Goal: Task Accomplishment & Management: Manage account settings

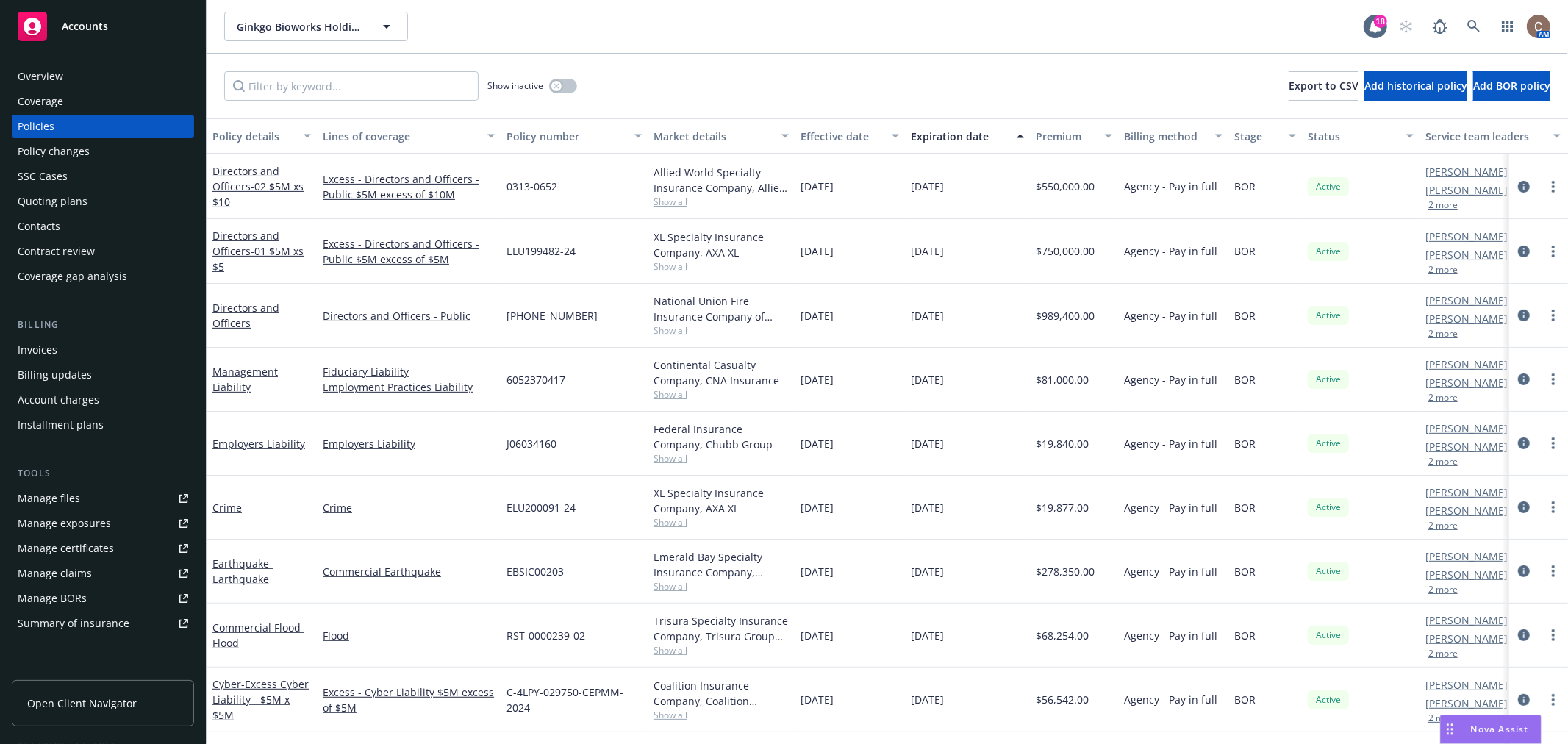
scroll to position [400, 0]
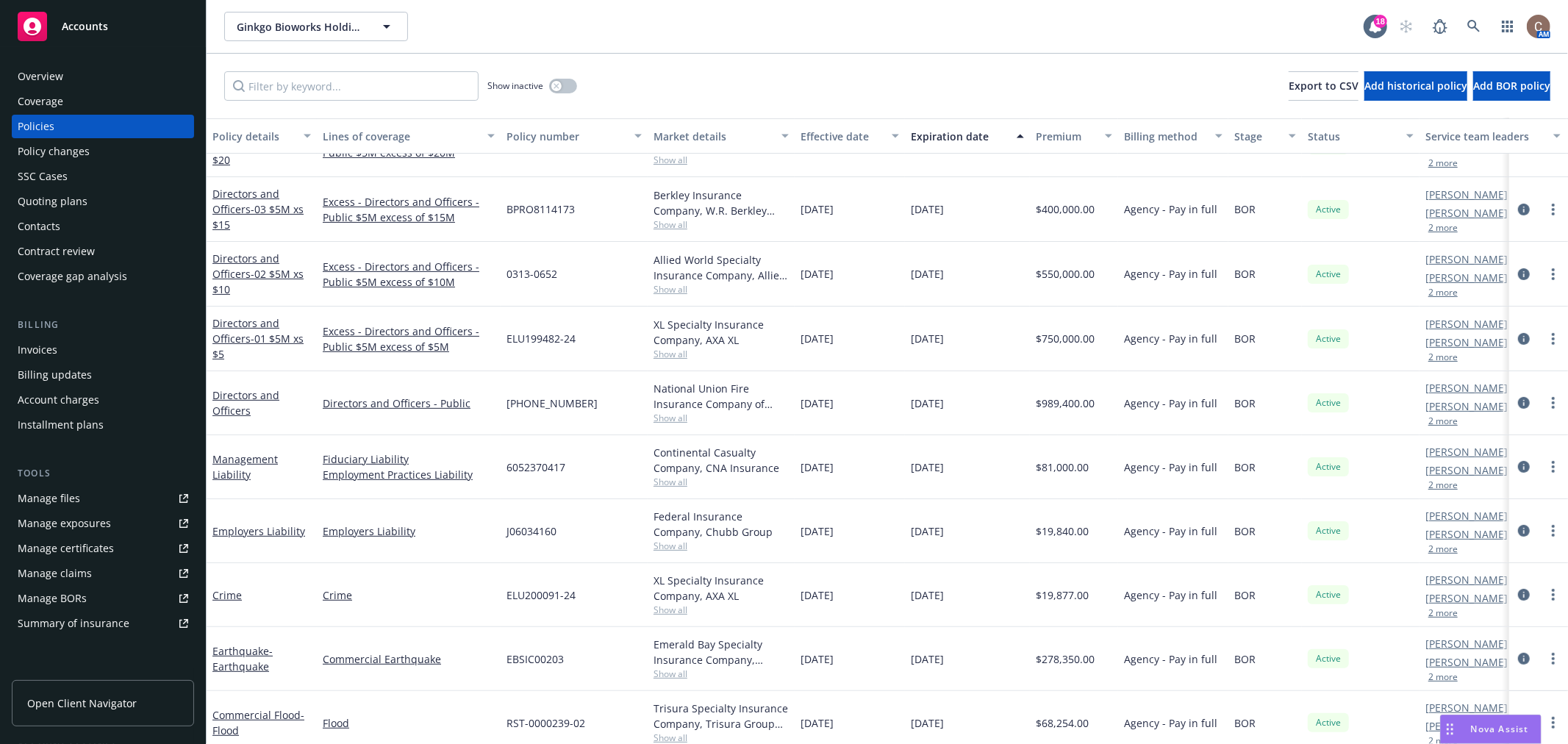
click at [663, 34] on div "Ginkgo Bioworks Holdings, Inc. Ginkgo Bioworks Holdings, Inc." at bounding box center [794, 26] width 1140 height 30
click at [82, 496] on link "Manage files" at bounding box center [102, 498] width 183 height 24
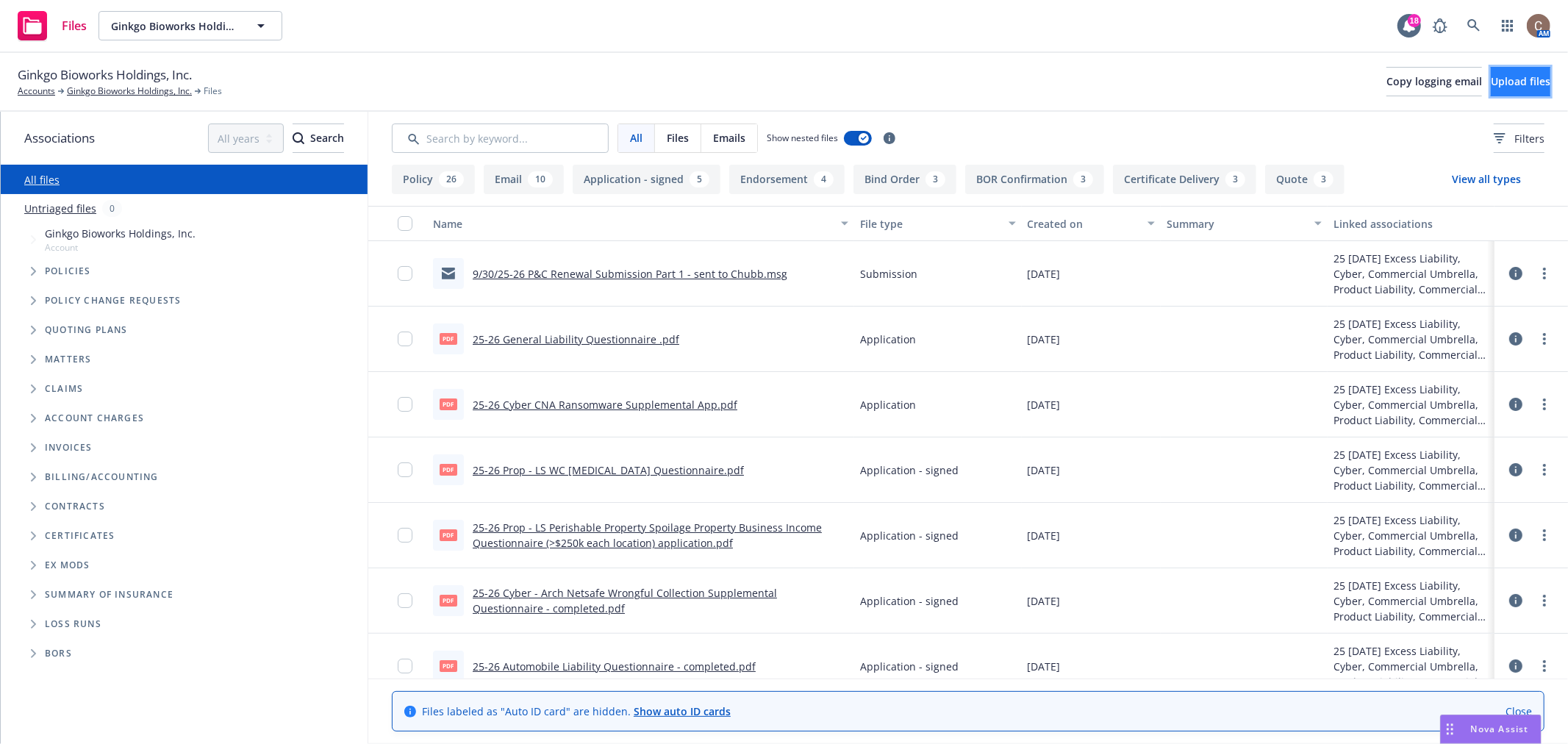
click at [1491, 72] on button "Upload files" at bounding box center [1520, 81] width 59 height 30
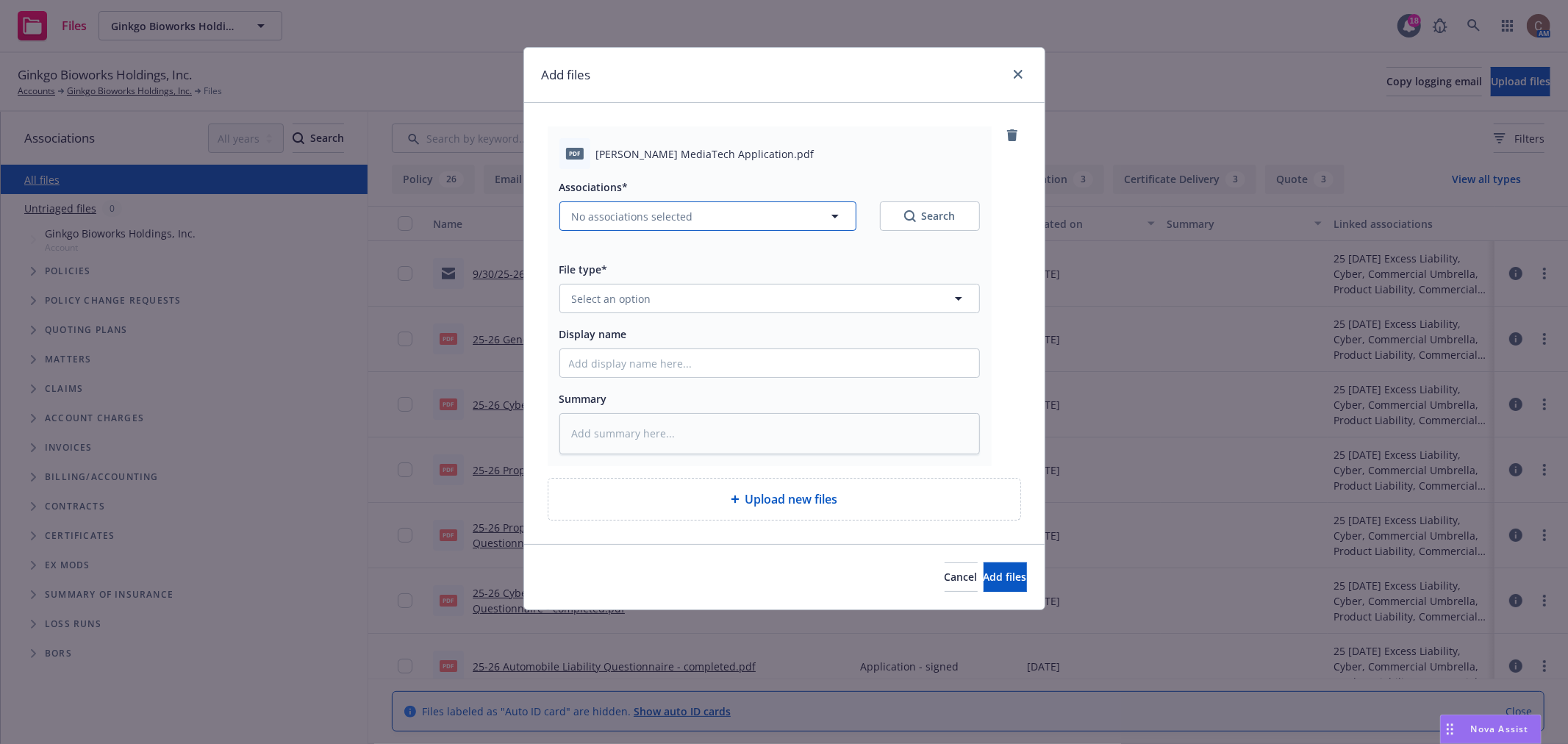
click at [654, 218] on span "No associations selected" at bounding box center [632, 216] width 121 height 15
type textarea "x"
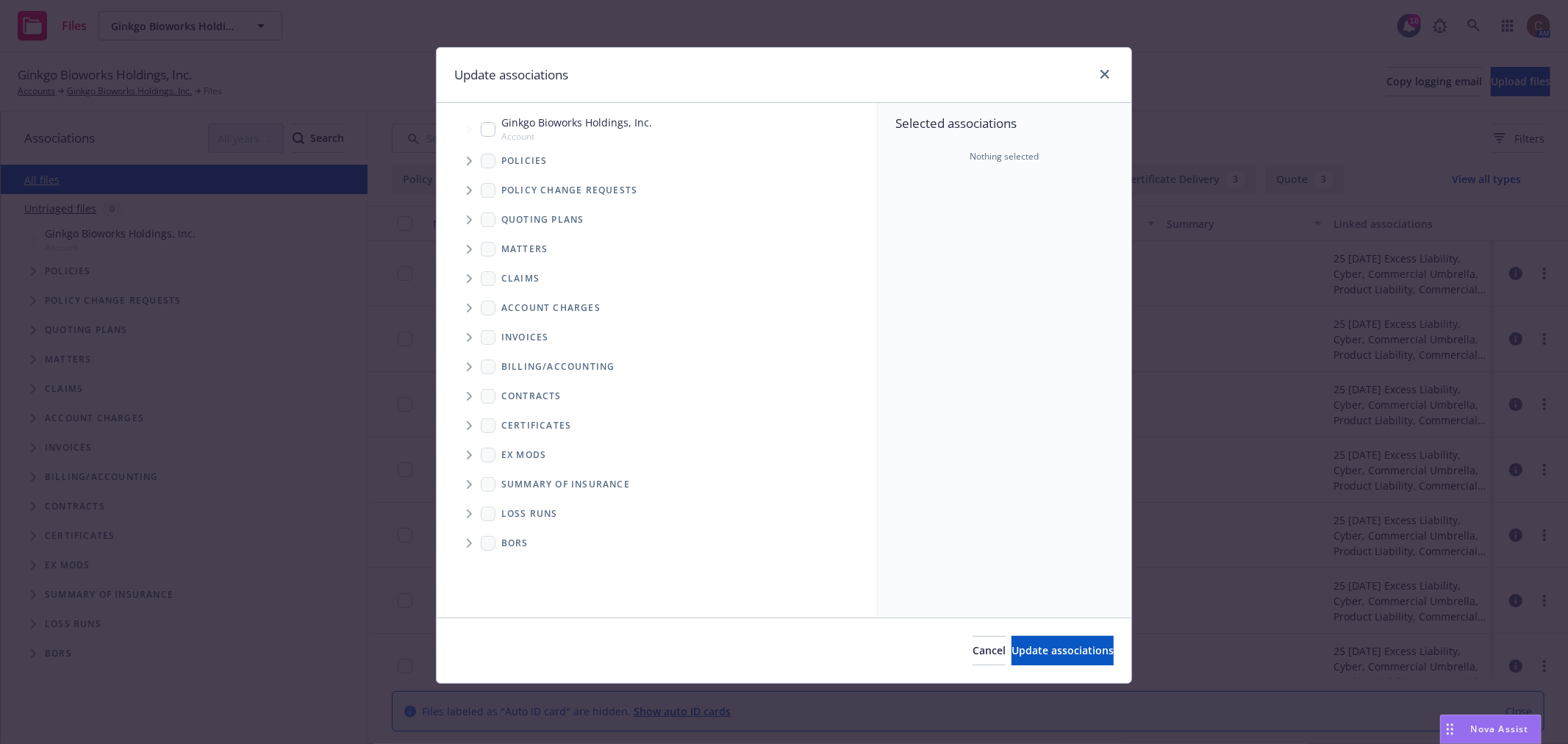
click at [490, 128] on input "Tree Example" at bounding box center [488, 129] width 14 height 14
checkbox input "true"
click at [471, 221] on icon "Tree Example" at bounding box center [469, 219] width 6 height 9
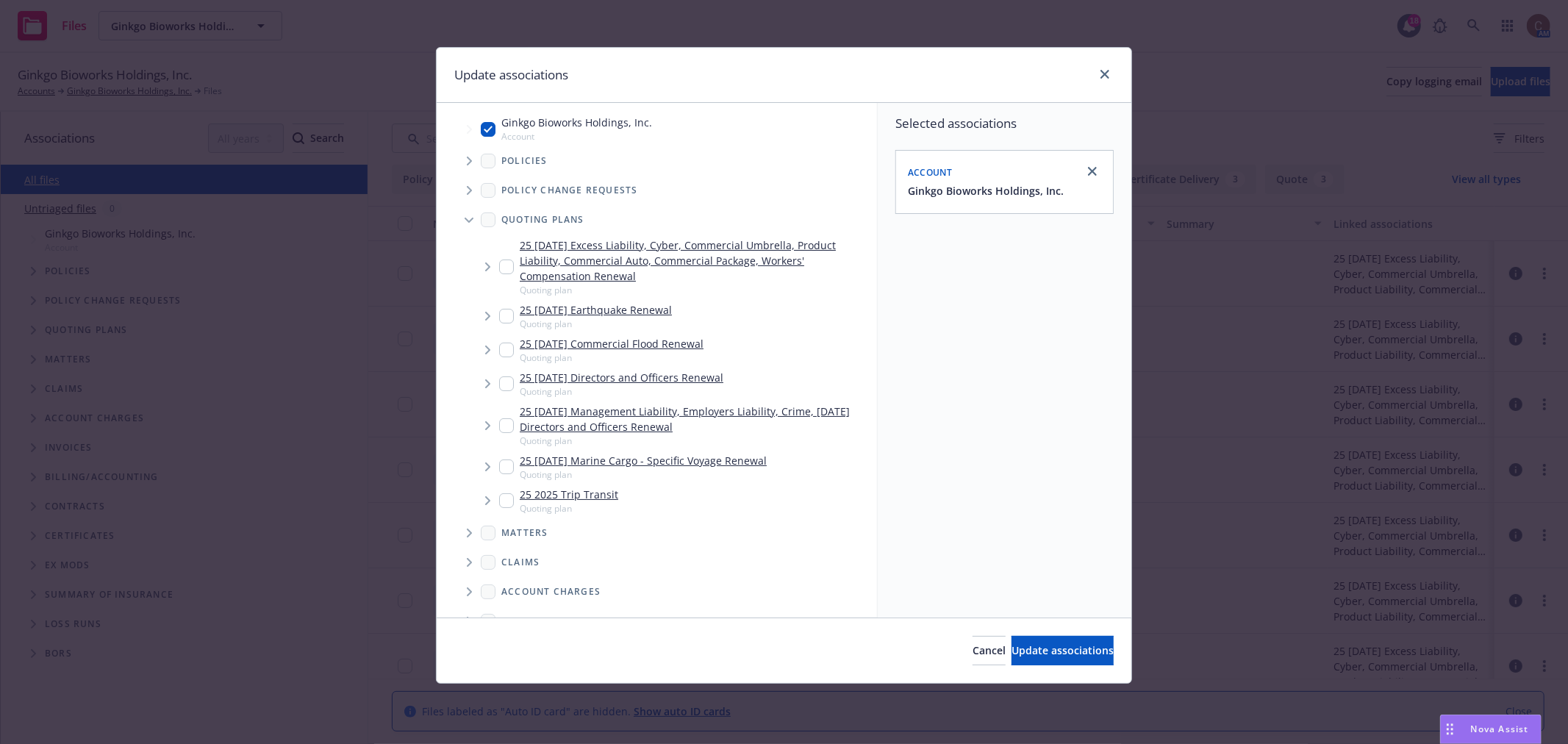
click at [515, 269] on div "25 09/30/25 Excess Liability, Cyber, Commercial Umbrella, Product Liability, Co…" at bounding box center [685, 266] width 372 height 58
click at [509, 270] on input "Tree Example" at bounding box center [506, 266] width 14 height 14
checkbox input "true"
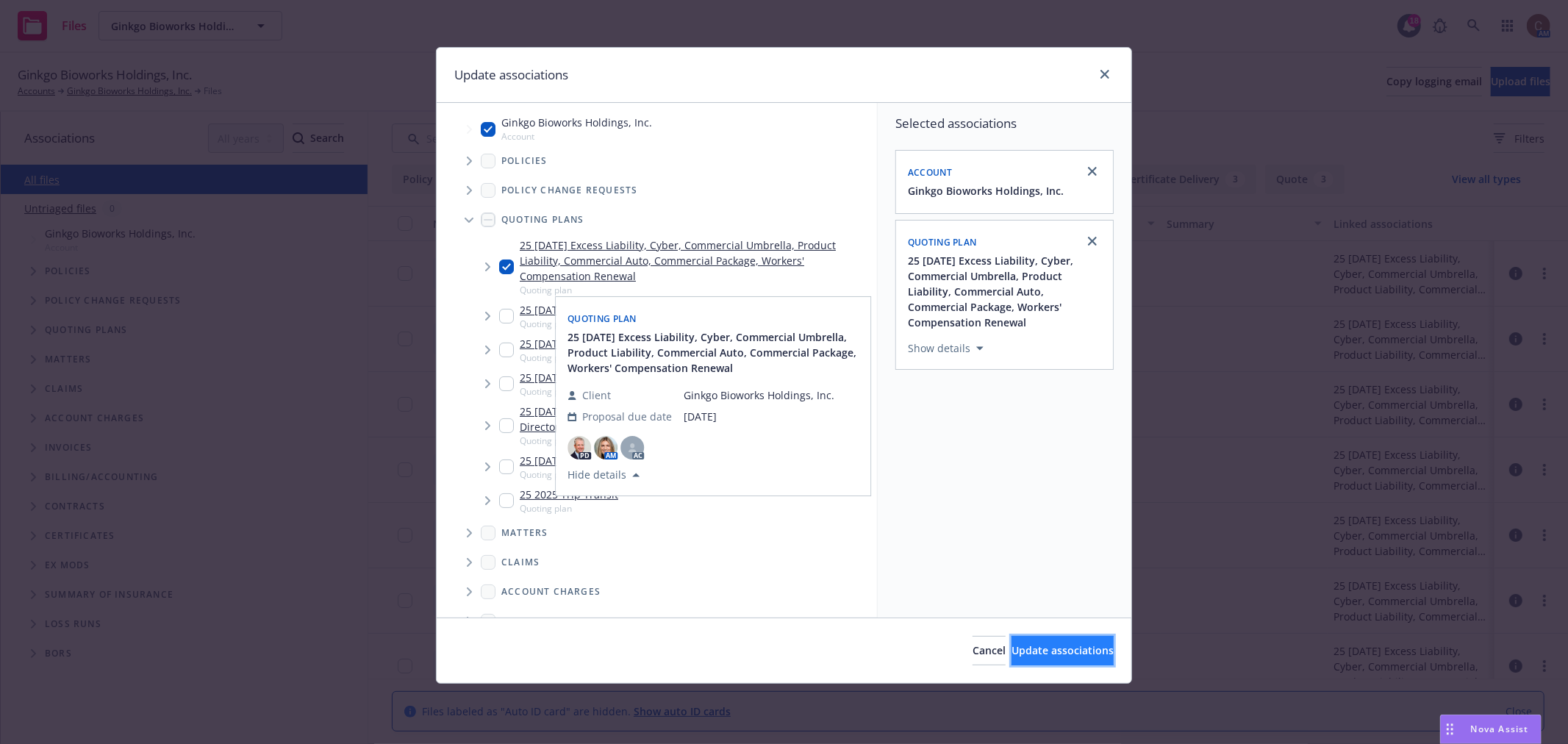
click at [1012, 659] on button "Update associations" at bounding box center [1062, 650] width 102 height 30
type textarea "x"
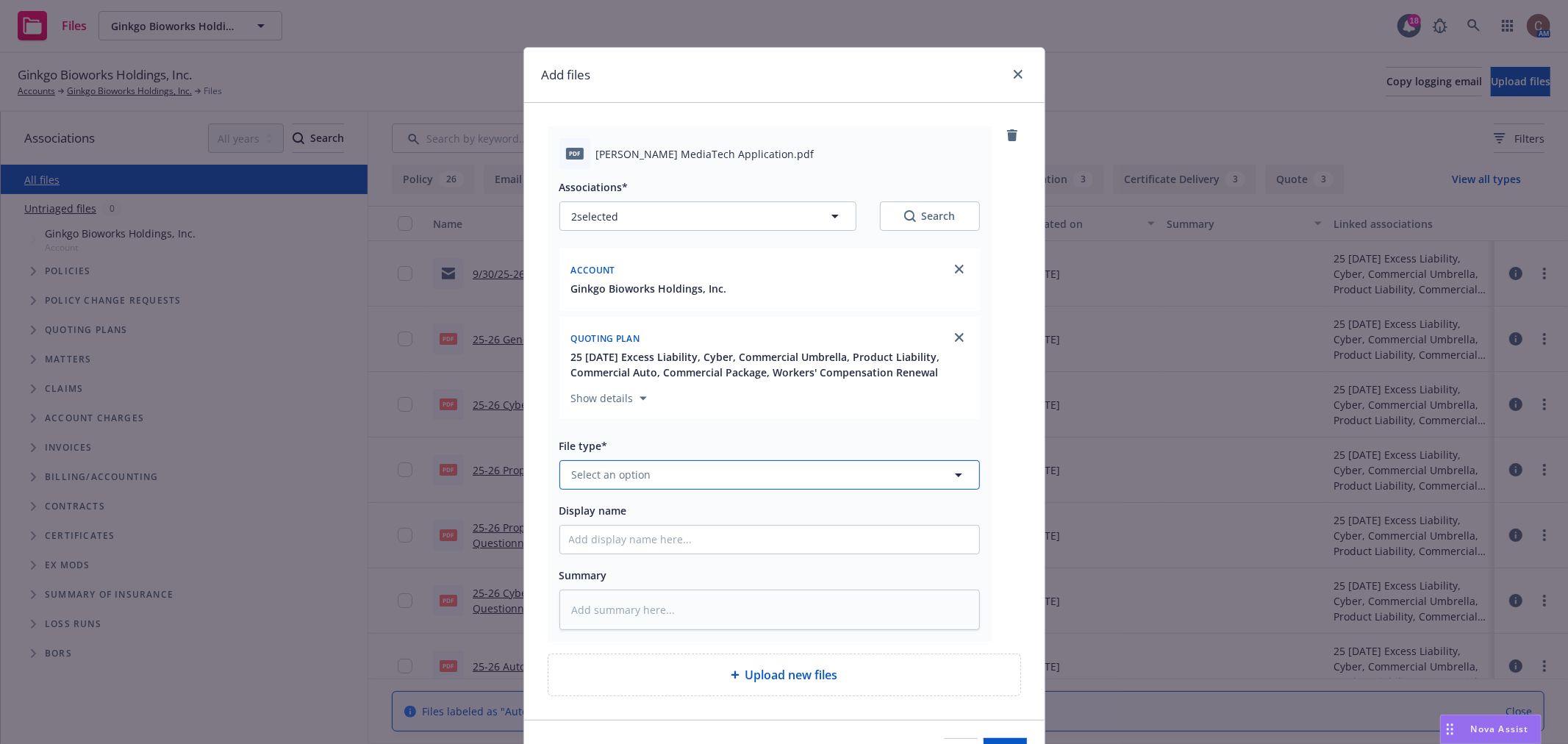
click at [746, 487] on button "Select an option" at bounding box center [770, 474] width 421 height 30
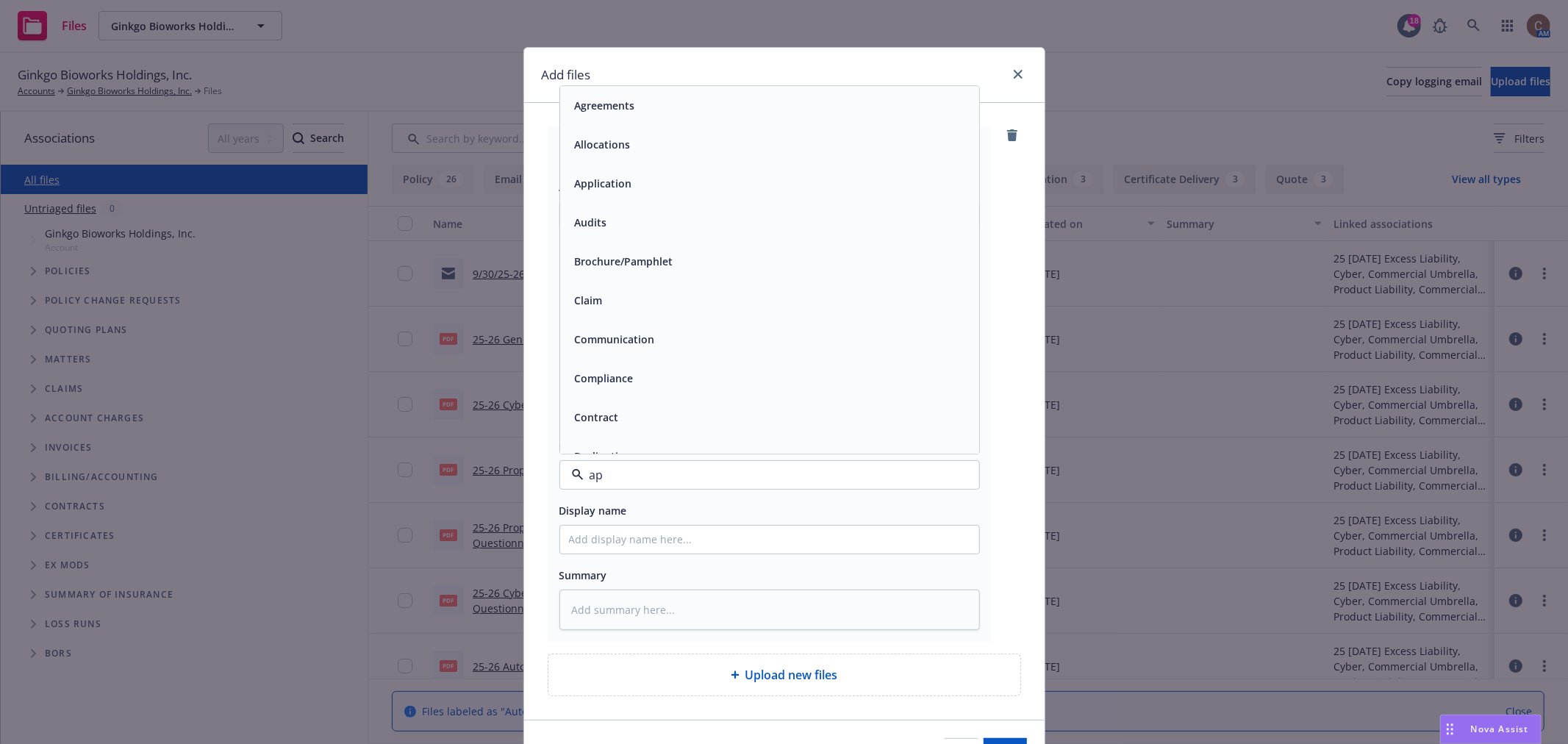
type input "app"
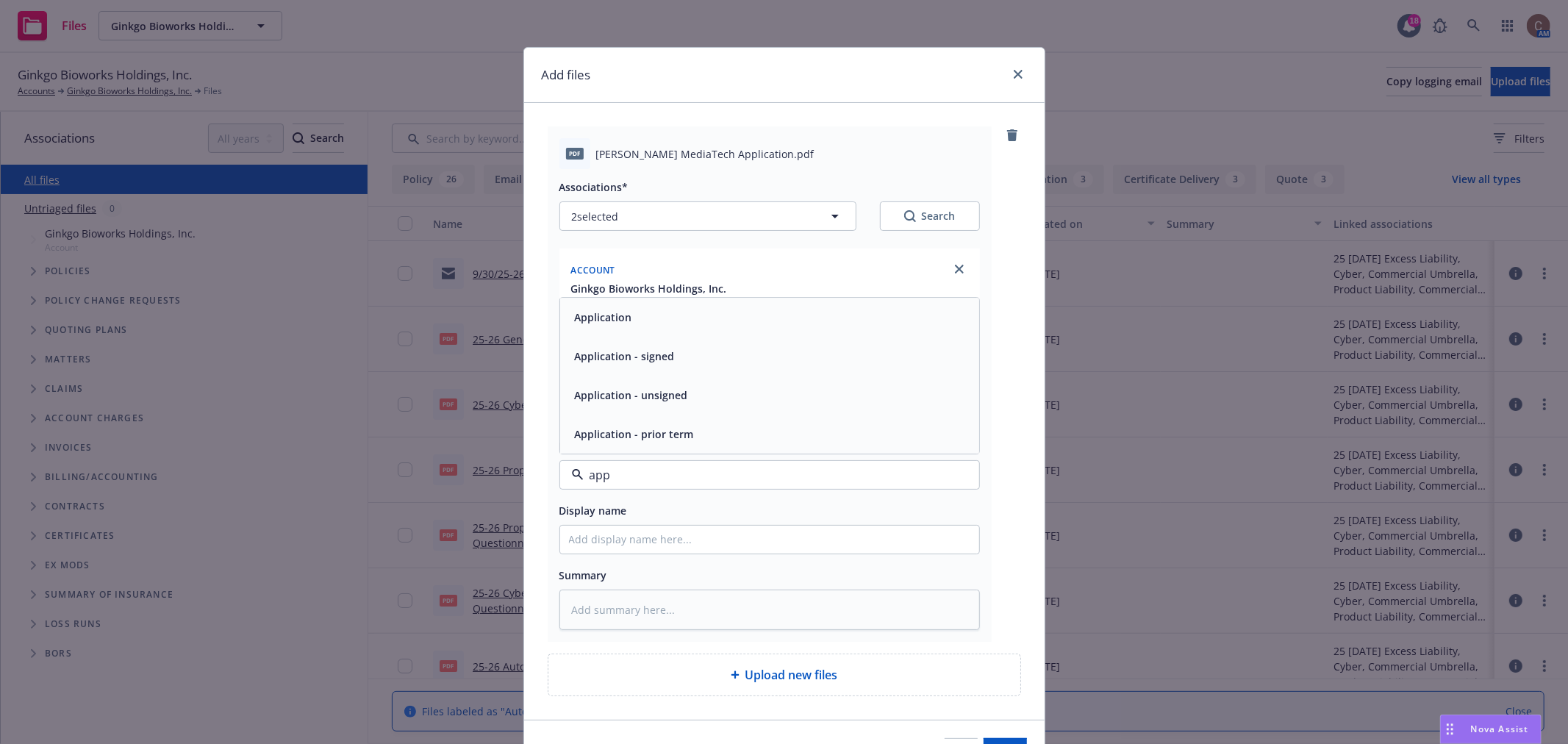
click at [725, 348] on div "Application - signed" at bounding box center [770, 356] width 402 height 21
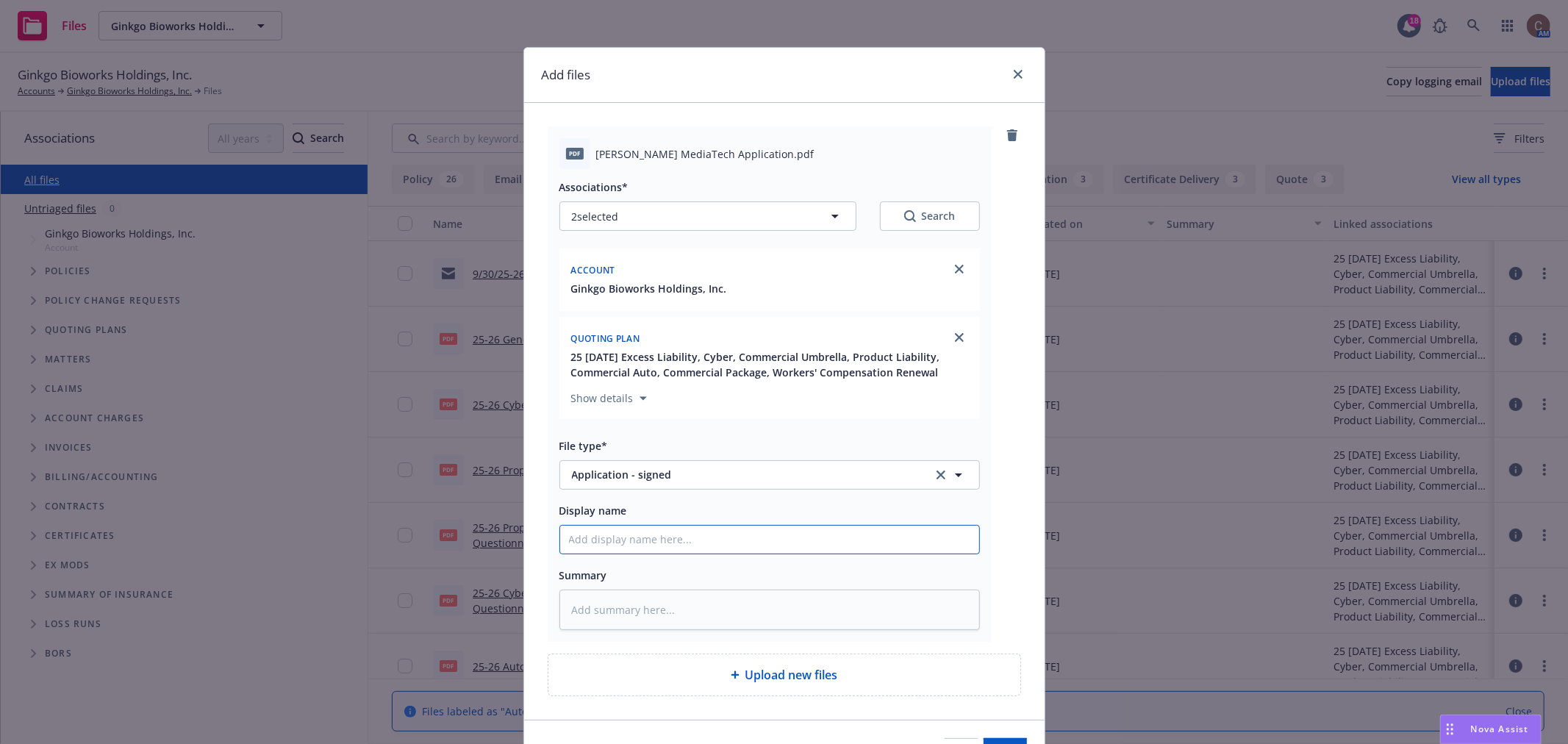
drag, startPoint x: 650, startPoint y: 528, endPoint x: 654, endPoint y: 535, distance: 8.1
click at [650, 529] on input "Display name" at bounding box center [770, 539] width 419 height 28
type textarea "x"
type input "2"
type textarea "x"
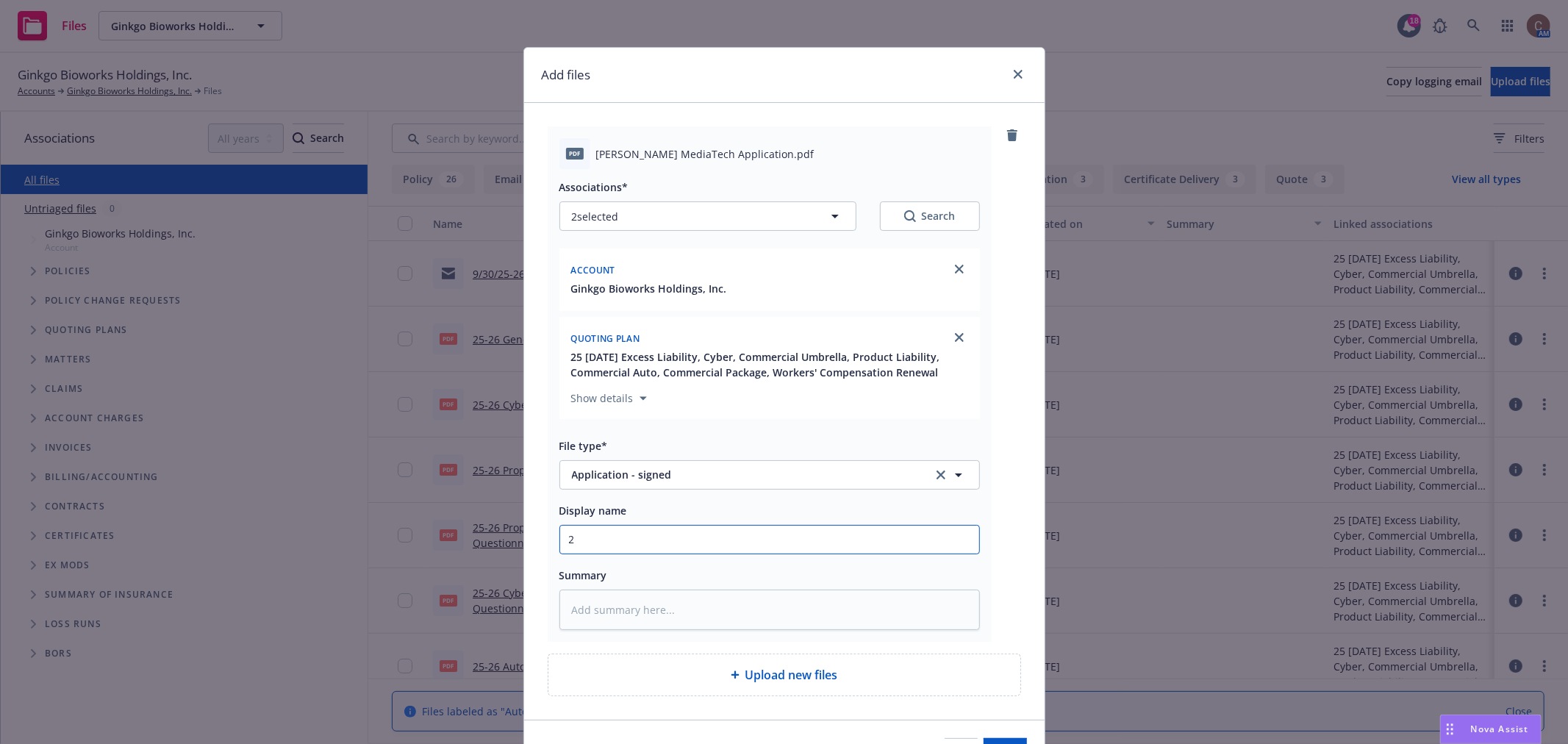
type input "25"
type textarea "x"
type input "25-"
type textarea "x"
type input "25-2"
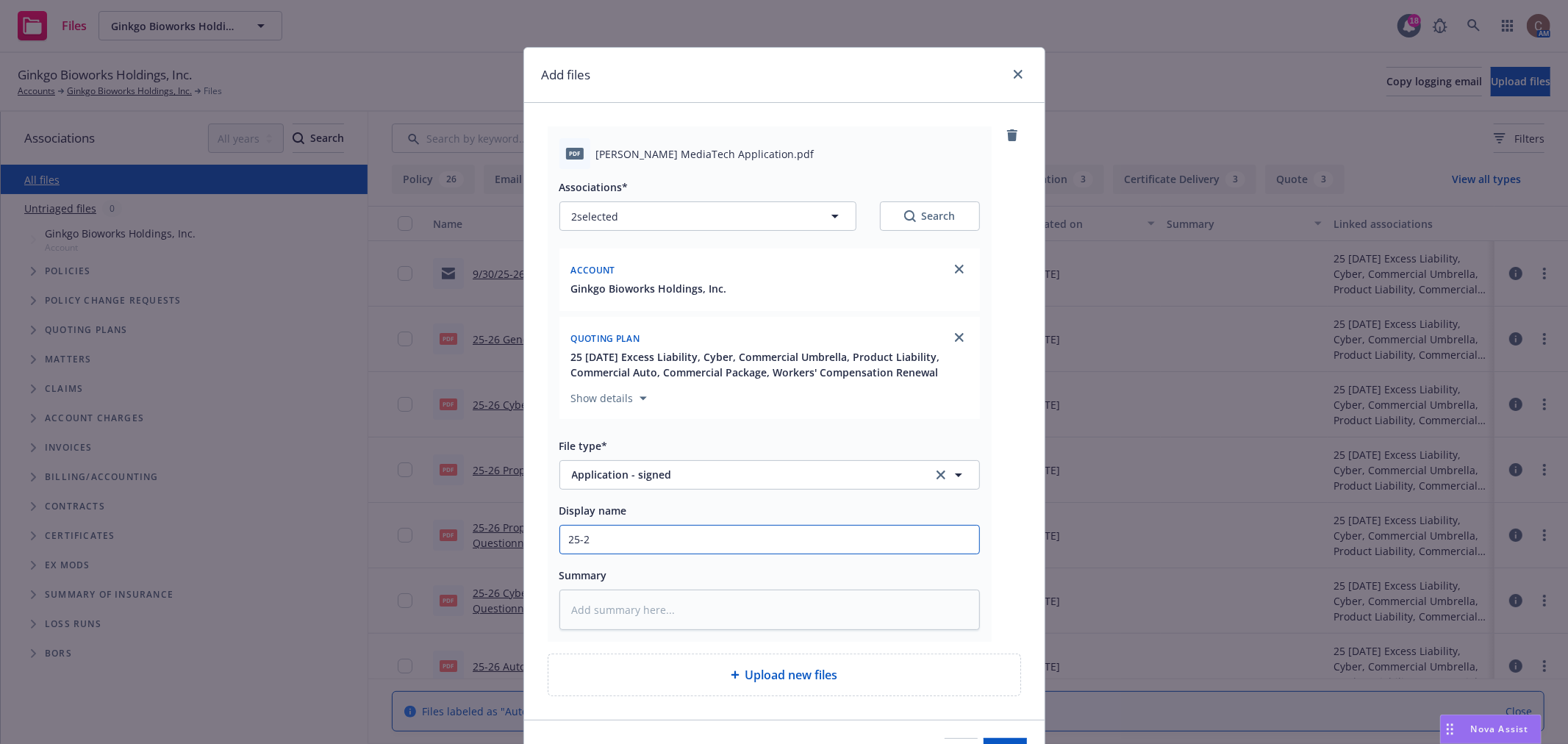
type textarea "x"
type input "25-26"
type textarea "x"
type input "25-26"
type textarea "x"
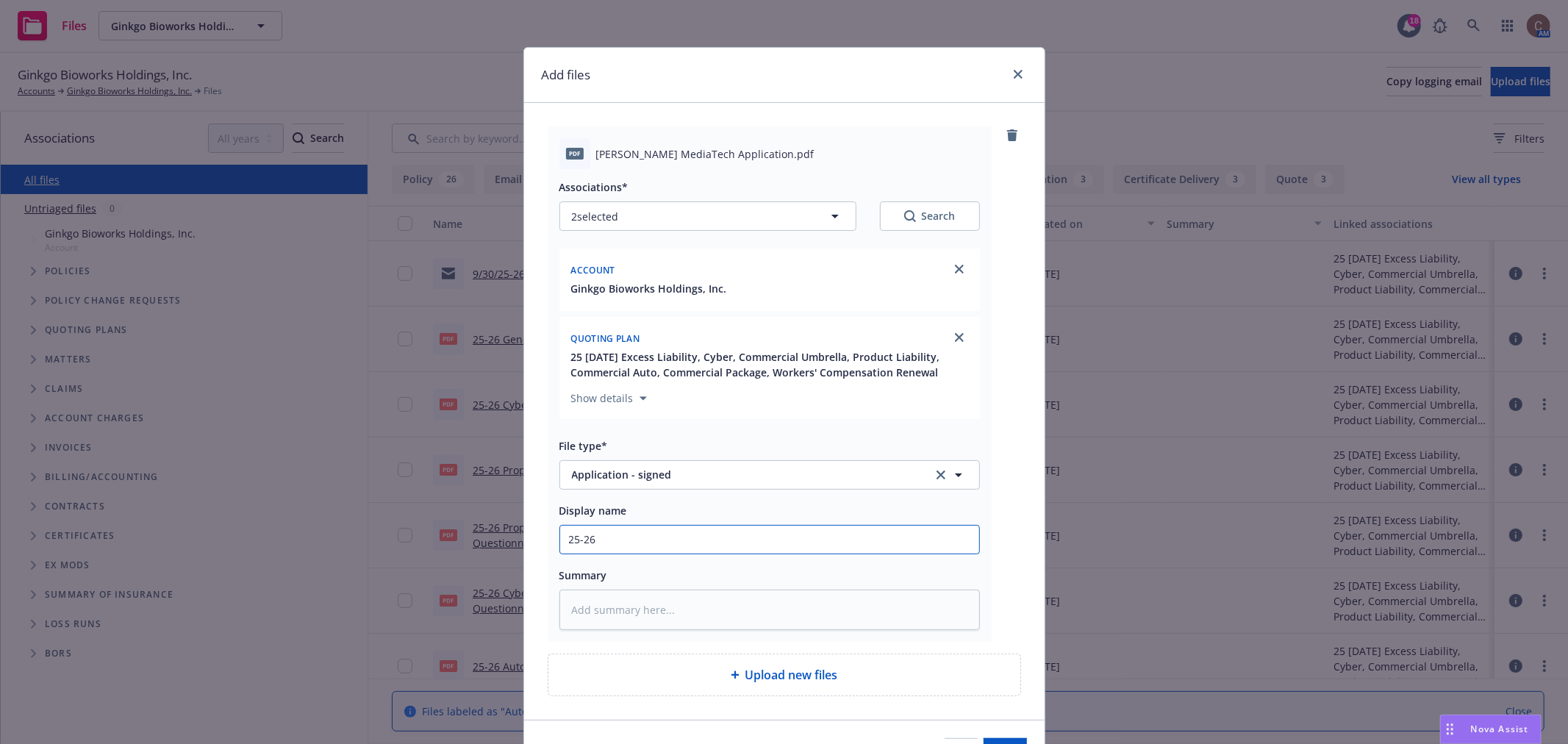
type input "25-26 C"
type textarea "x"
type input "25-26 Cy"
type textarea "x"
type input "25-26 Cybe"
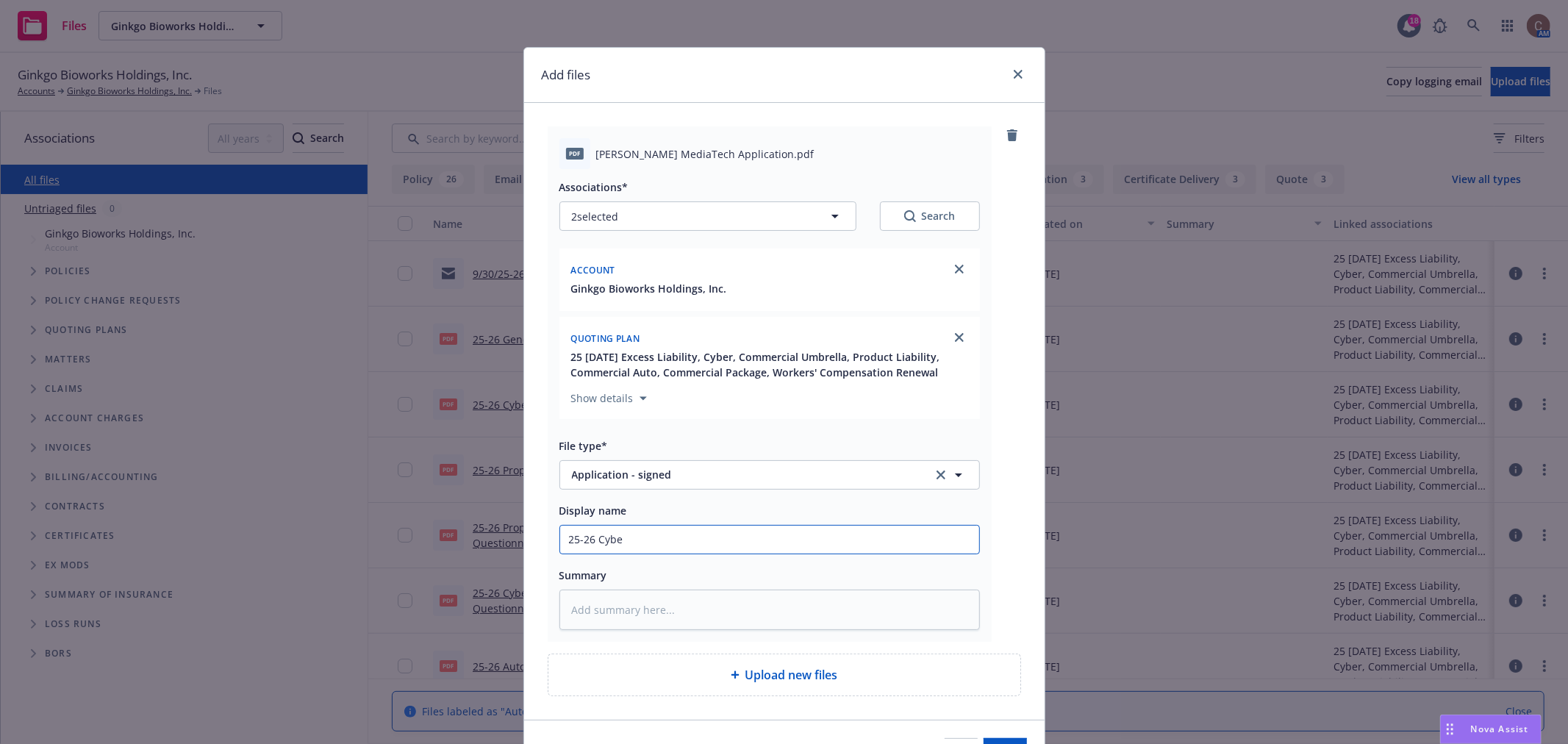
type textarea "x"
type input "25-26 Cyber"
type textarea "x"
type input "25-26 Cyber"
type textarea "x"
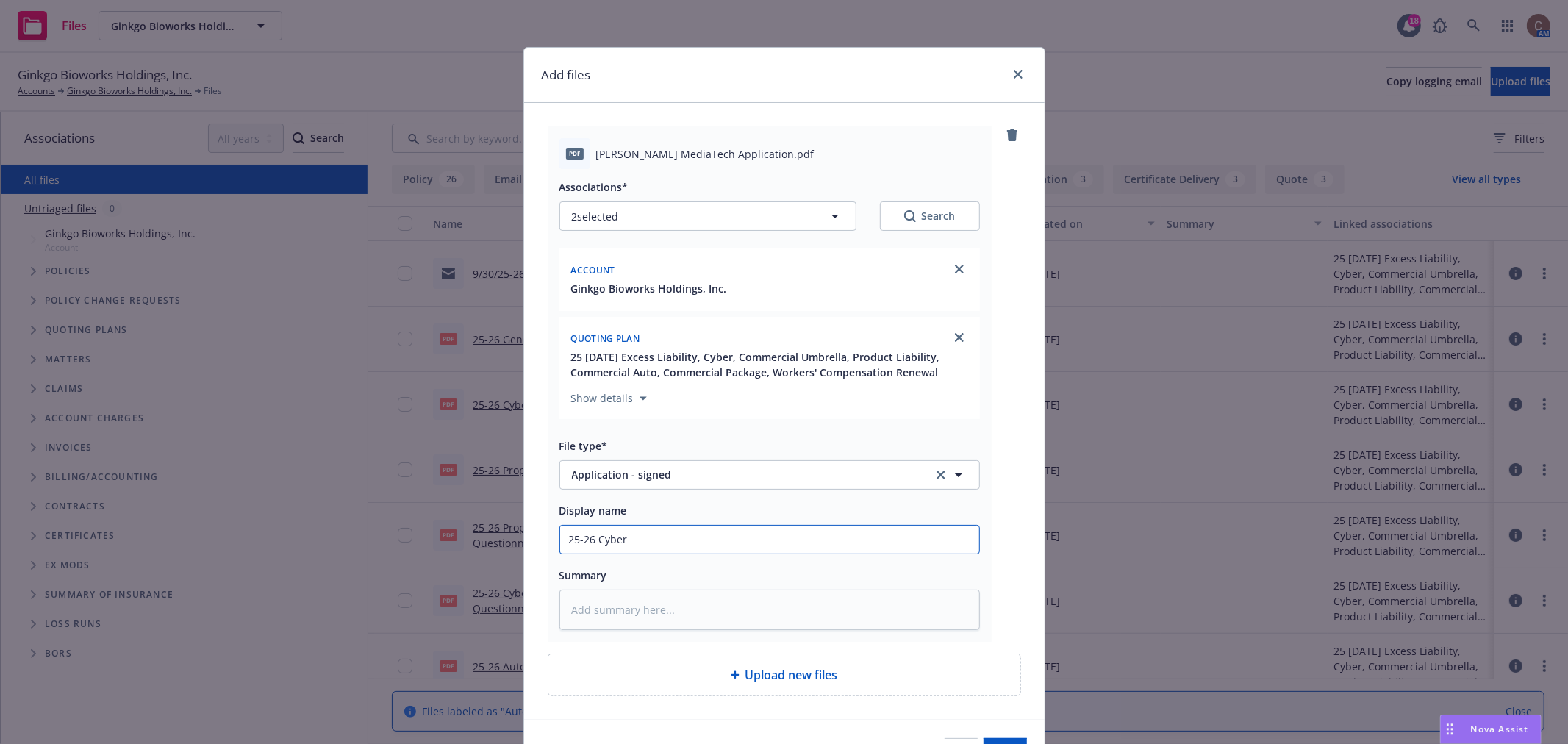
type input "25-26 Cyber -"
type textarea "x"
type input "25-26 Cyber -"
type textarea "x"
type input "25-26 Cyber - B"
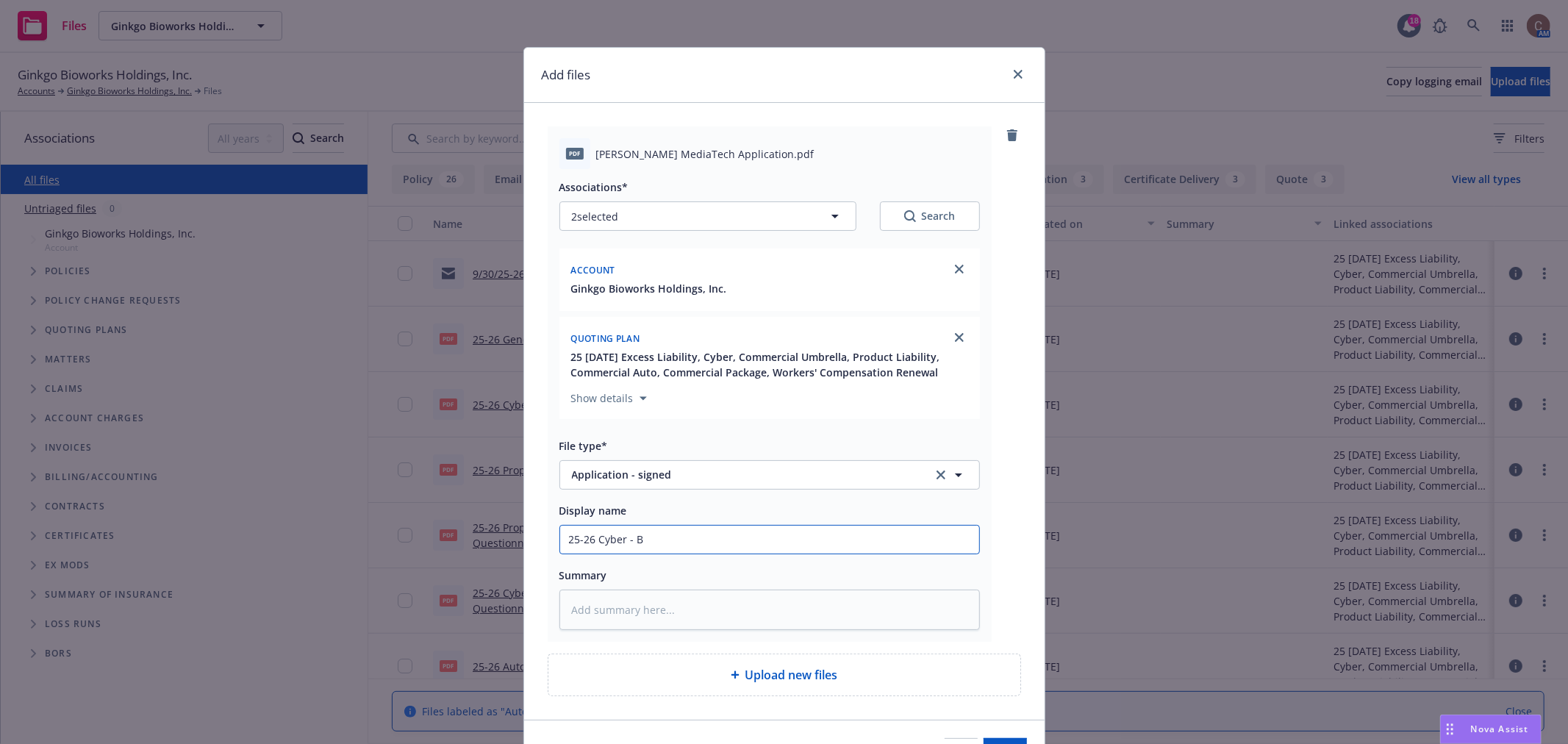
type textarea "x"
type input "25-26 Cyber - Be"
type textarea "x"
type input "25-26 Cyber - Bea"
type textarea "x"
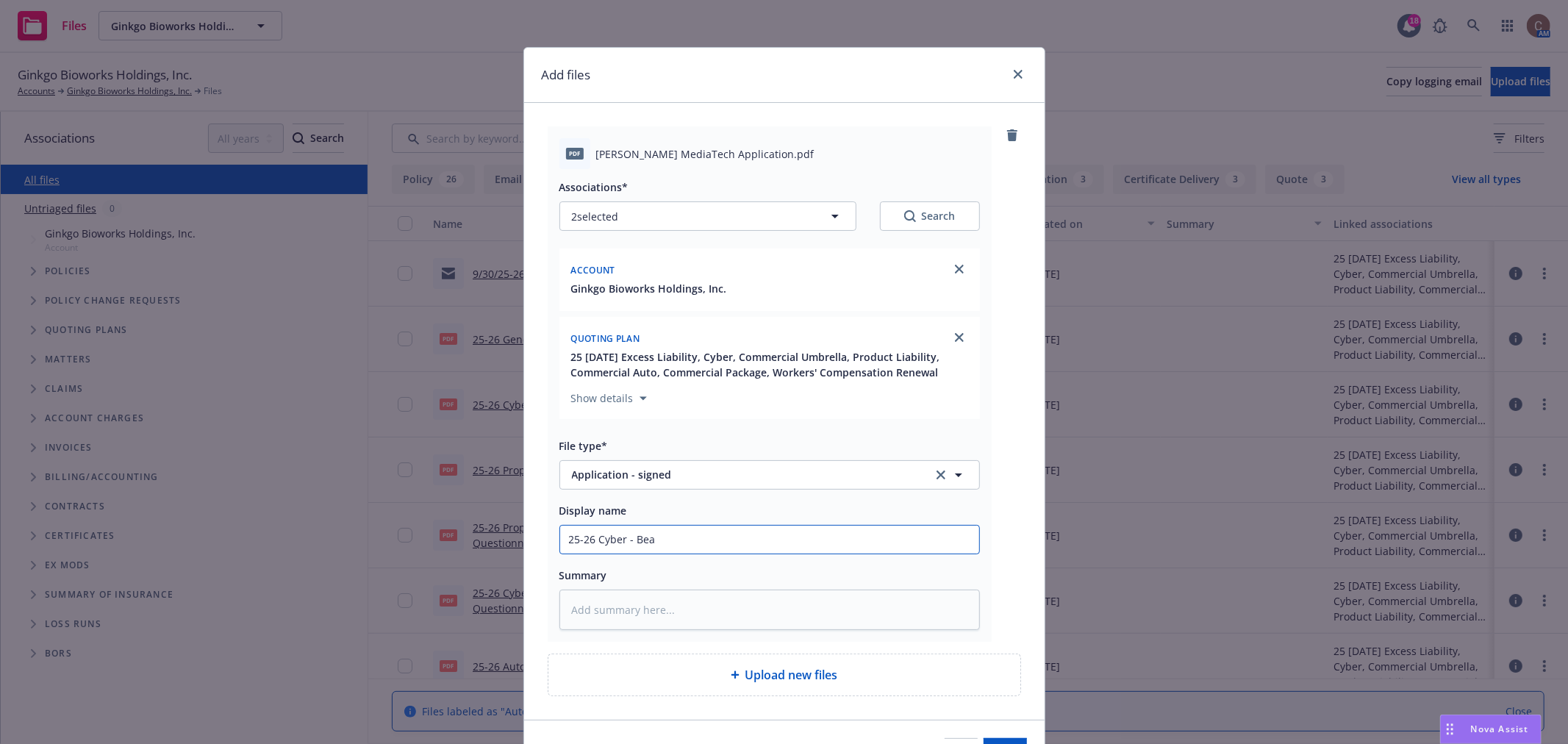
type input "25-26 Cyber - Beaz"
type textarea "x"
type input "25-26 Cyber - Beazle"
type textarea "x"
type input "25-26 Cyber - Beazley"
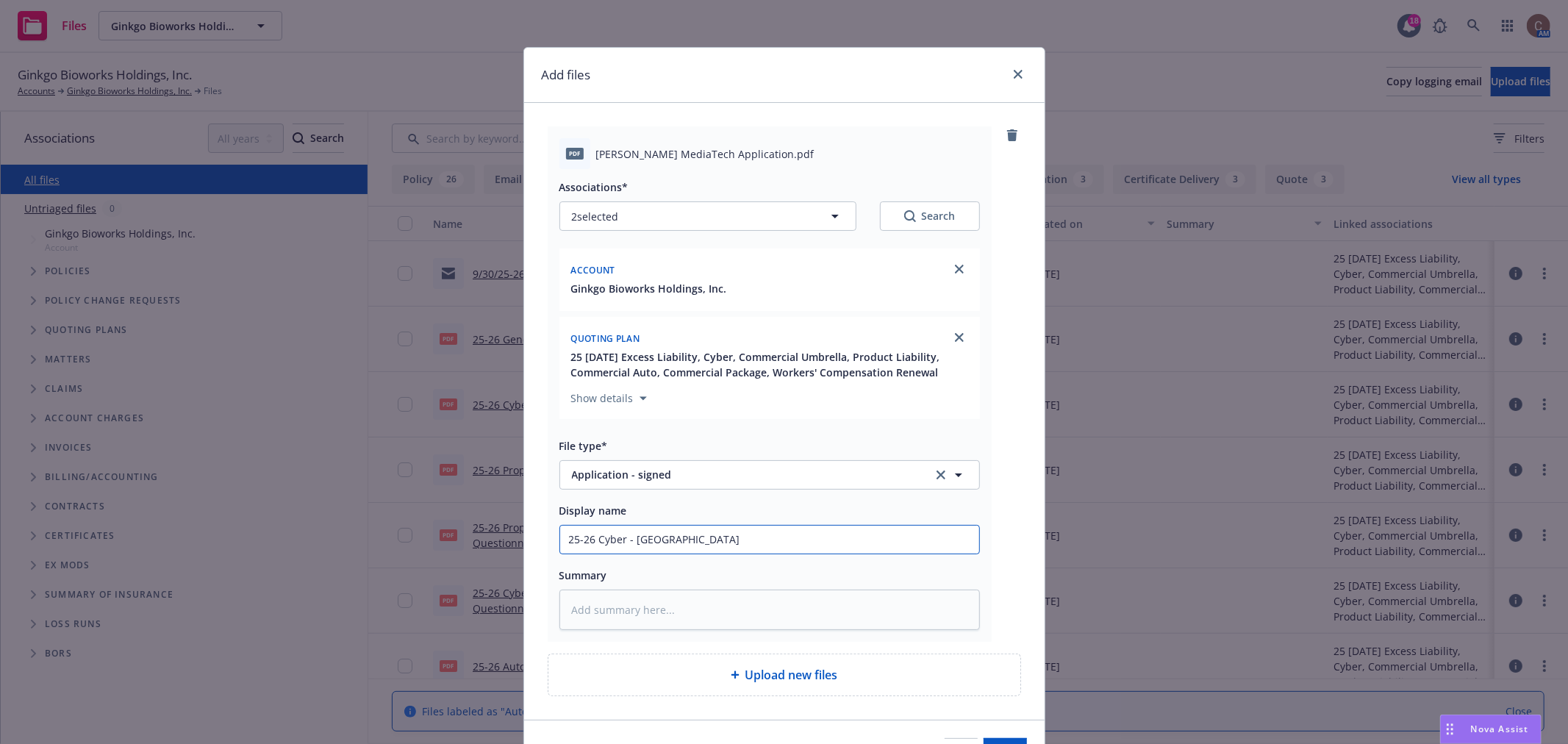
type textarea "x"
type input "25-26 Cyber - Beazley"
type textarea "x"
type input "25-26 Cyber - Beazley M"
type textarea "x"
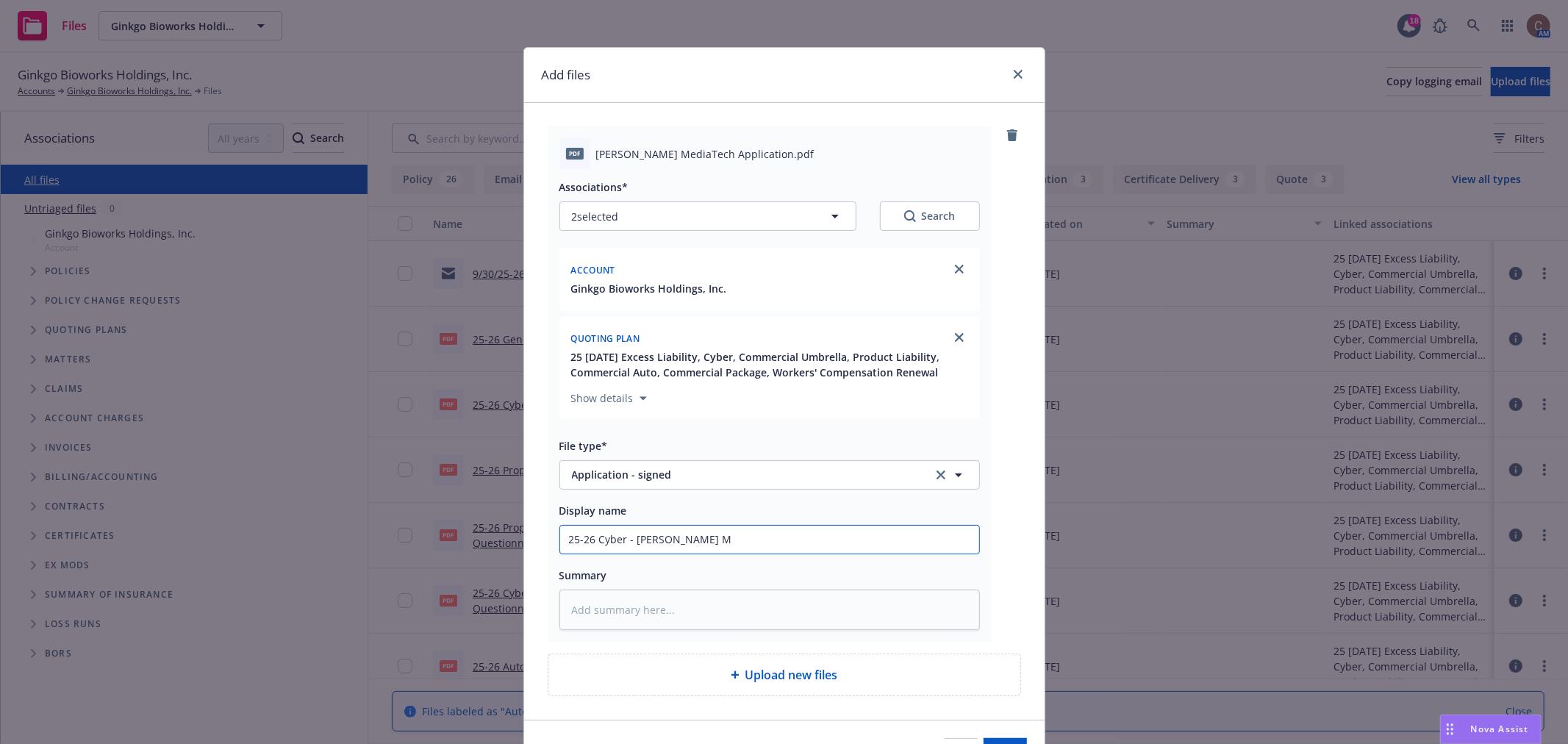
type input "25-26 Cyber - Beazley Md"
type textarea "x"
type input "25-26 Cyber - Beazley M"
type textarea "x"
type input "25-26 Cyber - Beazley Me"
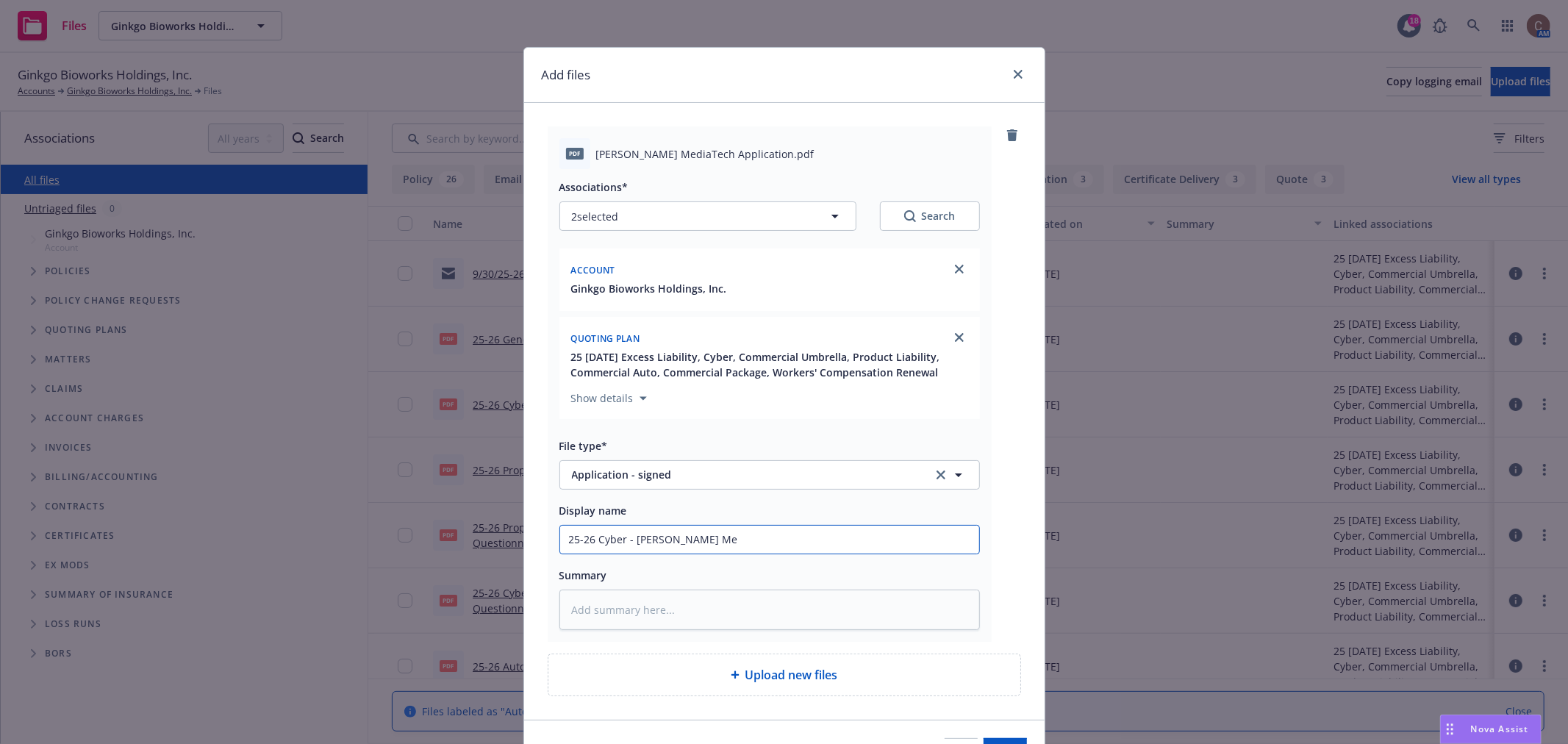
type textarea "x"
type input "25-26 Cyber - Beazley Med"
type textarea "x"
type input "25-26 Cyber - Beazley Medi"
type textarea "x"
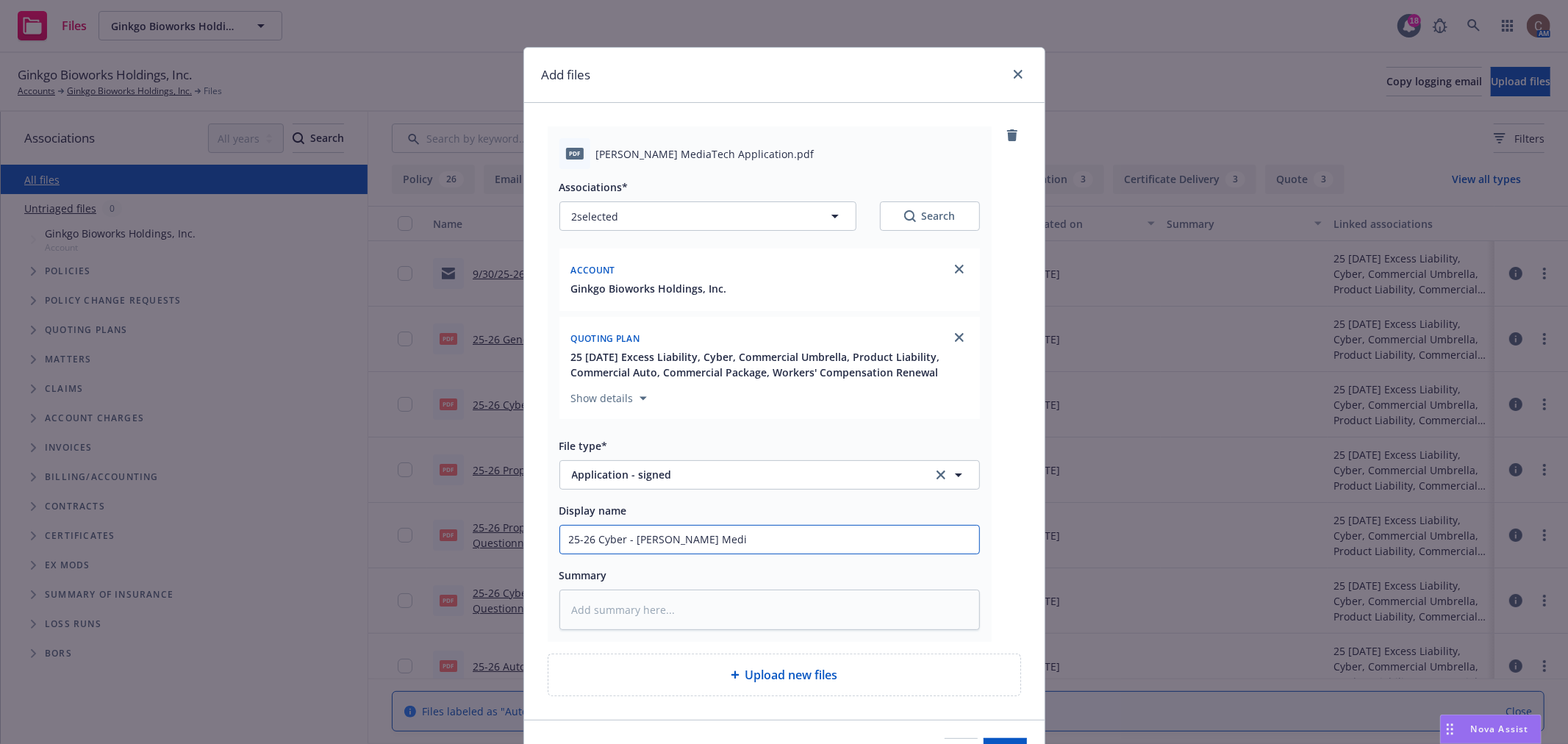
type input "25-26 Cyber - Beazley Medic"
type textarea "x"
type input "25-26 Cyber - Beazley Medica"
type textarea "x"
type input "25-26 Cyber - Beazley Medic"
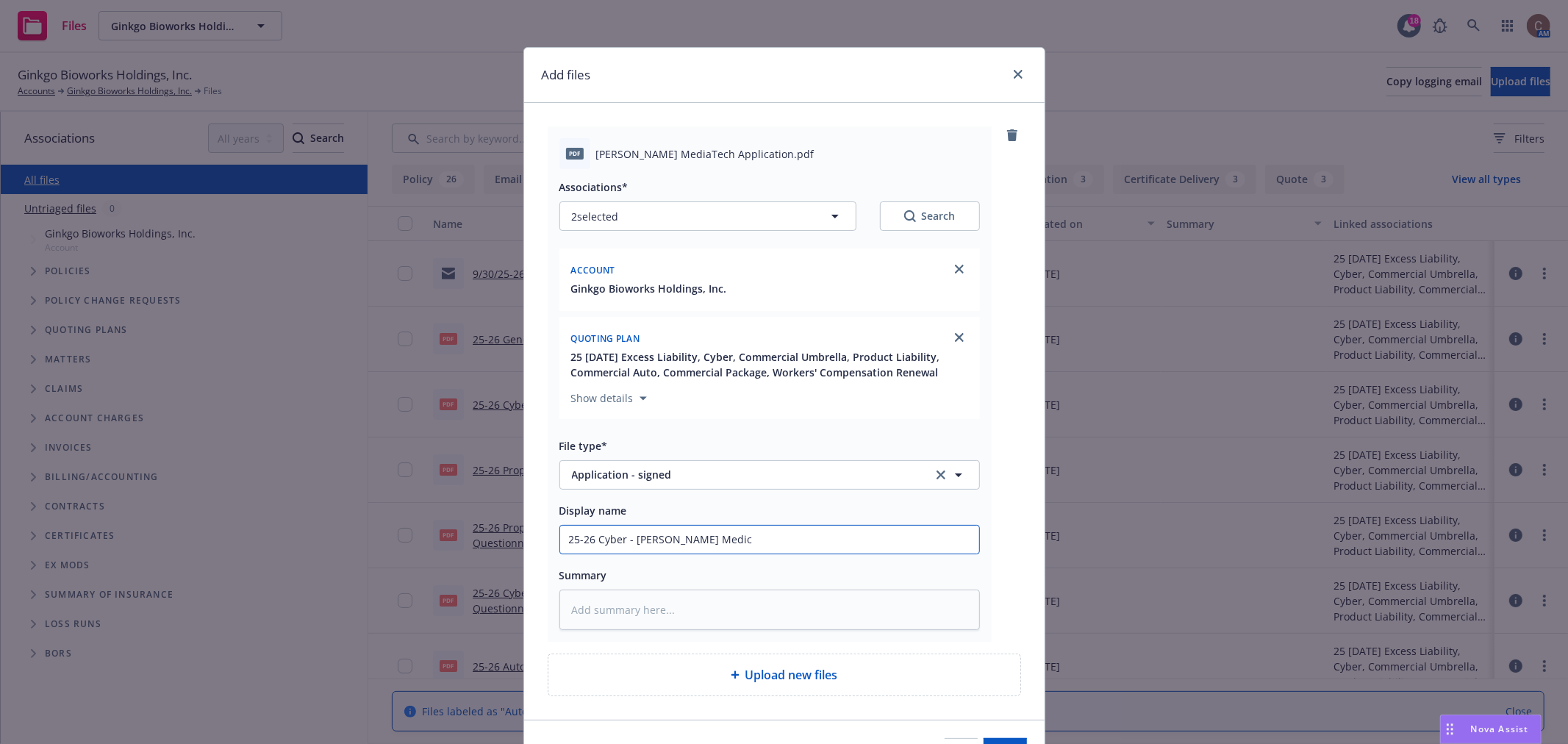
type textarea "x"
type input "25-26 Cyber - Beazley Medi"
type textarea "x"
type input "25-26 Cyber - Beazley Media"
type textarea "x"
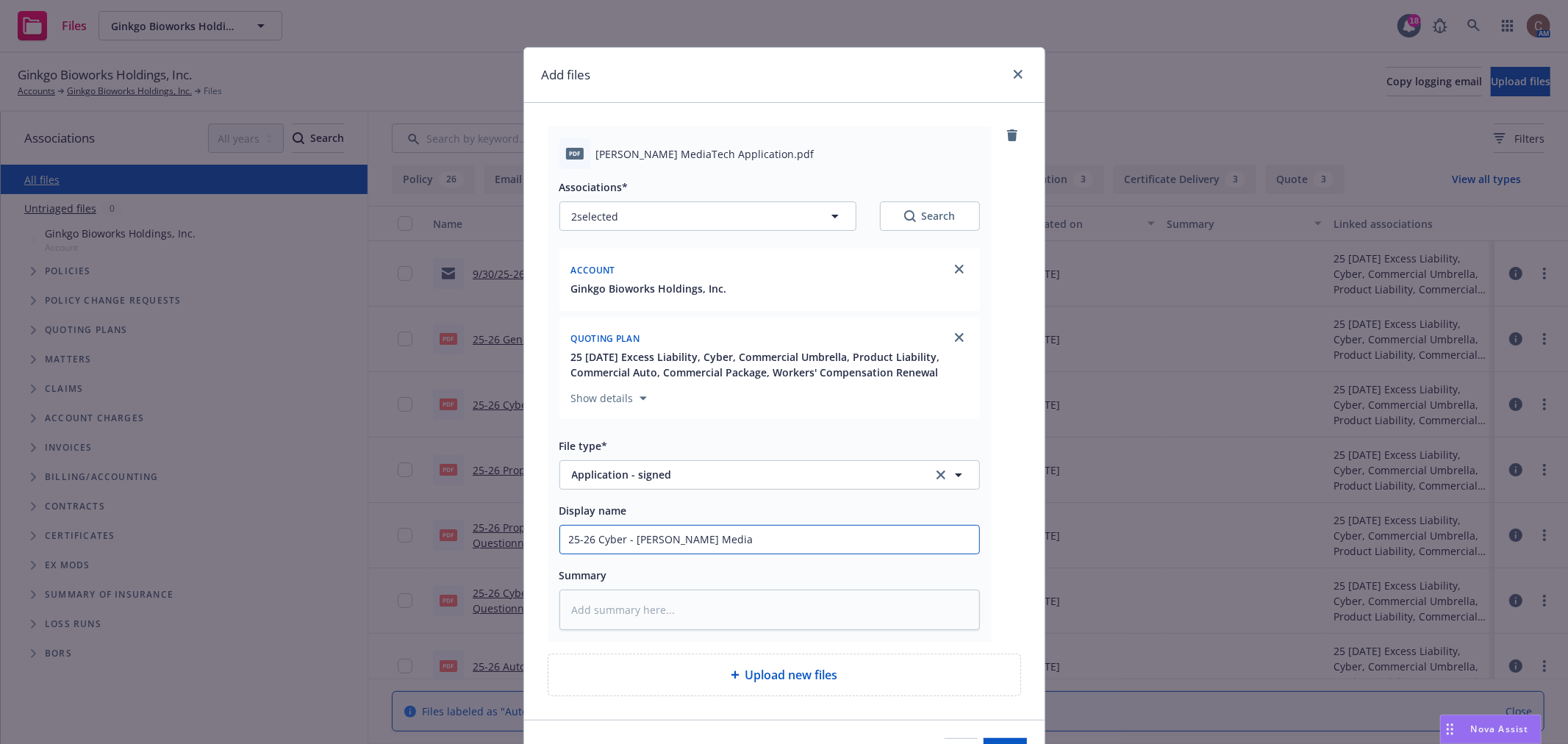
type input "25-26 Cyber - Beazley Media"
type textarea "x"
type input "25-26 Cyber - Beazley Media T"
type textarea "x"
type input "25-26 Cyber - Beazley Media Ta"
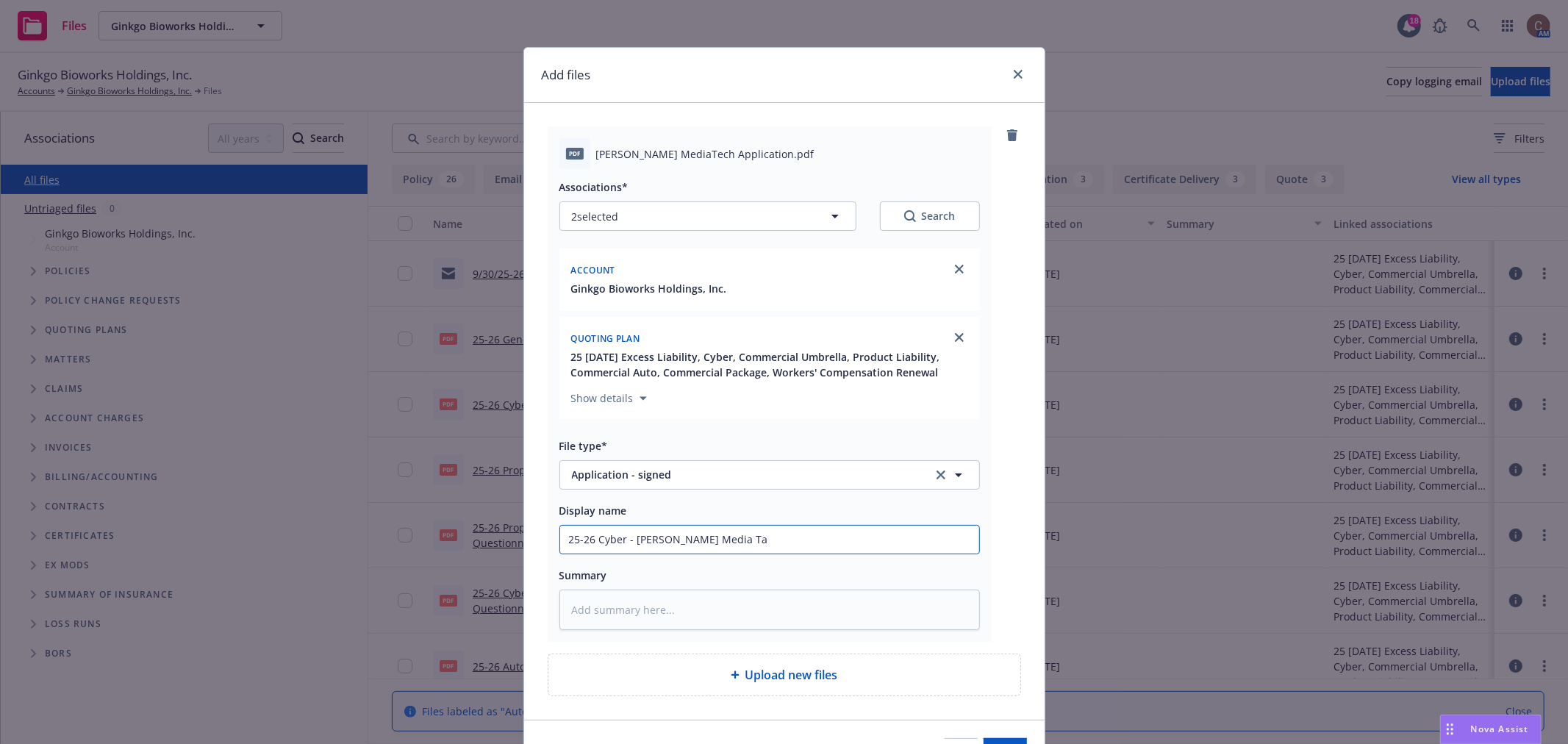
type textarea "x"
type input "25-26 Cyber - Beazley Media Tac"
type textarea "x"
type input "25-26 Cyber - Beazley Media Tach"
type textarea "x"
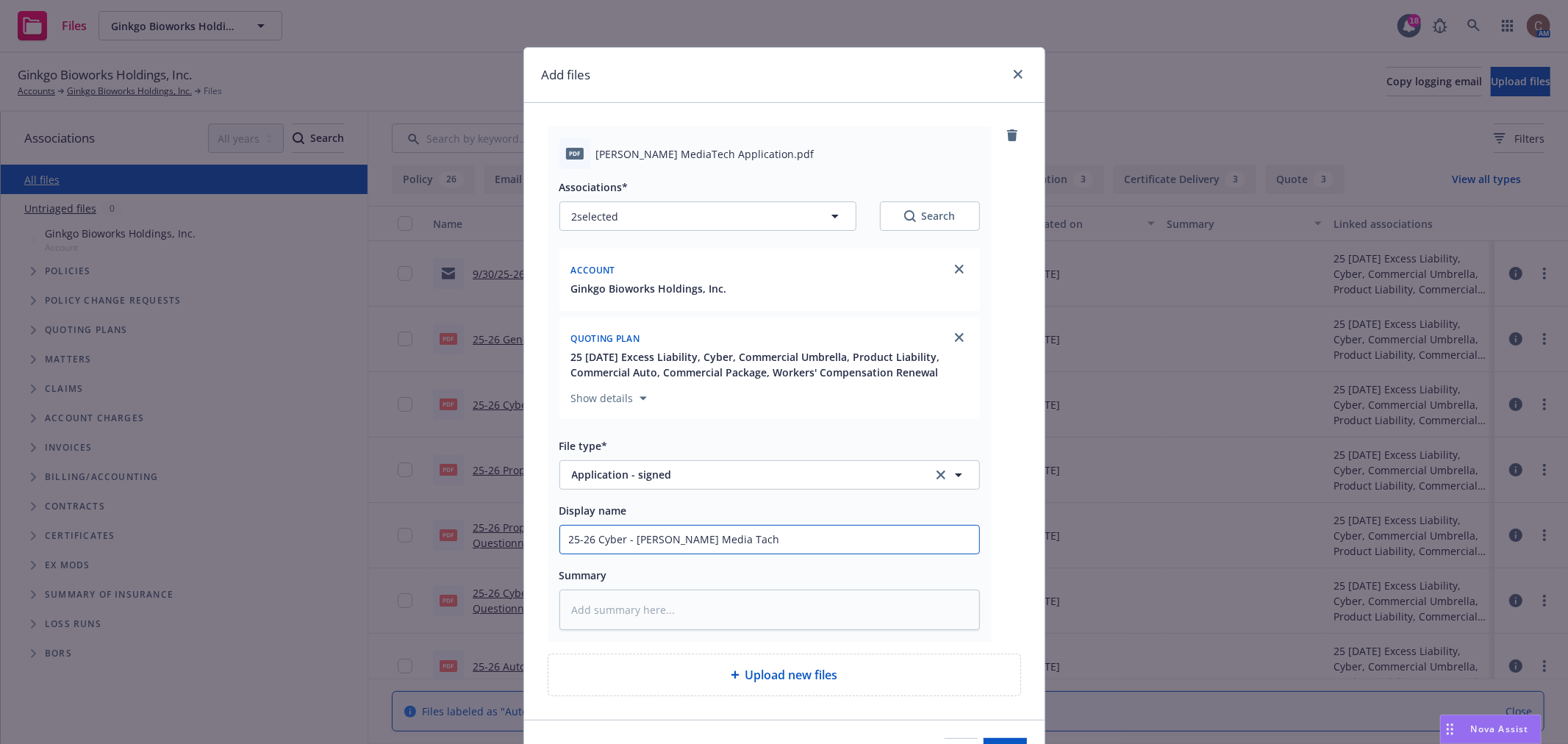
type input "25-26 Cyber - Beazley Media Tac"
type textarea "x"
type input "25-26 Cyber - Beazley Media Ta"
type textarea "x"
type input "25-26 Cyber - Beazley Media T"
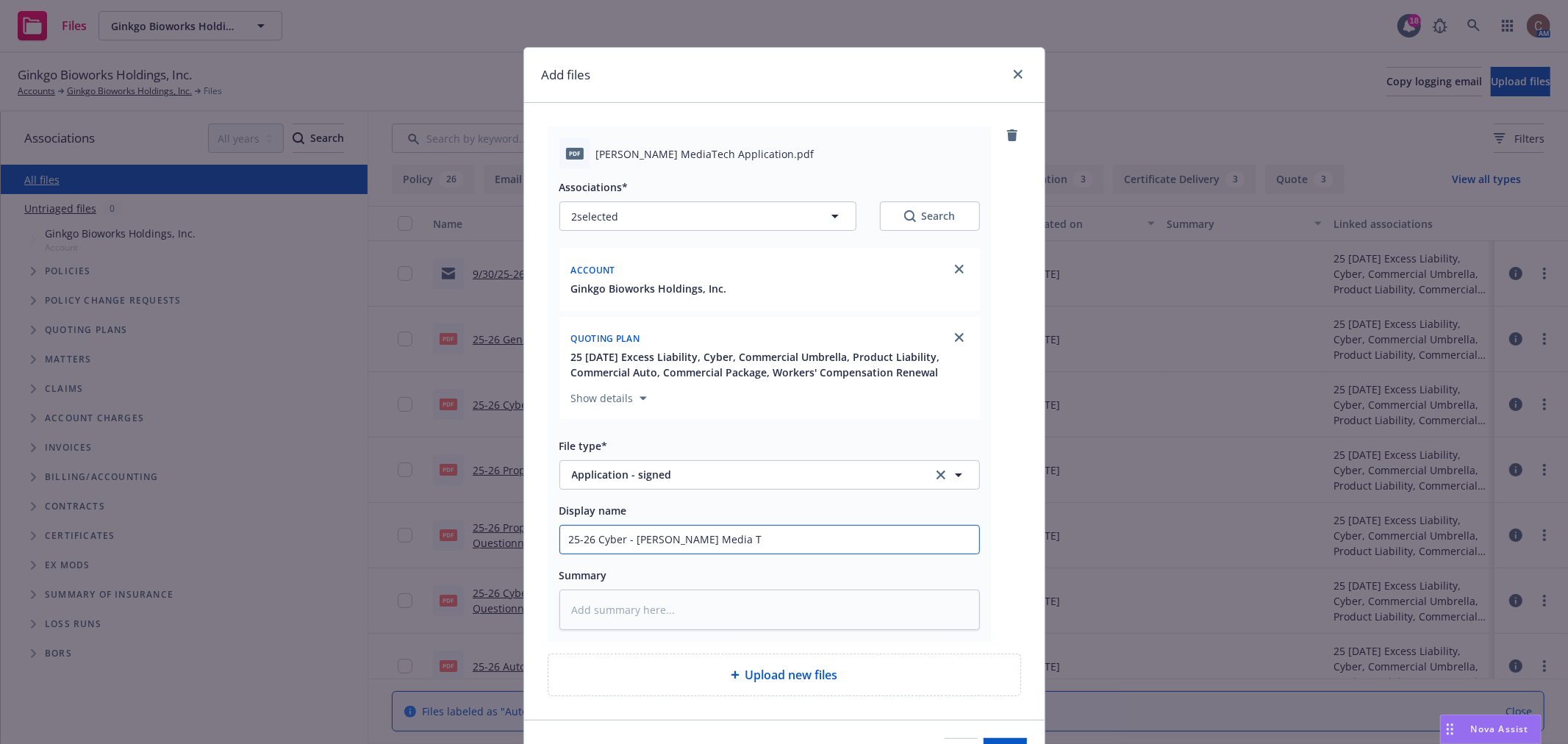
type textarea "x"
type input "25-26 Cyber - Beazley Media Te"
type textarea "x"
type input "25-26 Cyber - Beazley Media Tec"
type textarea "x"
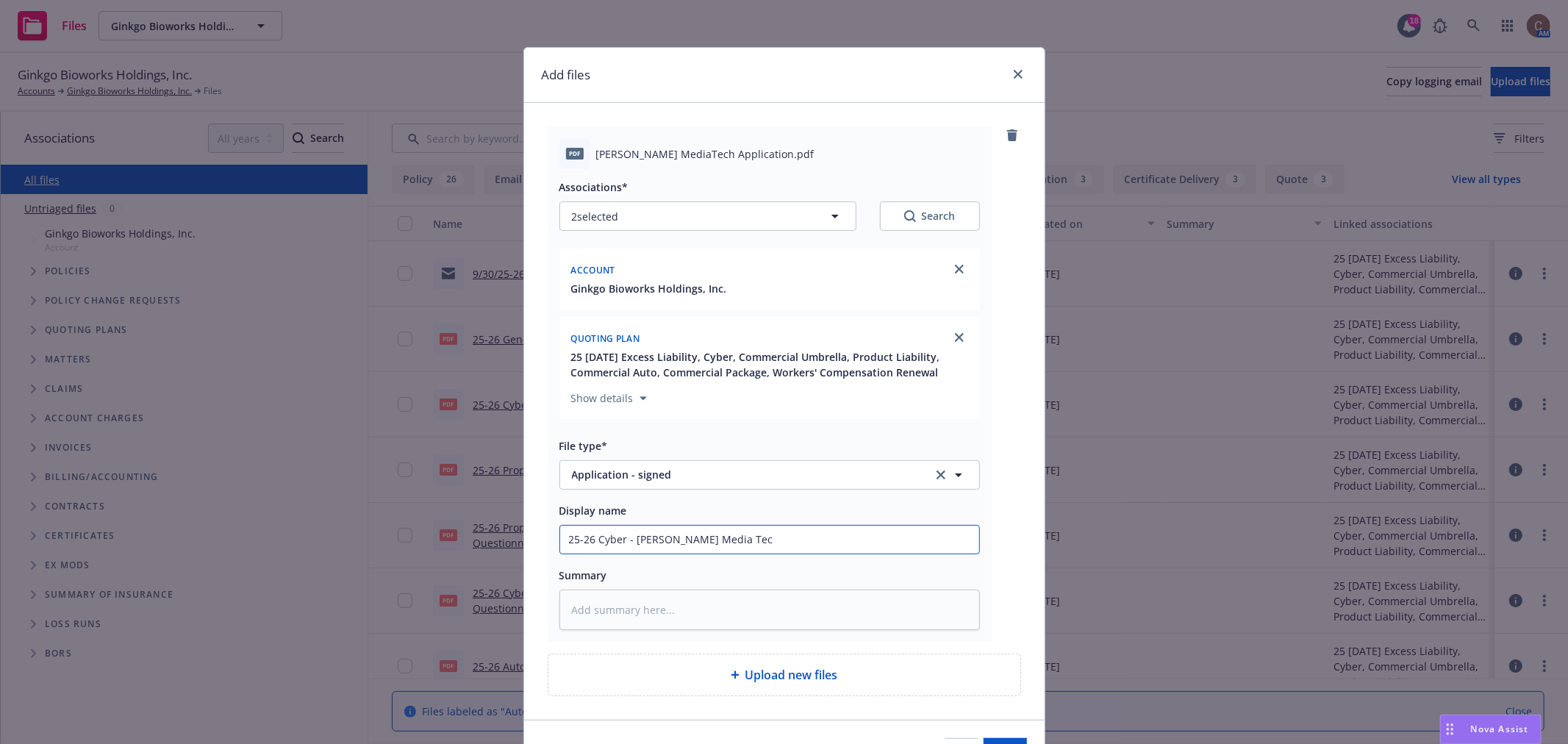
type input "25-26 Cyber - Beazley Media Tech"
type textarea "x"
type input "25-26 Cyber - Beazley Media Tech"
type textarea "x"
type input "25-26 Cyber - Beazley Media Tech A"
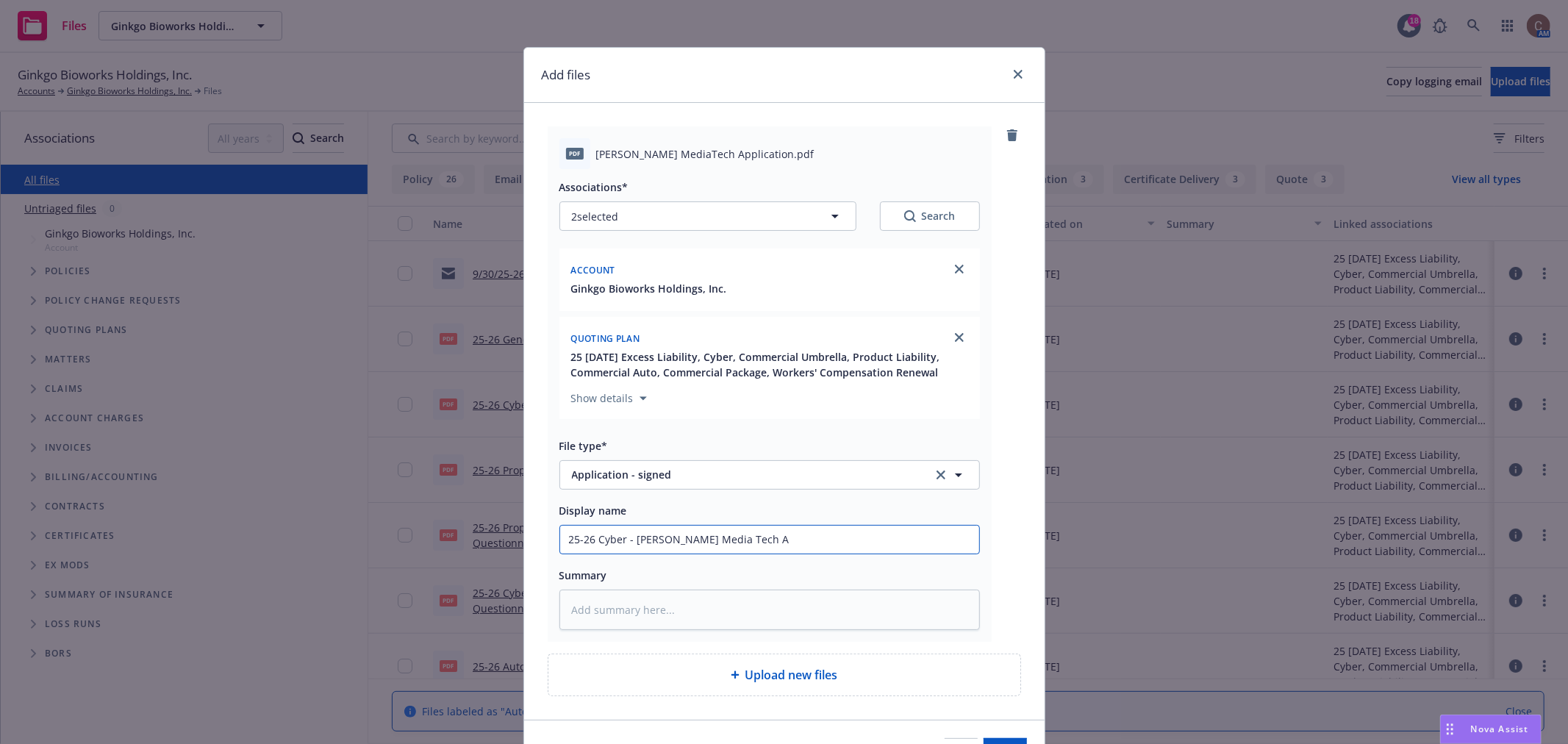
type textarea "x"
type input "25-26 Cyber - Beazley Media Tech Ap"
type textarea "x"
type input "25-26 Cyber - Beazley Media Tech App"
type textarea "x"
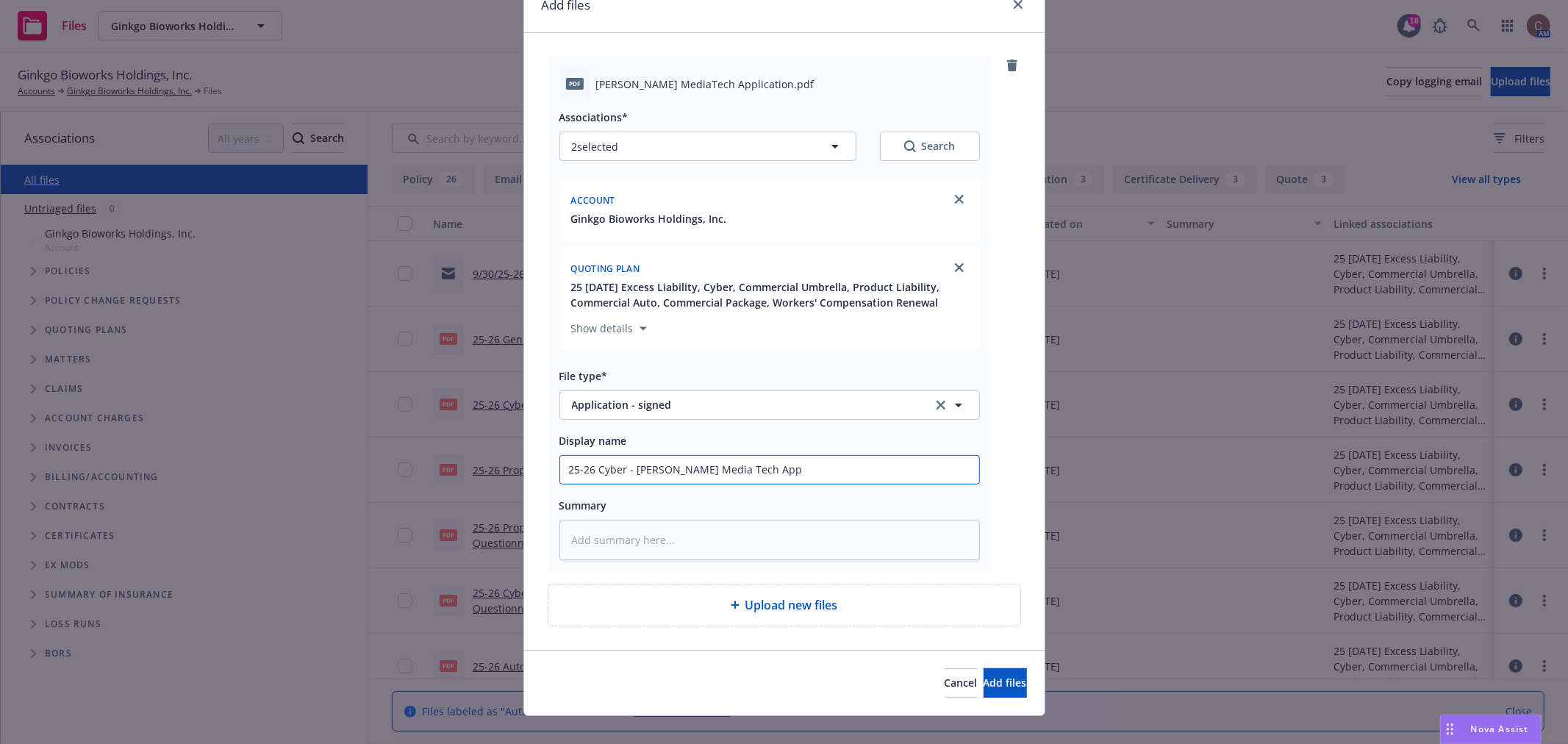
scroll to position [91, 0]
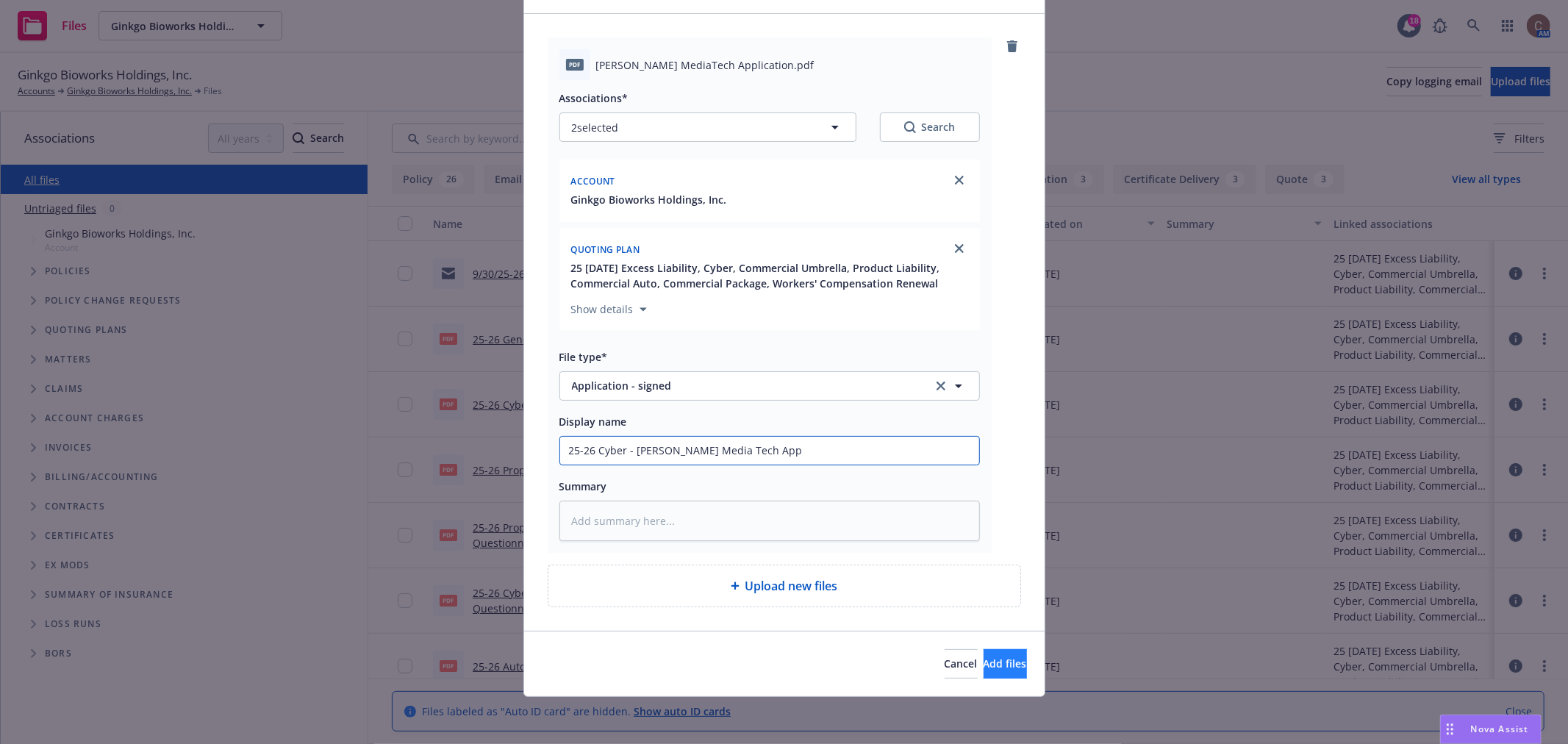
type input "25-26 Cyber - Beazley Media Tech App"
click at [993, 672] on button "Add files" at bounding box center [1005, 664] width 43 height 30
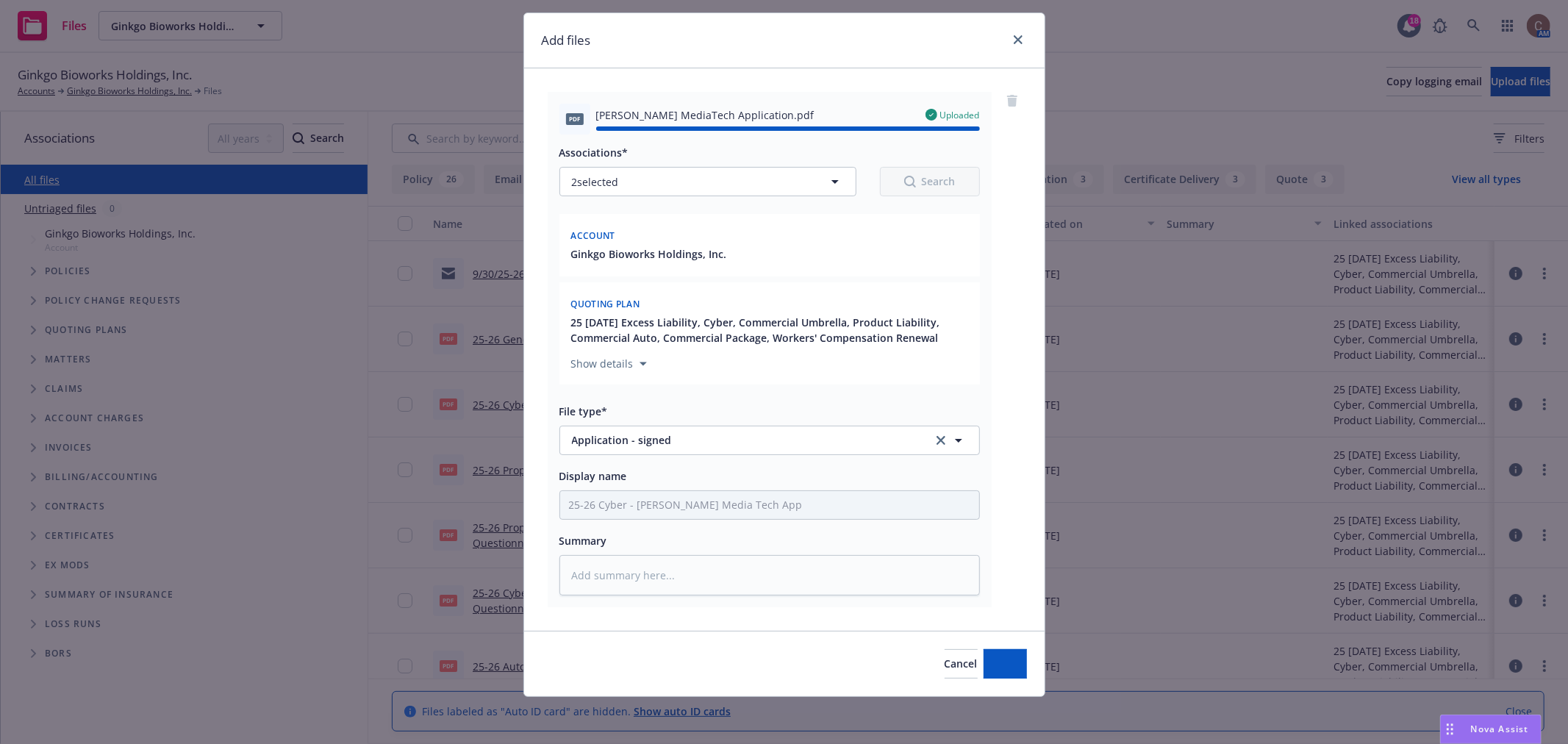
type textarea "x"
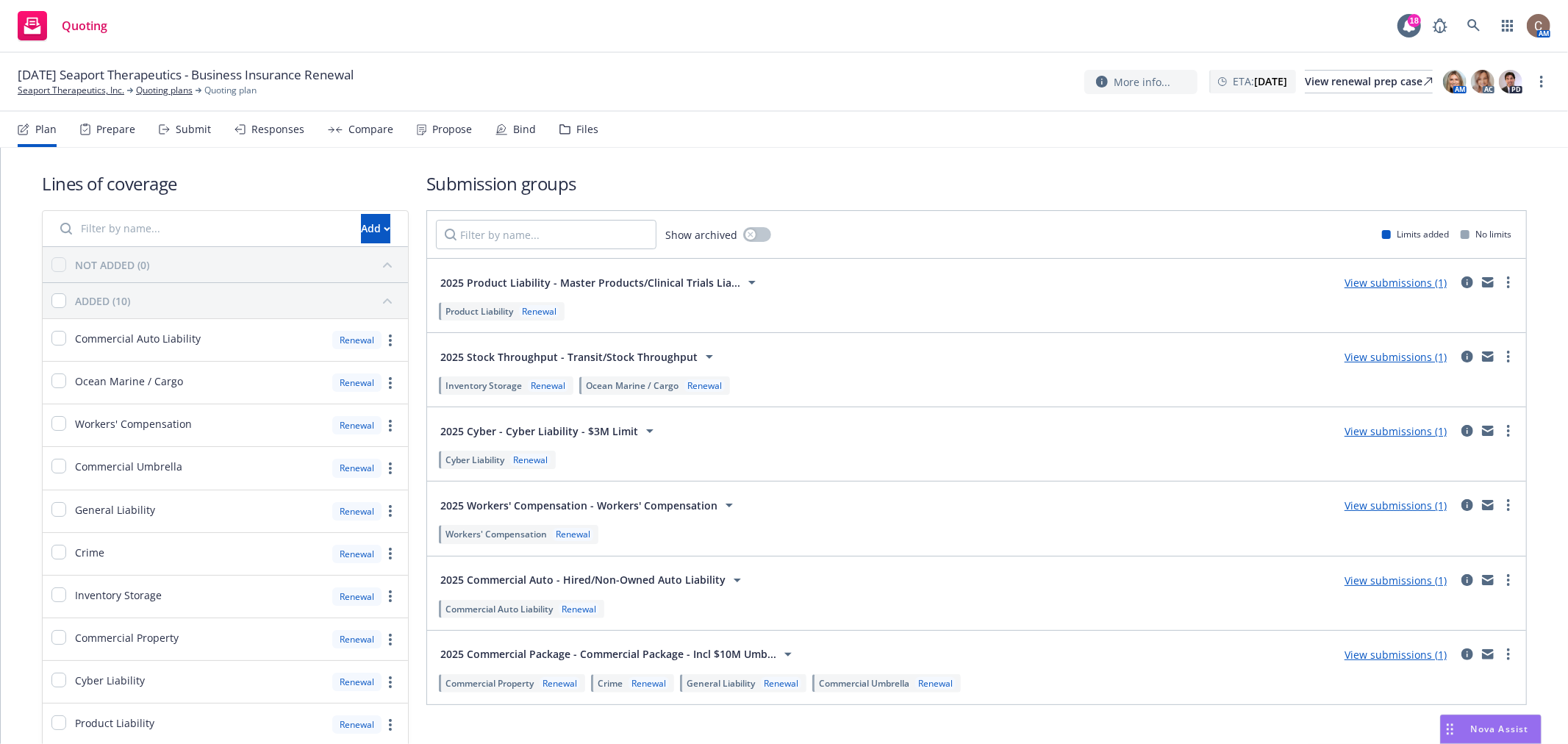
scroll to position [68, 0]
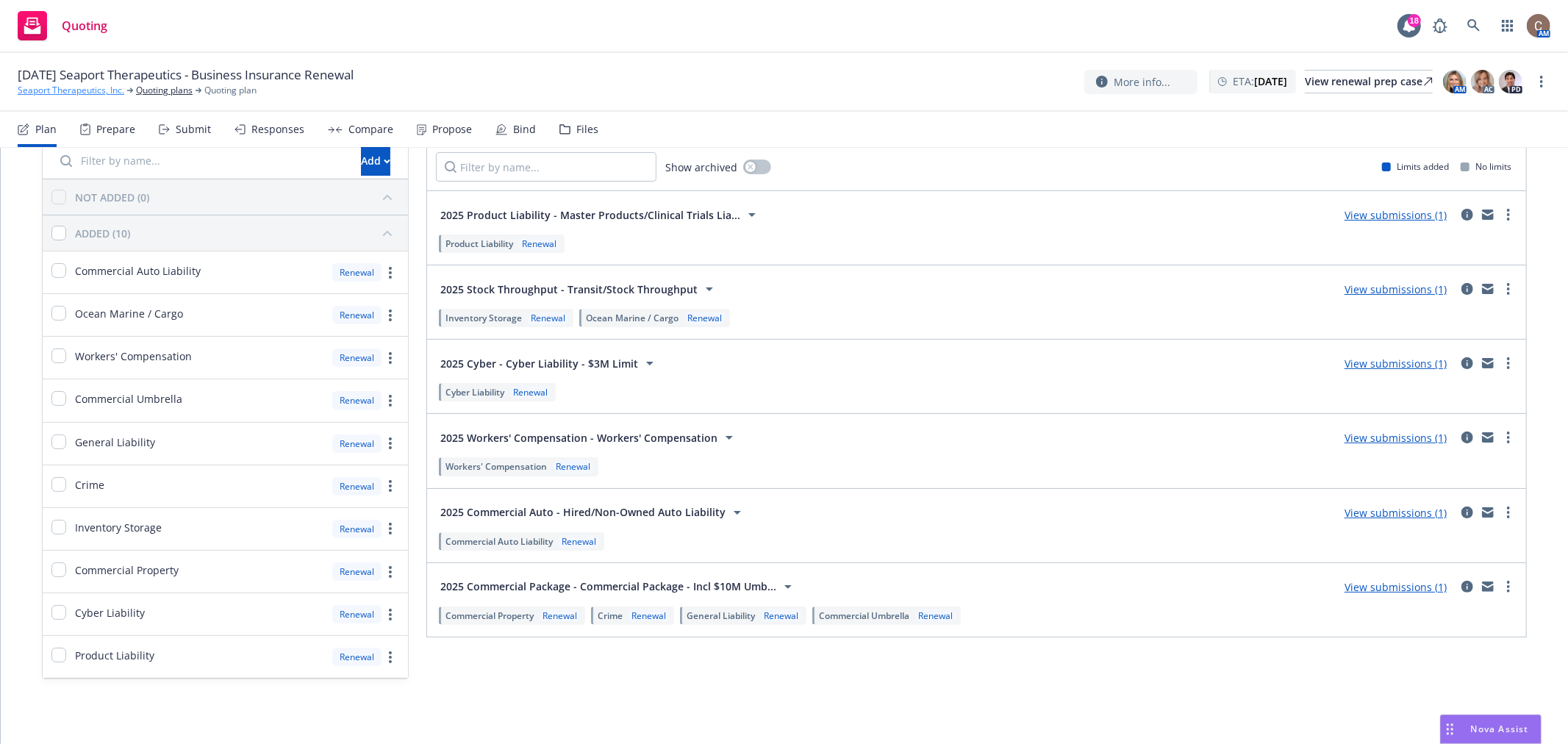
click at [83, 97] on link "Seaport Therapeutics, Inc." at bounding box center [70, 91] width 106 height 13
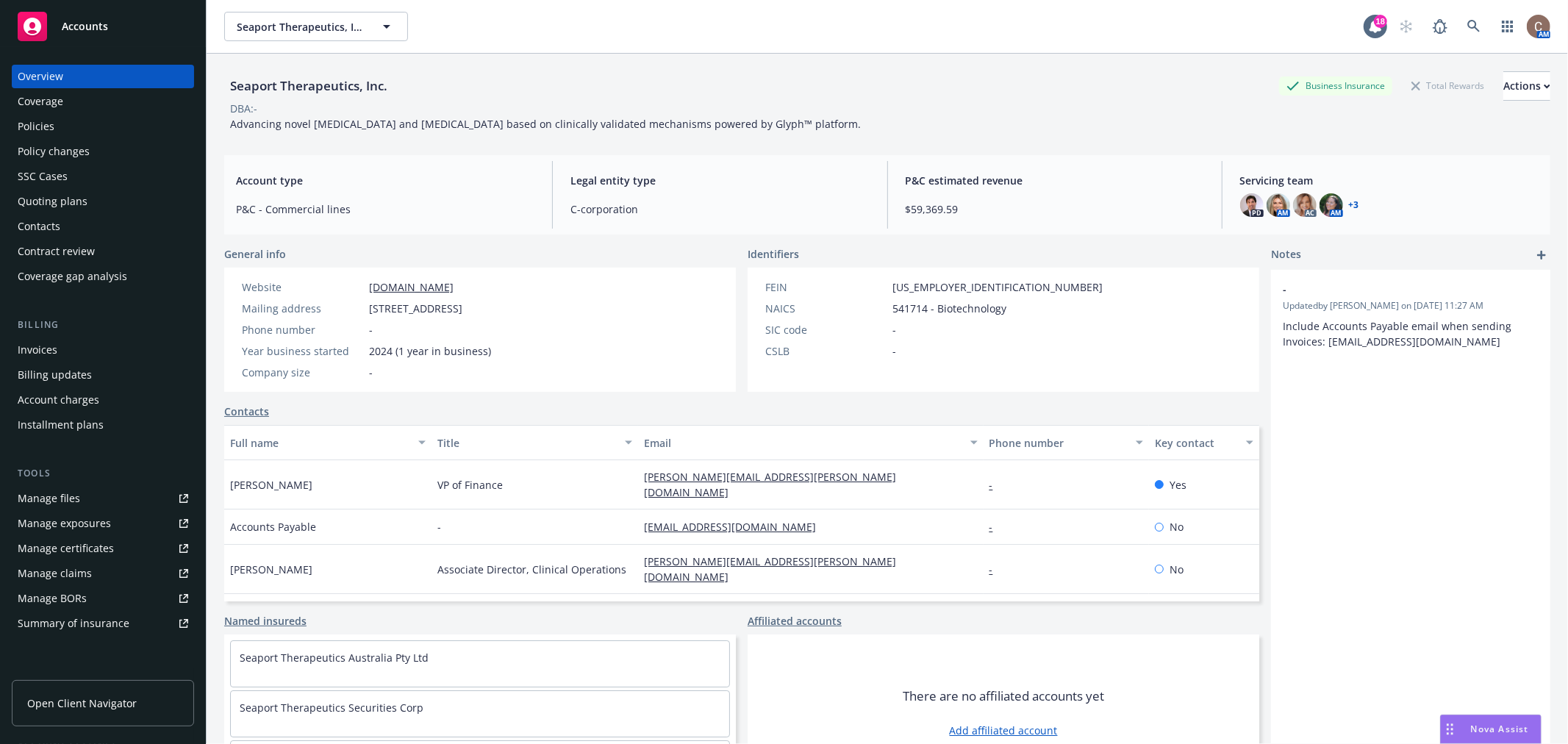
click at [94, 501] on link "Manage files" at bounding box center [102, 498] width 183 height 24
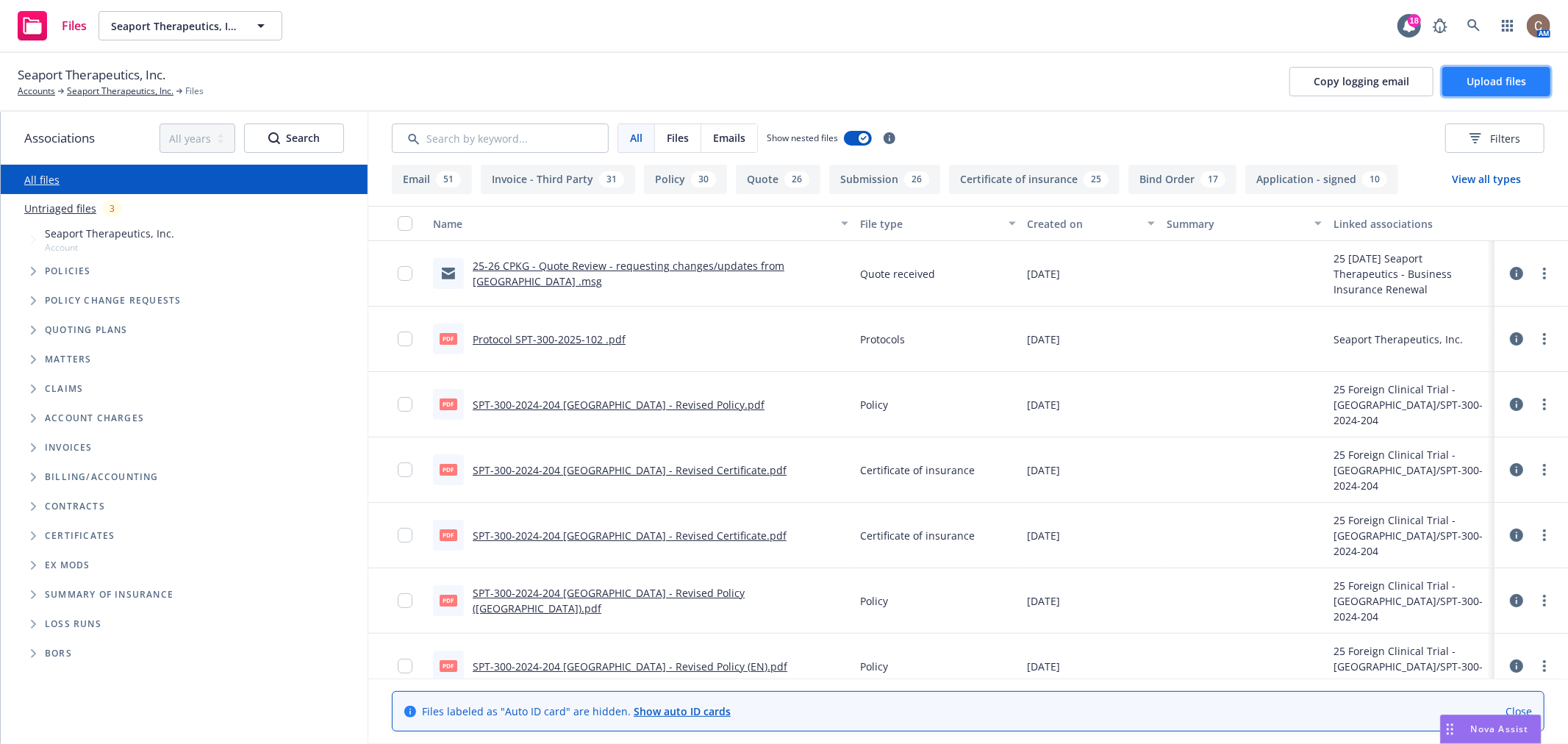
click at [1500, 72] on button "Upload files" at bounding box center [1495, 81] width 108 height 30
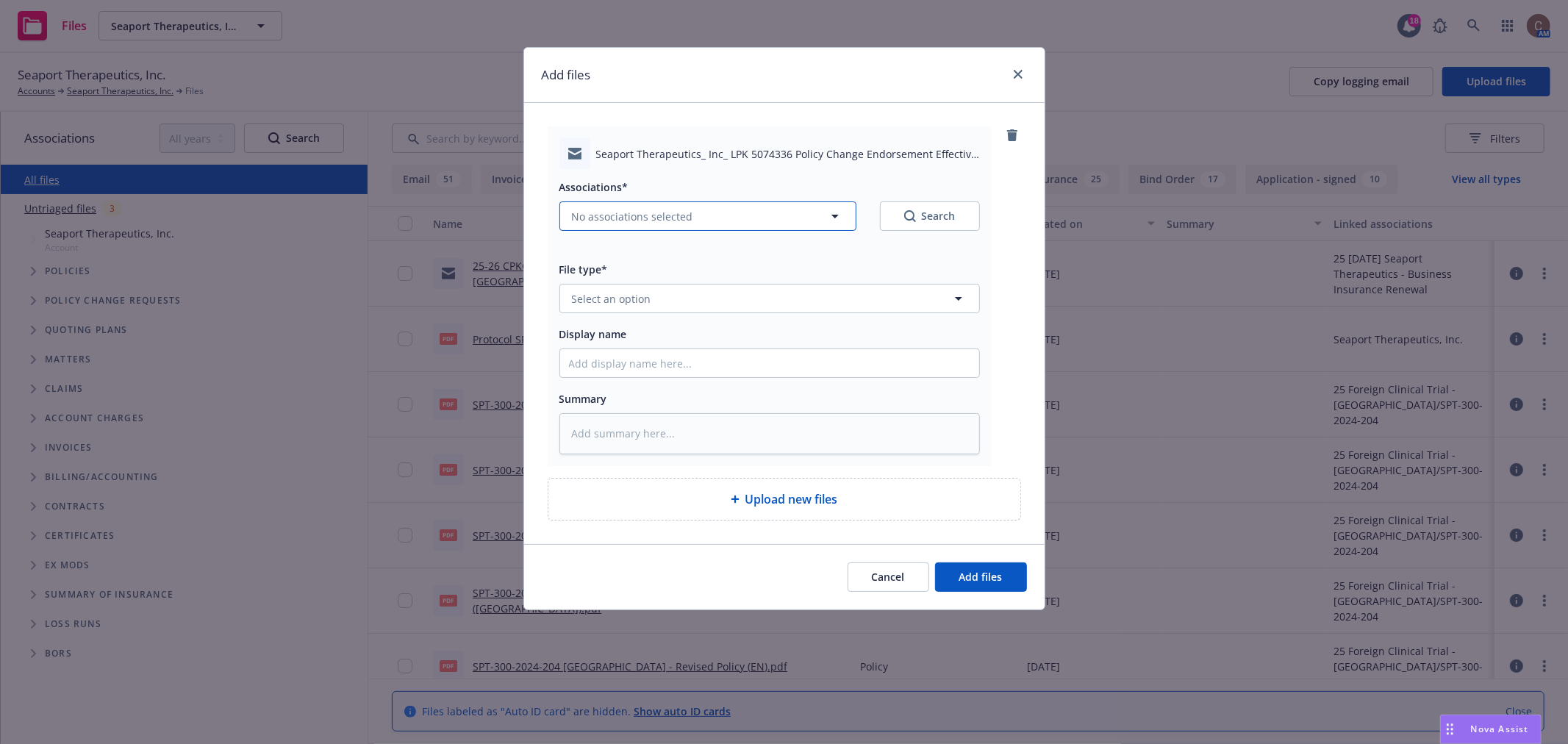
click at [710, 221] on button "No associations selected" at bounding box center [708, 216] width 297 height 30
type textarea "x"
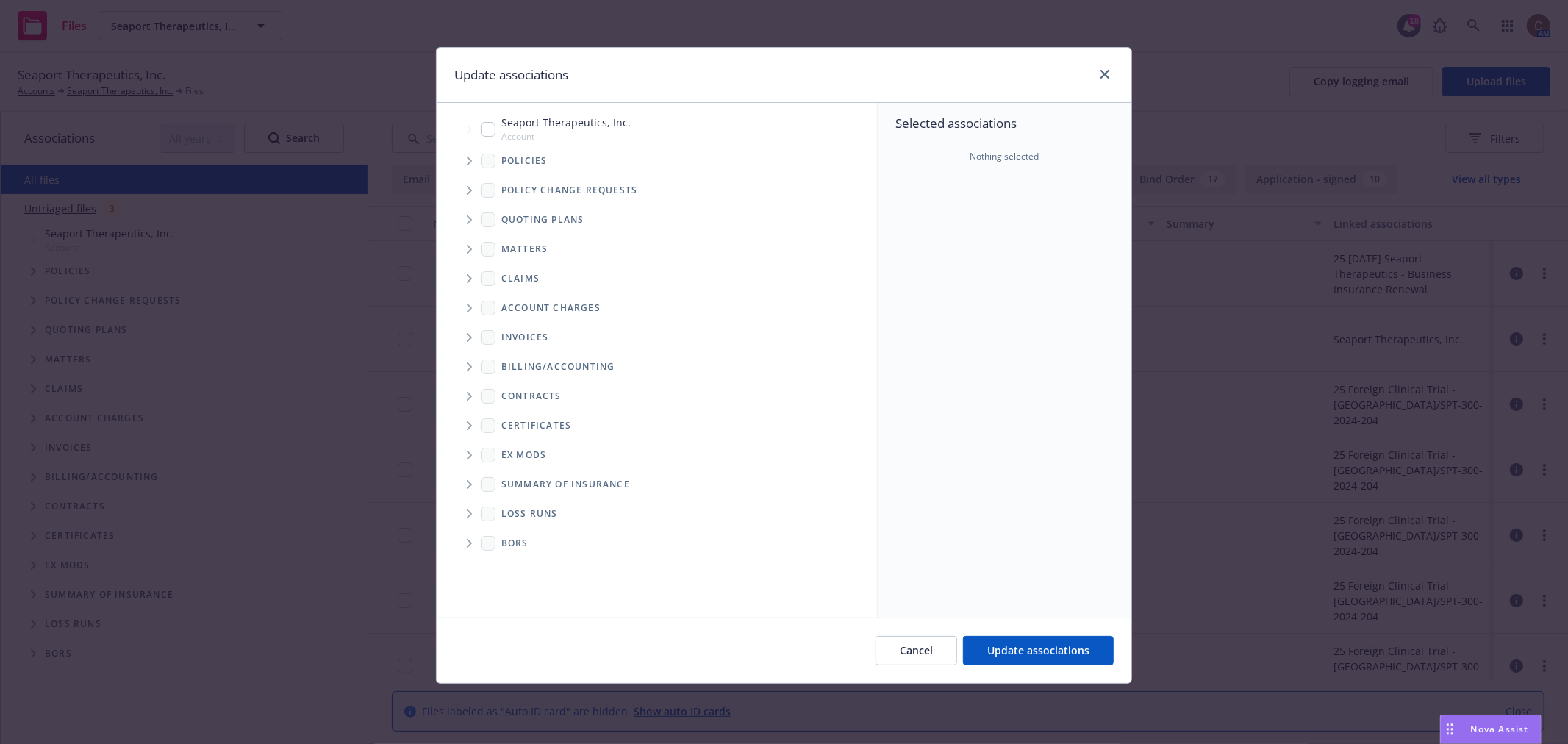
click at [472, 164] on span "Tree Example" at bounding box center [468, 161] width 24 height 24
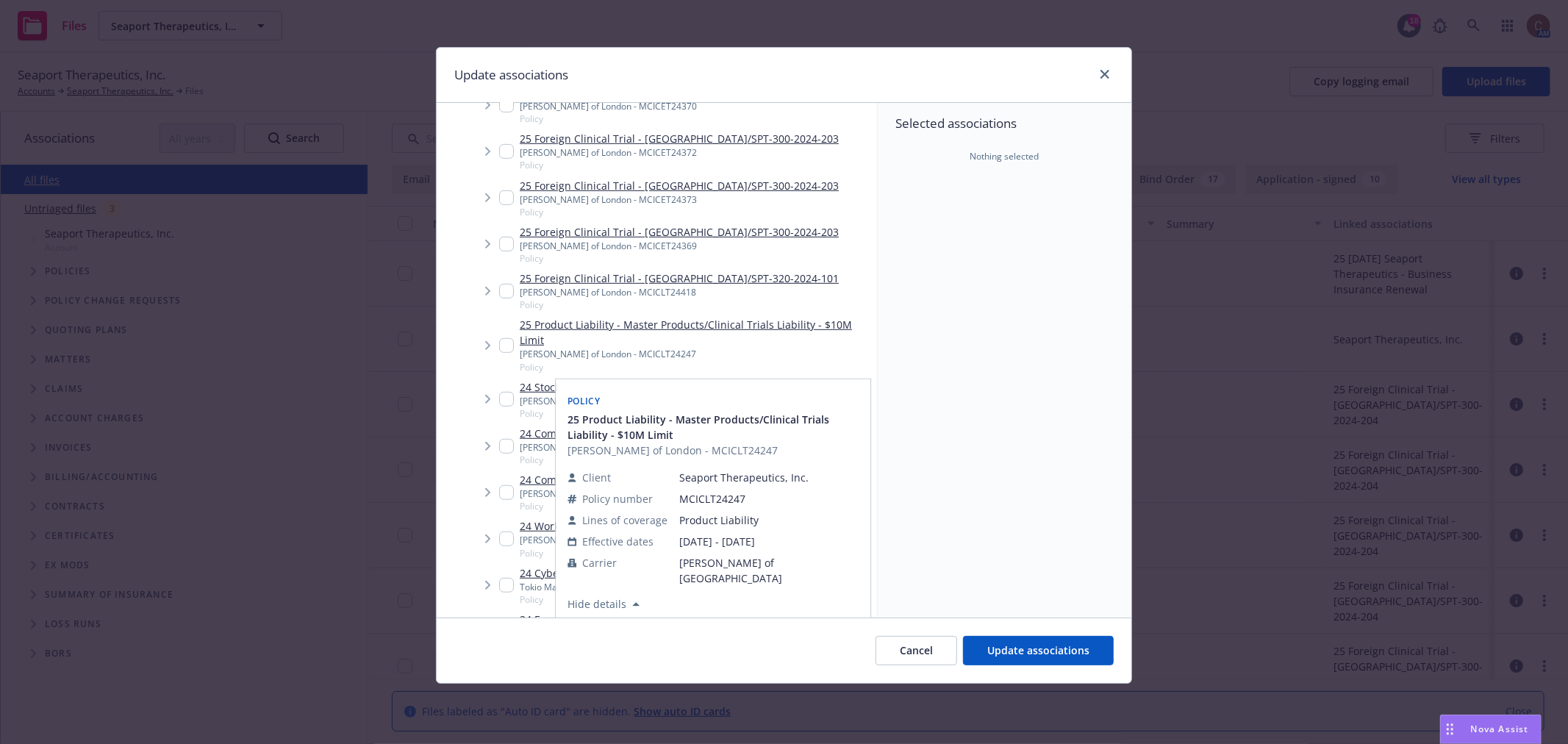
scroll to position [653, 0]
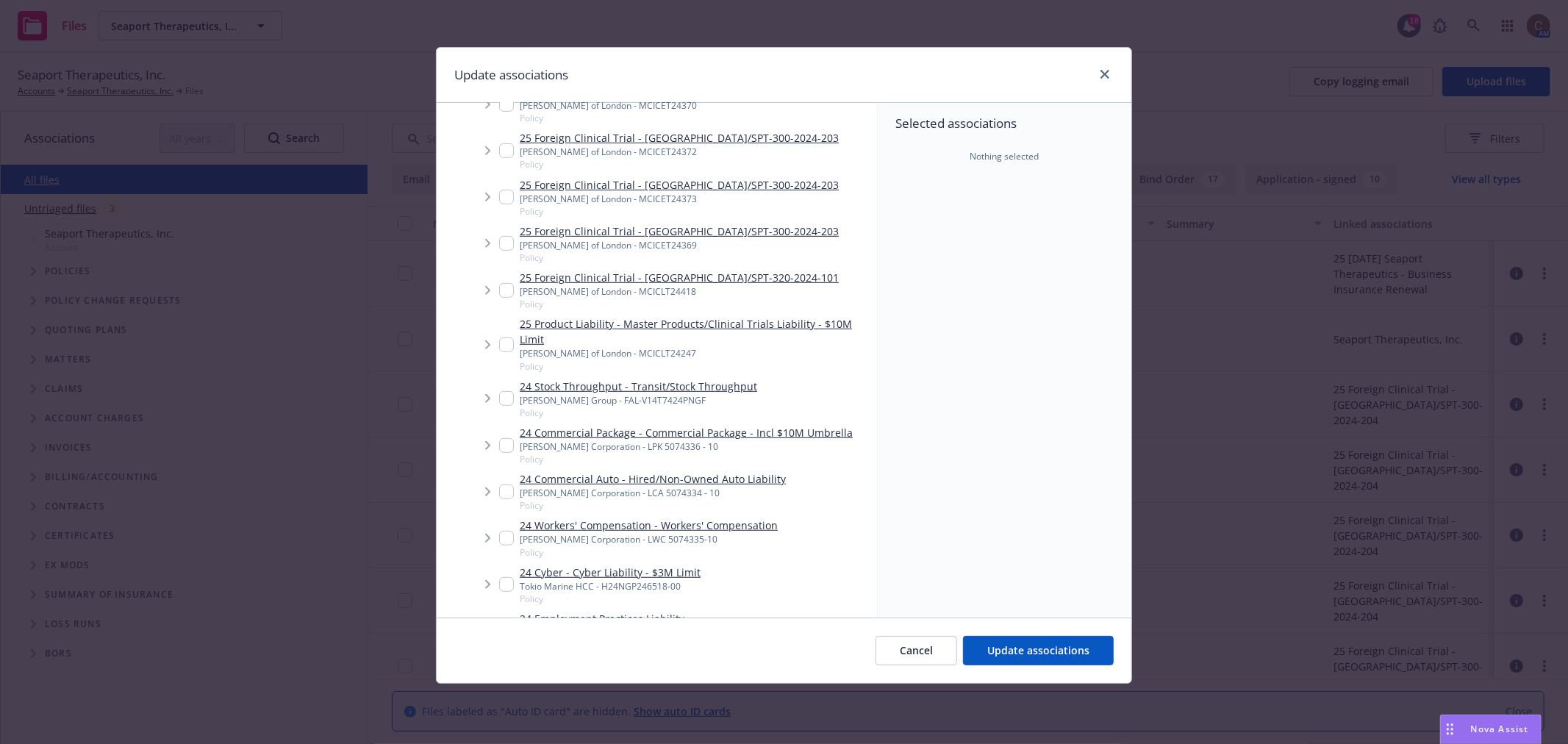
click at [495, 443] on span "Tree Example" at bounding box center [487, 446] width 24 height 24
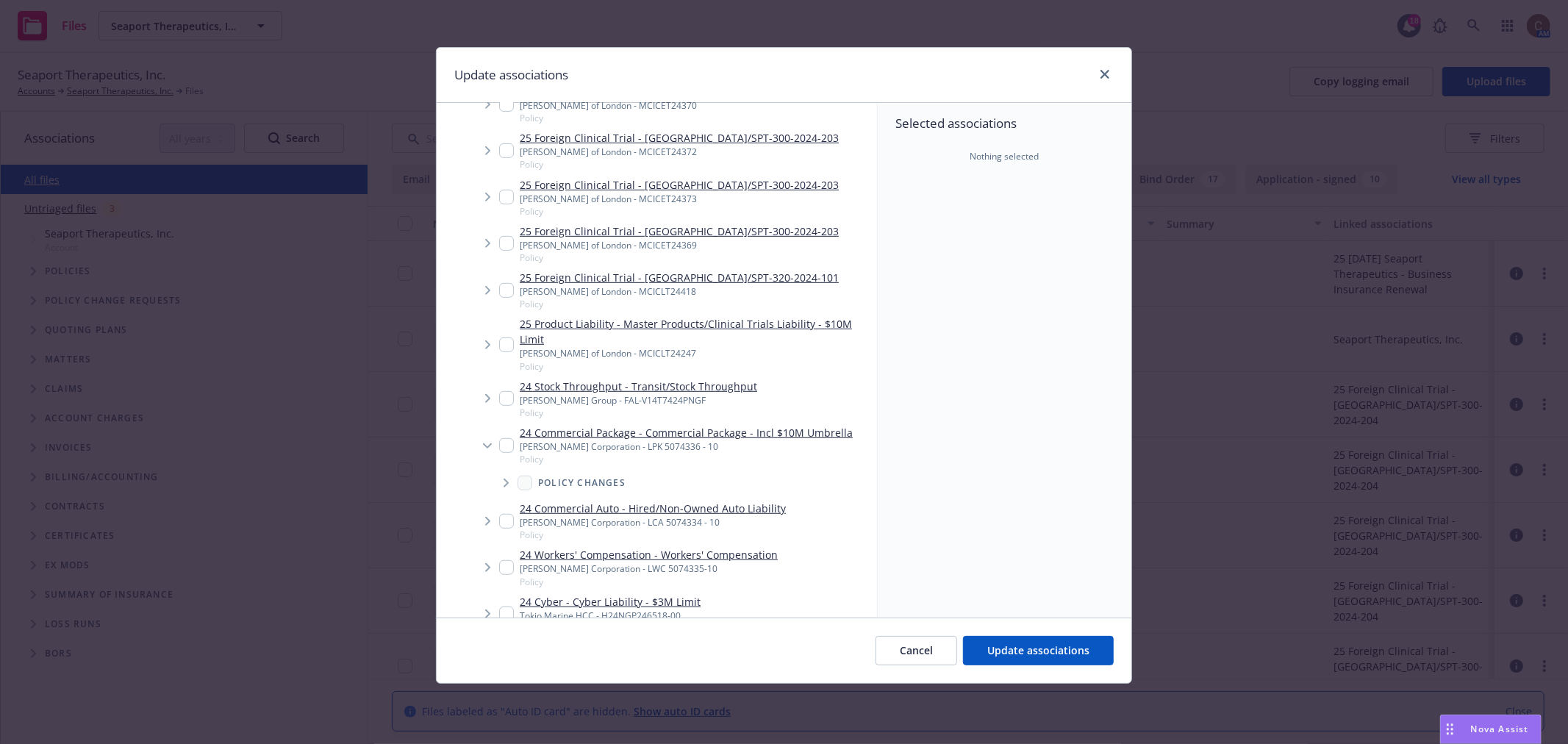
click at [506, 444] on input "Tree Example" at bounding box center [506, 445] width 14 height 14
checkbox input "true"
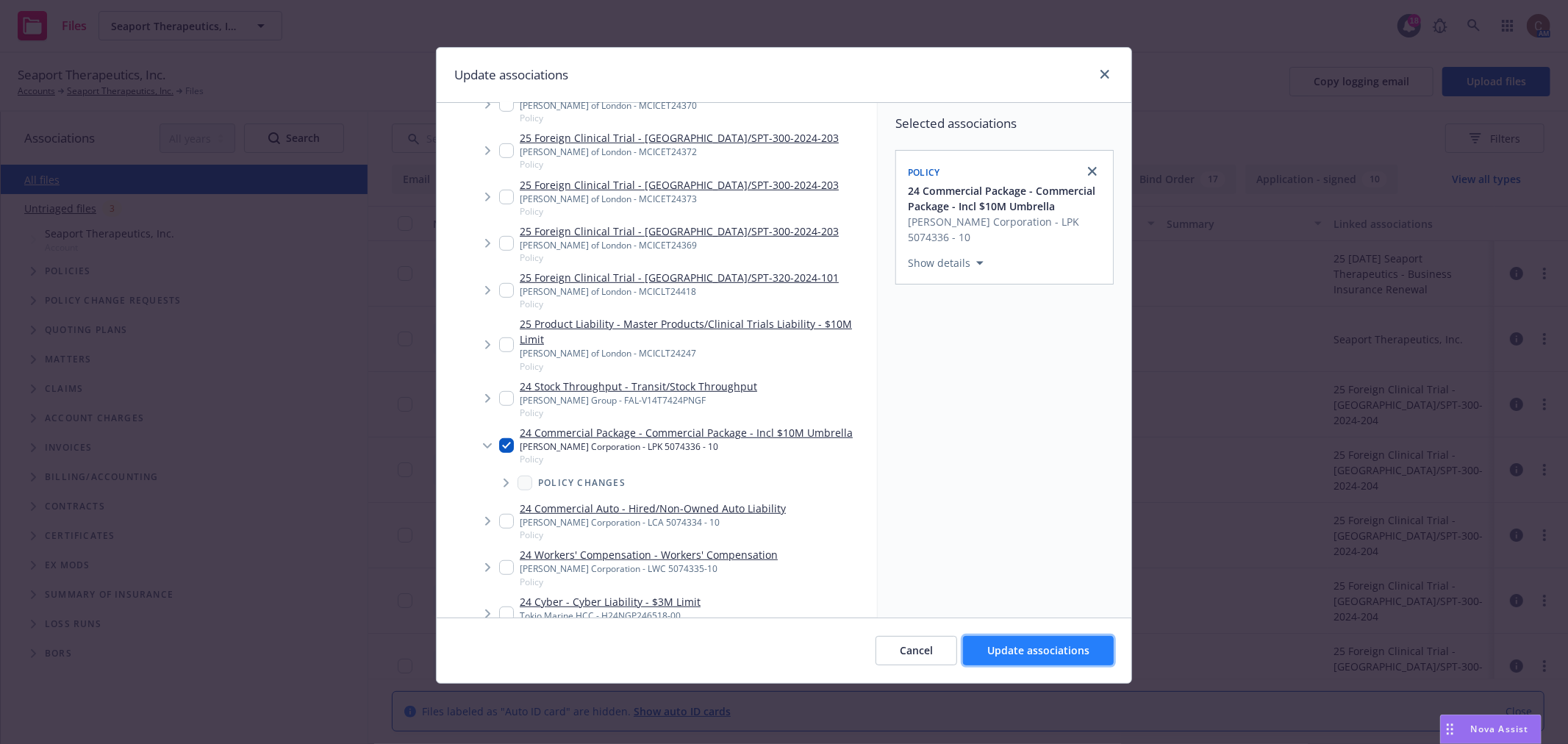
click at [1022, 656] on span "Update associations" at bounding box center [1037, 650] width 102 height 14
type textarea "x"
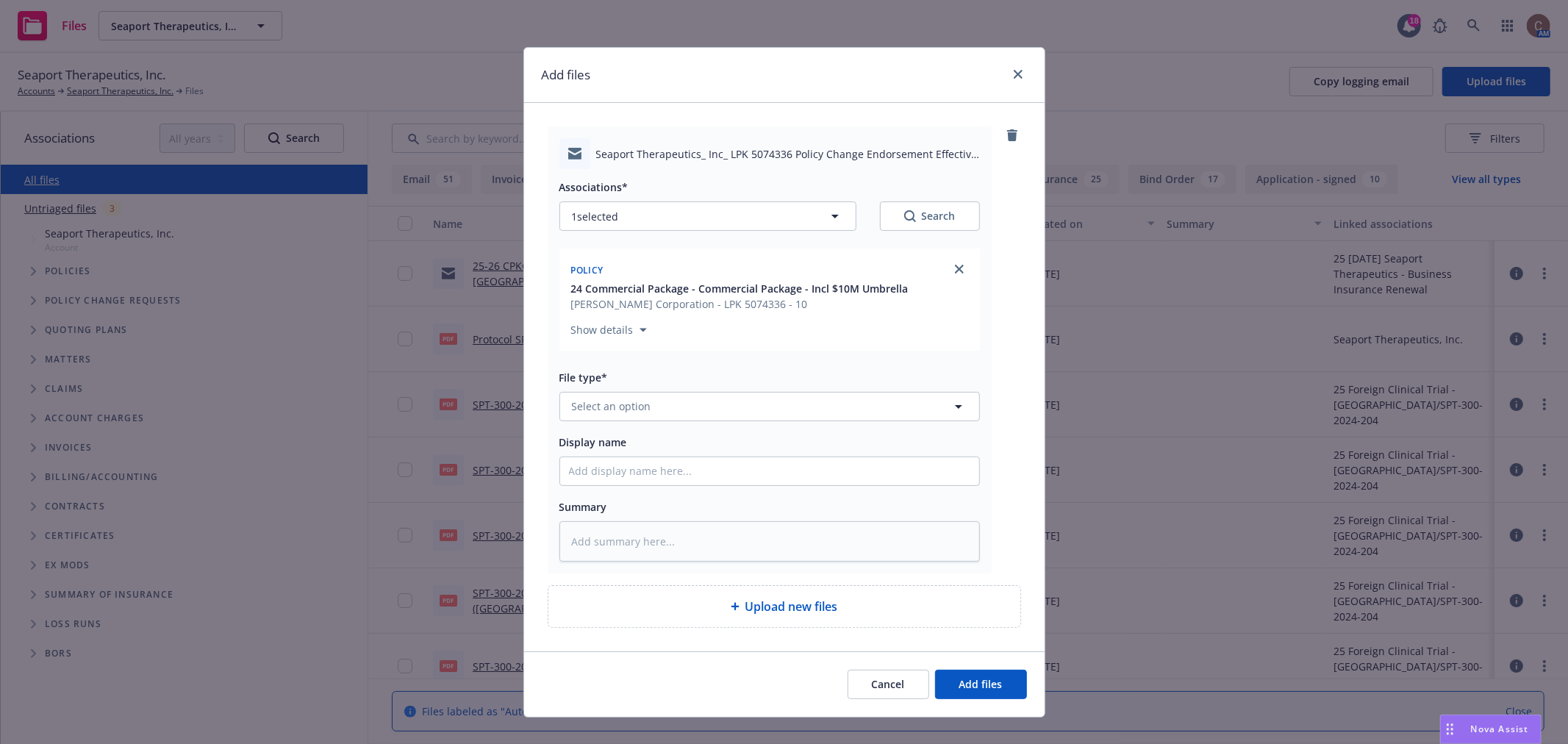
click at [693, 389] on div "File type* Select an option" at bounding box center [770, 394] width 421 height 53
click at [687, 399] on button "Select an option" at bounding box center [770, 406] width 421 height 30
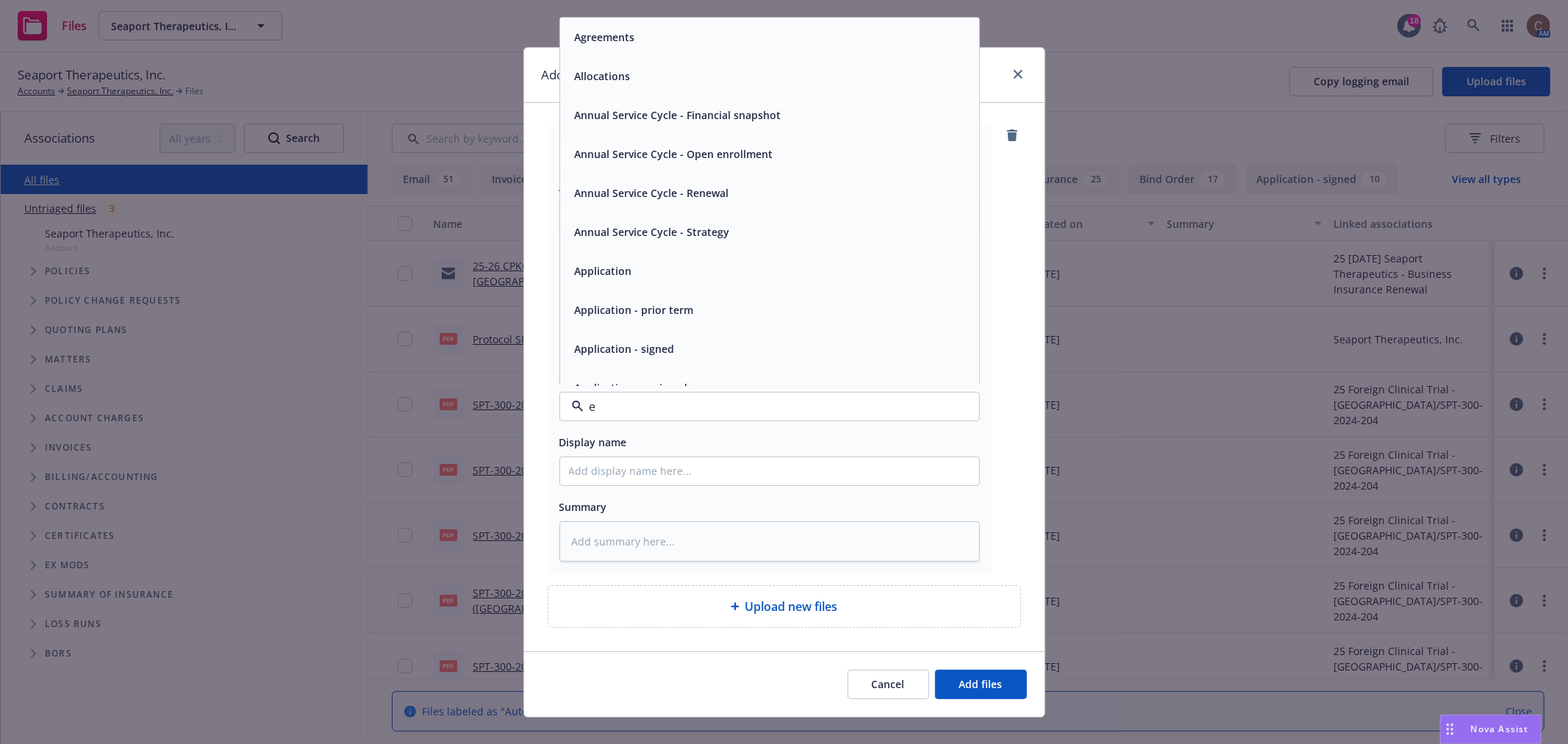
type input "em"
click at [612, 84] on div "Email" at bounding box center [770, 76] width 402 height 21
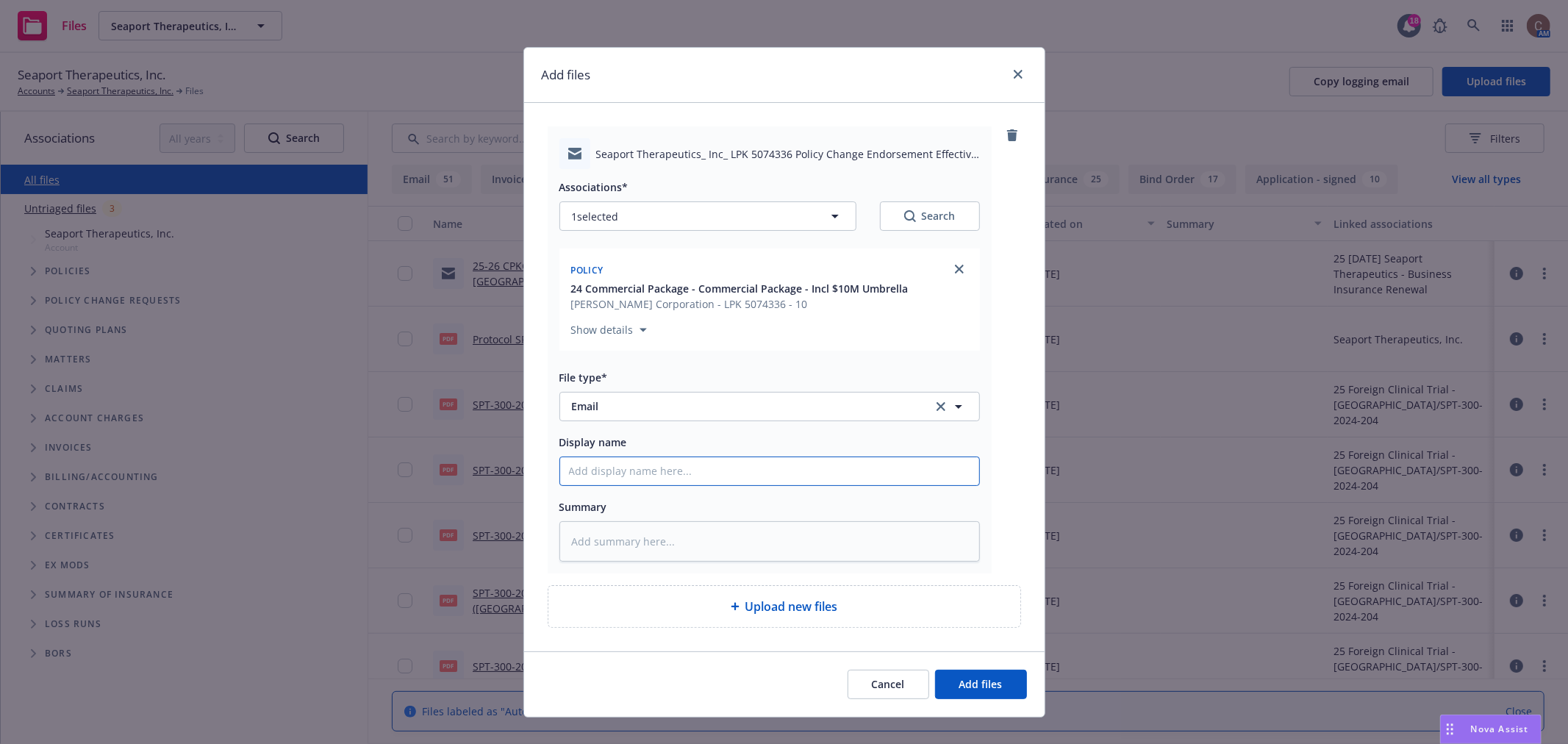
click at [655, 466] on input "Display name" at bounding box center [770, 470] width 419 height 28
type textarea "x"
type input "2"
type textarea "x"
type input "24"
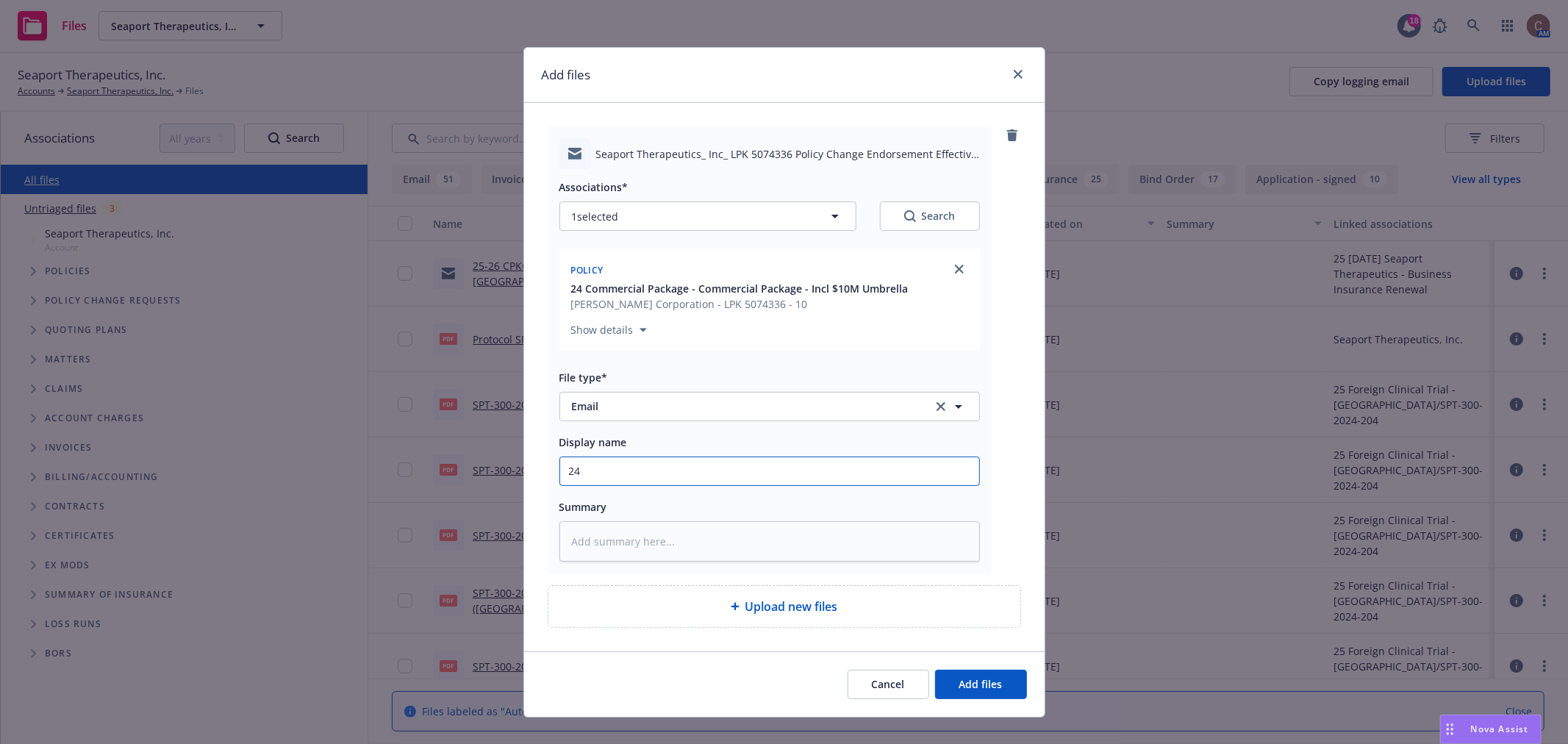
type textarea "x"
type input "24-2"
type textarea "x"
type input "24-25"
type textarea "x"
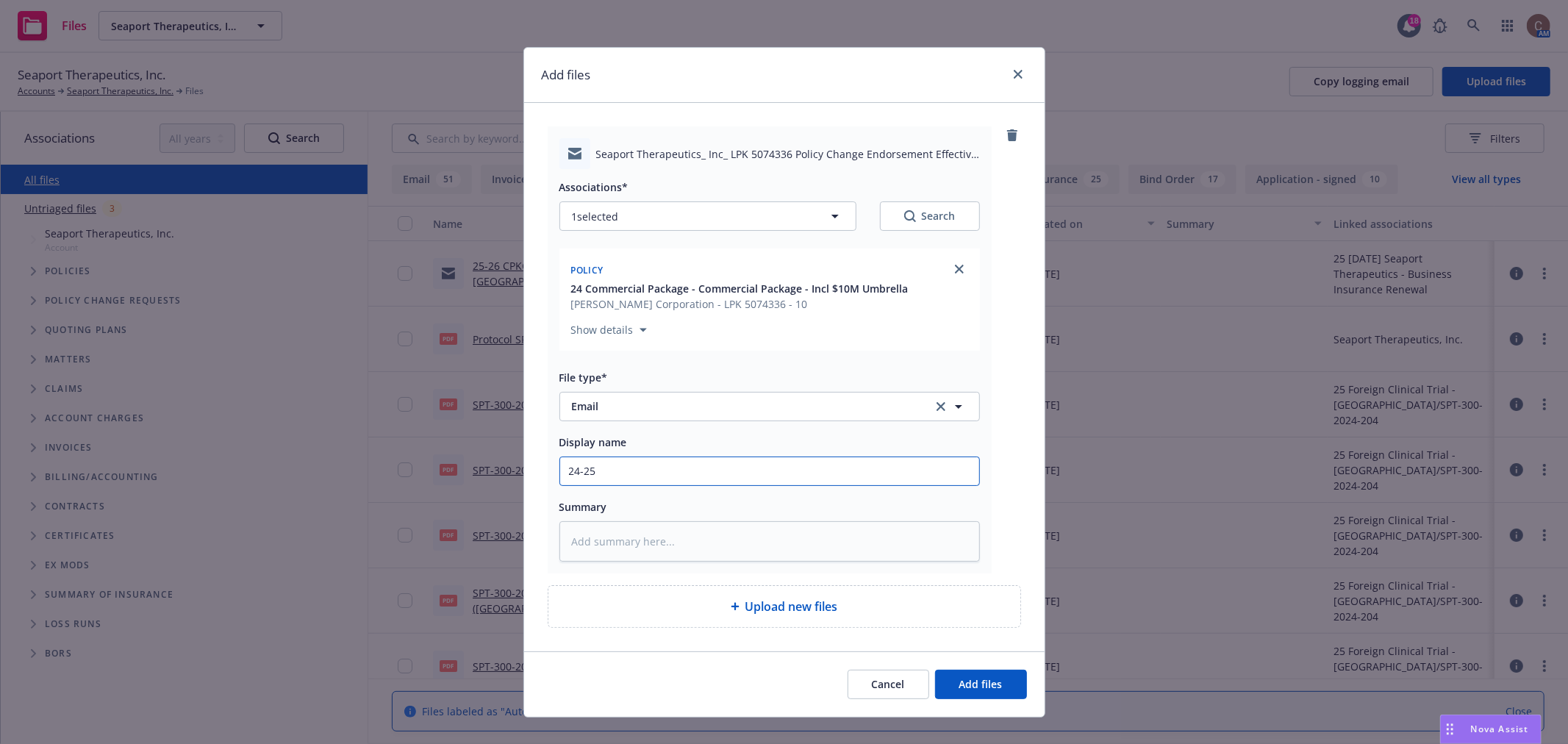
type input "24-25"
type textarea "x"
type input "24-25 C"
type textarea "x"
type input "24-25 CP"
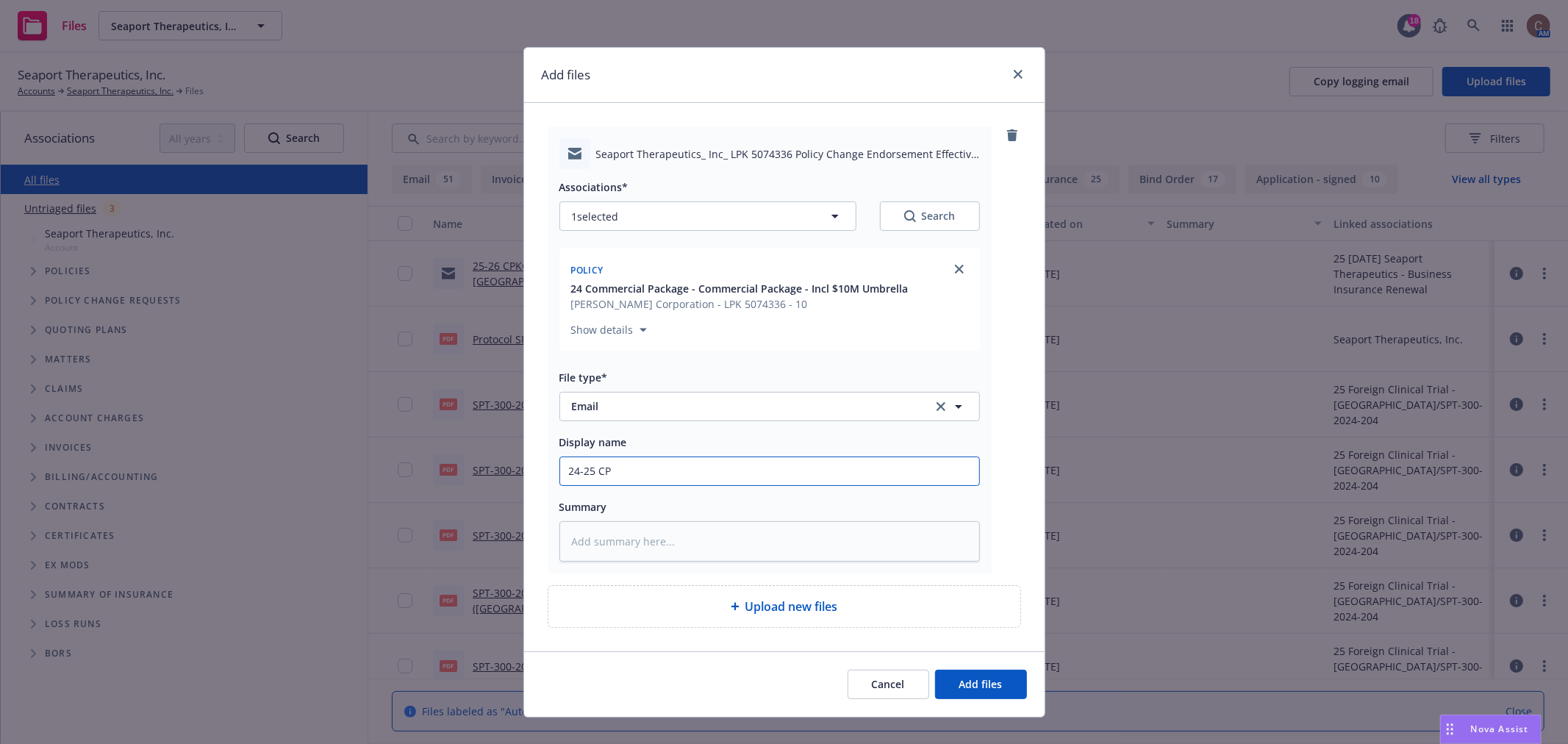
type textarea "x"
type input "24-25 CPKG"
type textarea "x"
type input "24-25 CPKG -"
type textarea "x"
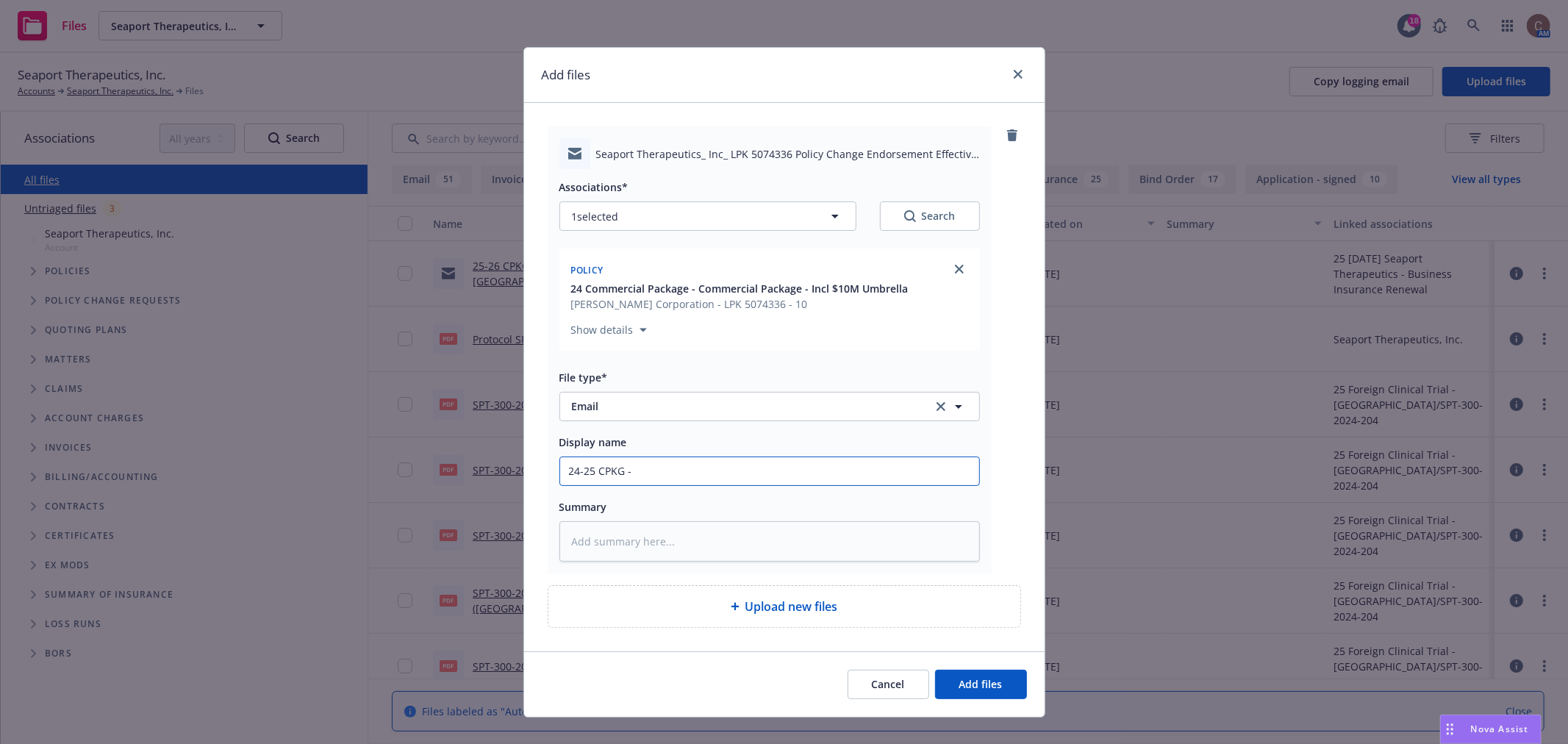
type input "24-25 CPKG -"
type textarea "x"
type input "24-25 CPKG - E"
type textarea "x"
type input "24-25 CPKG - En"
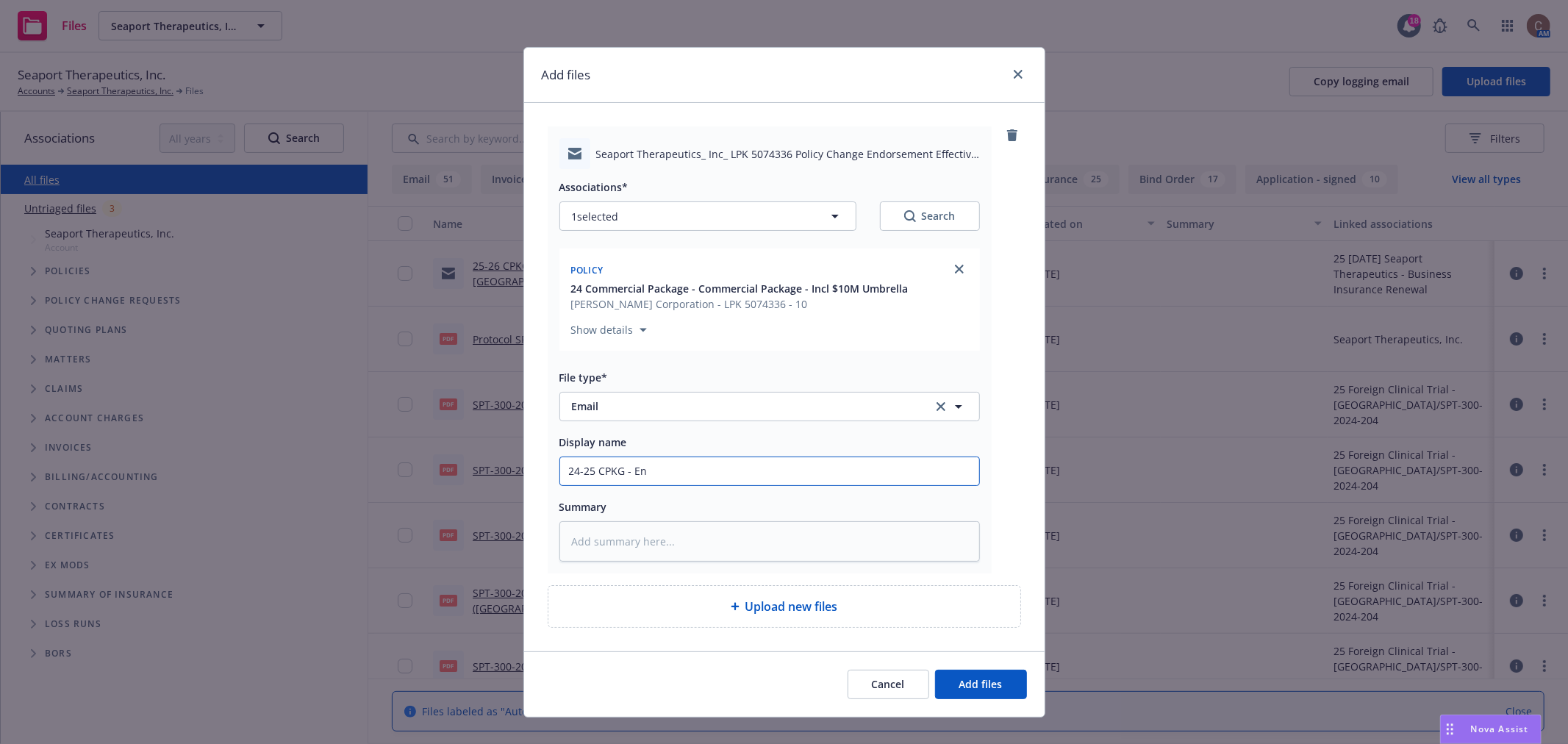
type textarea "x"
type input "24-25 CPKG - End"
type textarea "x"
type input "24-25 CPKG - Endt"
type textarea "x"
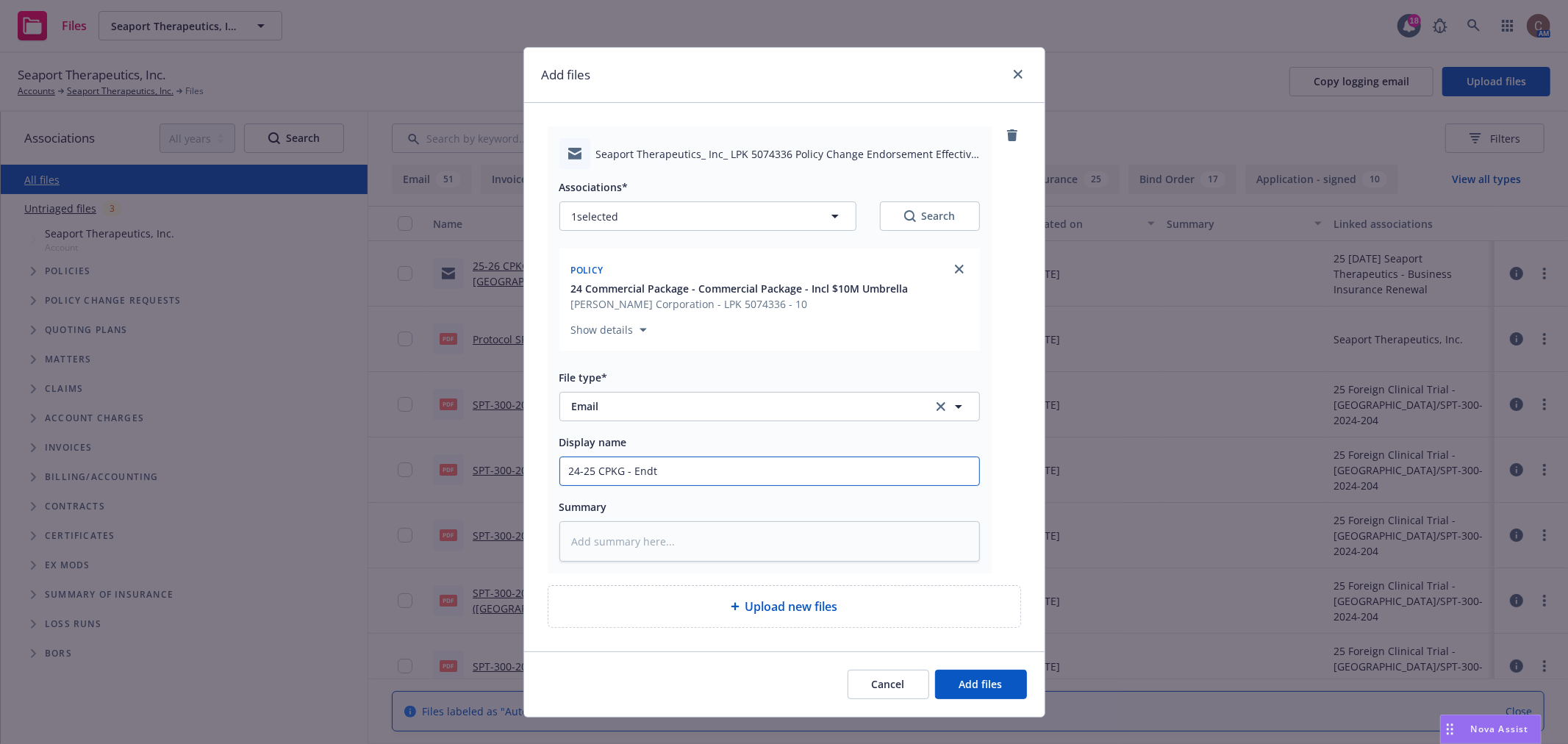
type input "24-25 CPKG - Endt"
type textarea "x"
type input "24-25 CPKG - Endt #"
type textarea "x"
type input "24-25 CPKG - Endt #3"
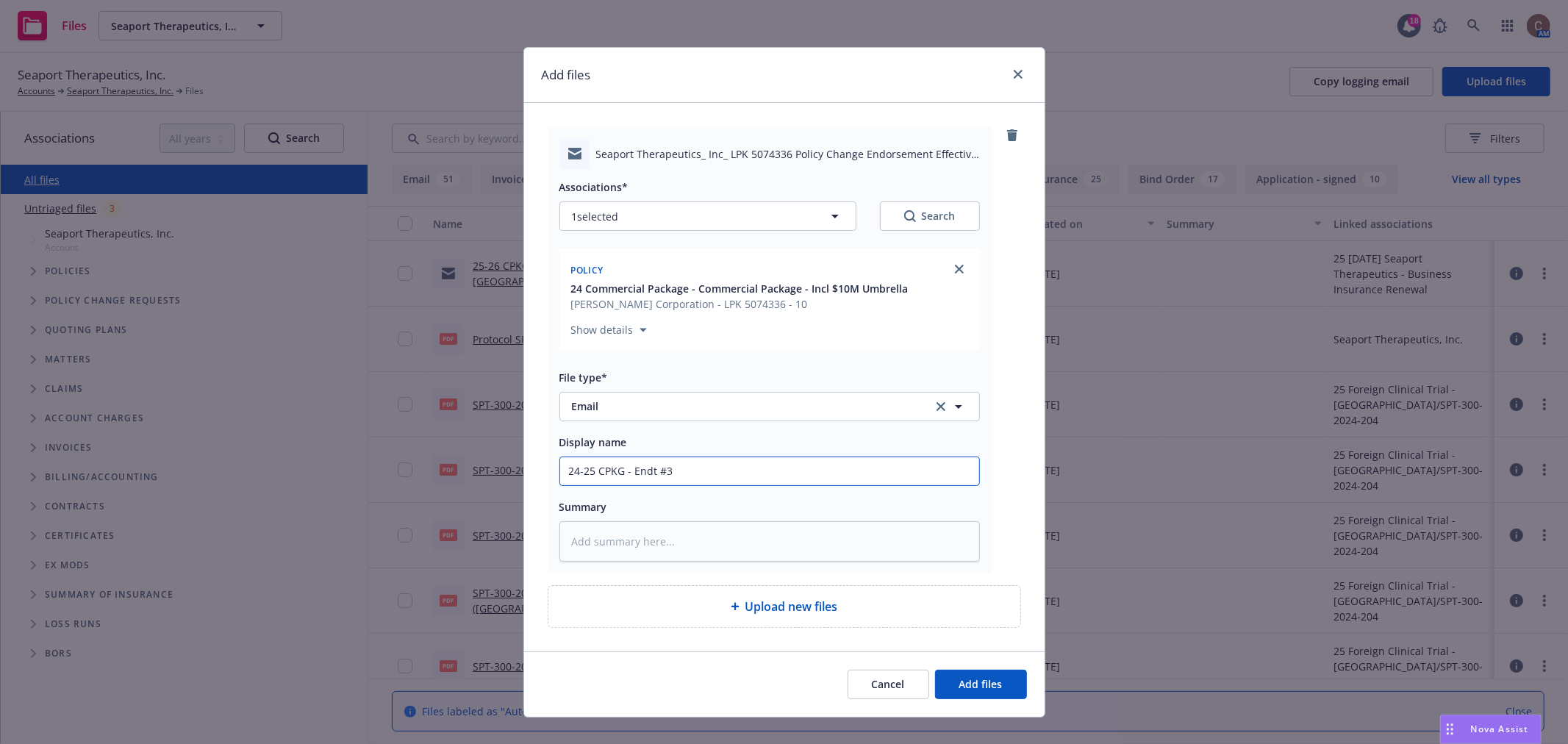
type textarea "x"
type input "24-25 CPKG - Endt #3"
type textarea "x"
type input "24-25 CPKG - Endt #3 &"
type textarea "x"
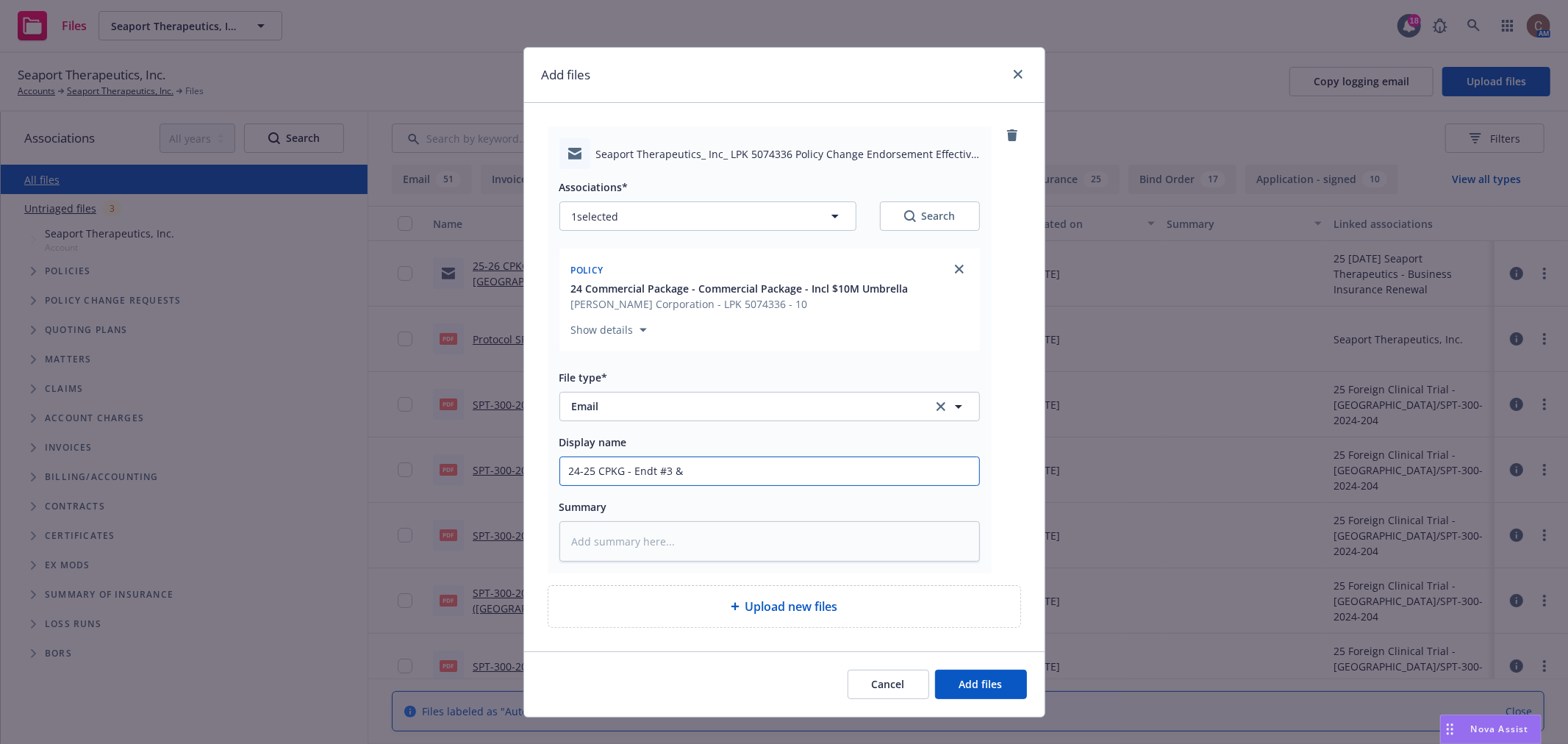
type input "24-25 CPKG - Endt #3 &"
type textarea "x"
type input "24-25 CPKG - Endt #3 & A"
type textarea "x"
type input "24-25 CPKG - Endt #3 & AP"
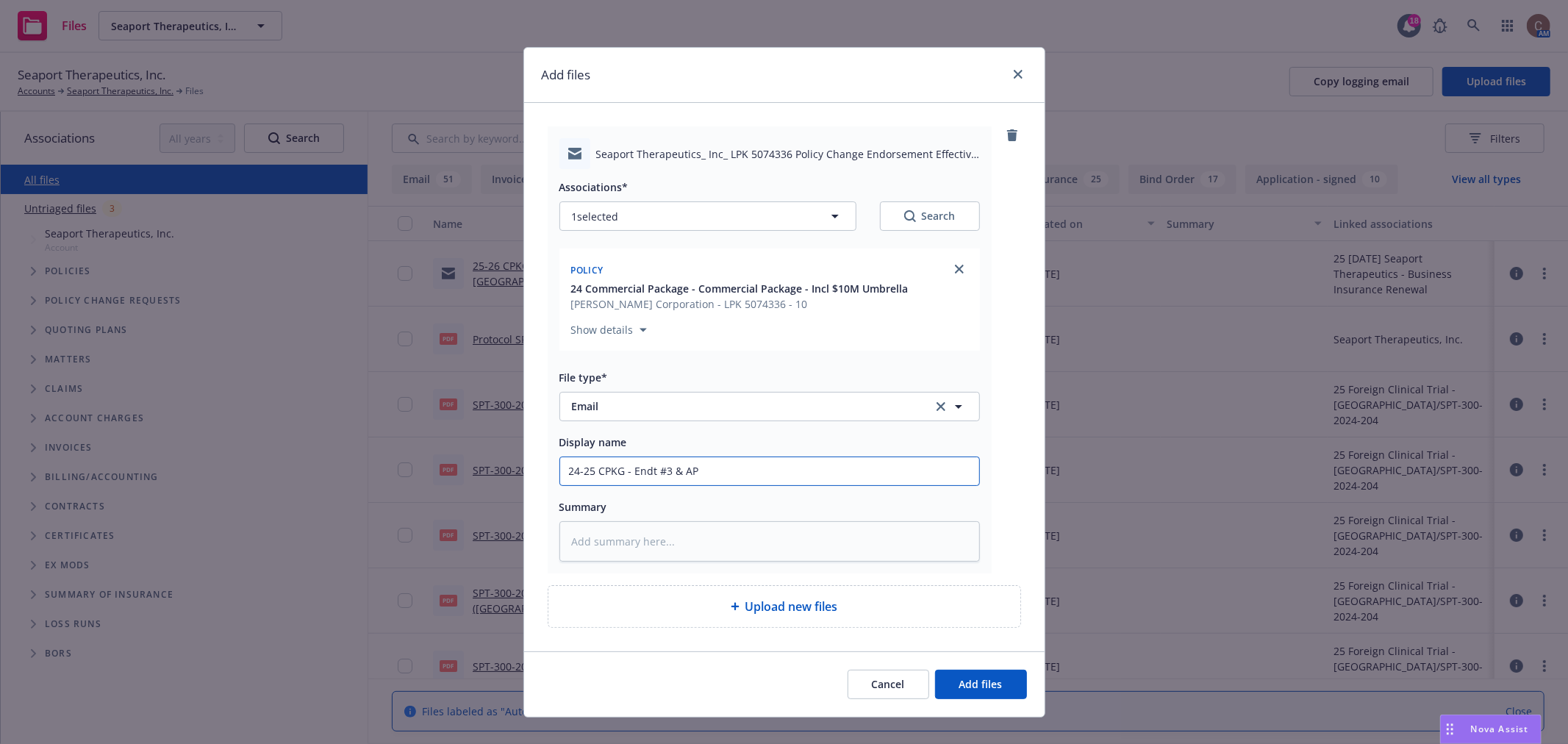
type textarea "x"
type input "24-25 CPKG - Endt #3 & AP I"
type textarea "x"
type input "24-25 CPKG - Endt #3 & AP IN"
type textarea "x"
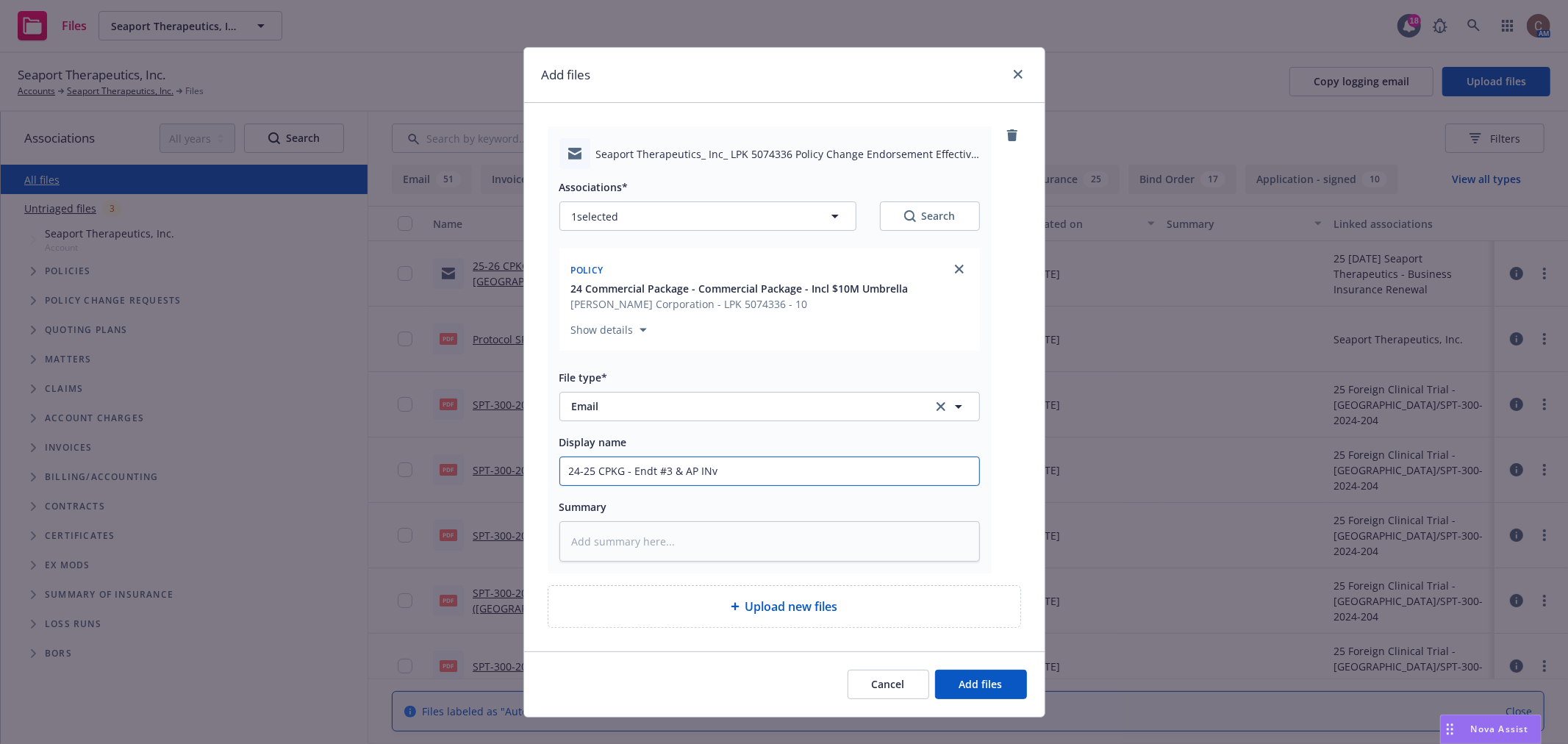
type input "24-25 CPKG - Endt #3 & AP INvo"
type textarea "x"
type input "24-25 CPKG - Endt #3 & AP INvoic"
type textarea "x"
type input "24-25 CPKG - Endt #3 & AP INvoice"
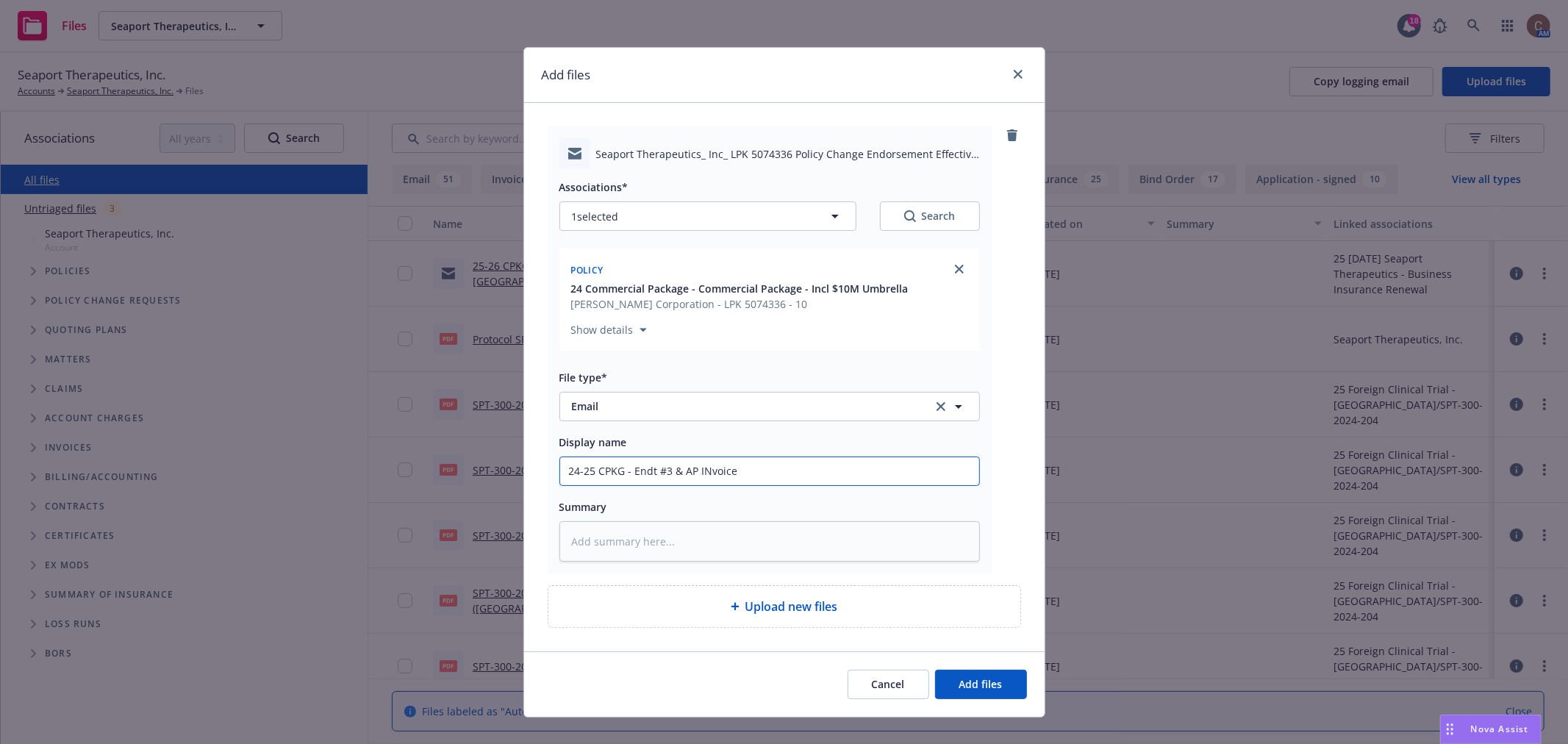
type textarea "x"
type input "24-25 CPKG - Endt #3 & AP INvoice"
type textarea "x"
type input "24-25 CPKG - Endt #3 & AP INvoice f"
type textarea "x"
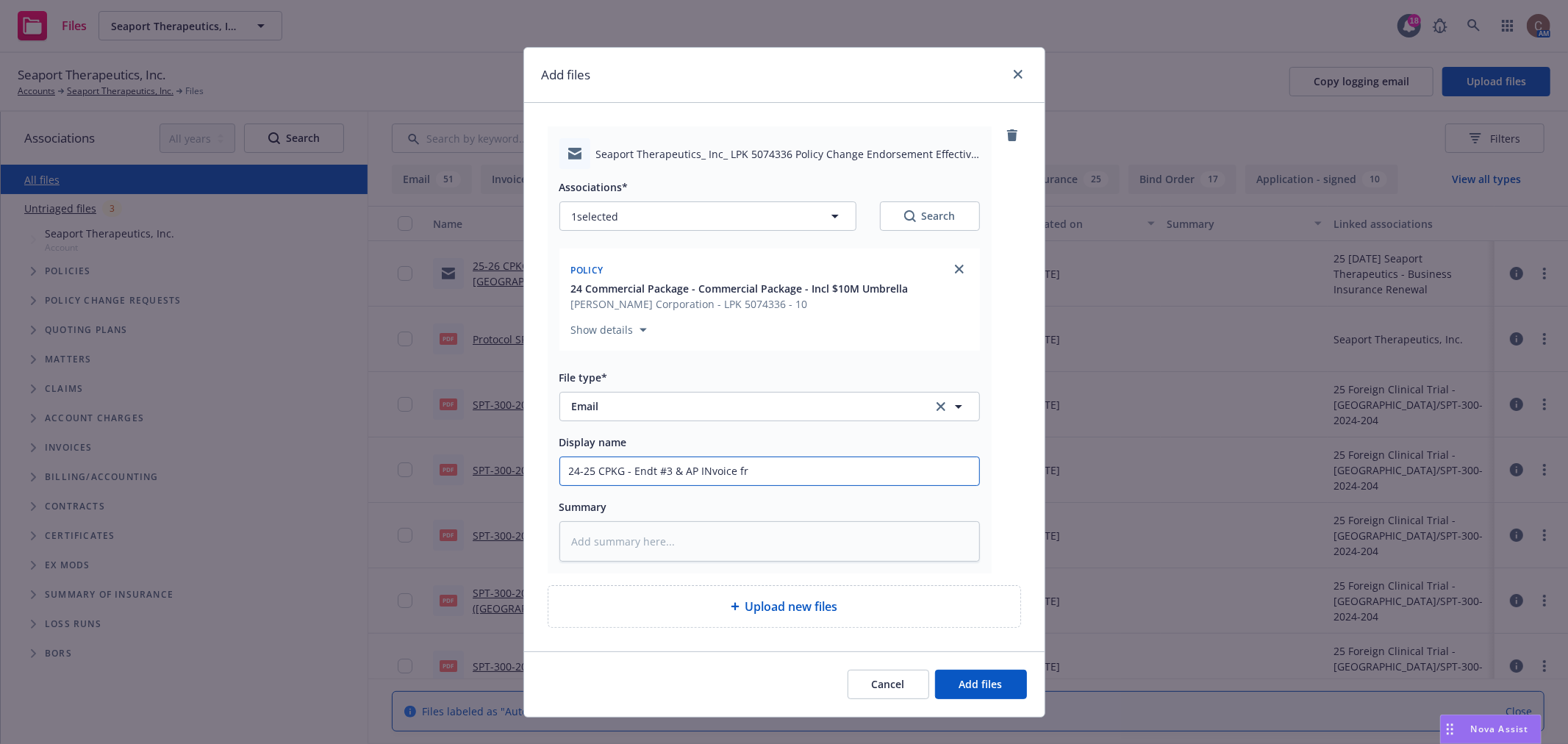
type input "24-25 CPKG - Endt #3 & AP INvoice fro"
type textarea "x"
type input "24-25 CPKG - Endt #3 & AP INvoice from"
type textarea "x"
type input "24-25 CPKG - Endt #3 & AP INvoice from"
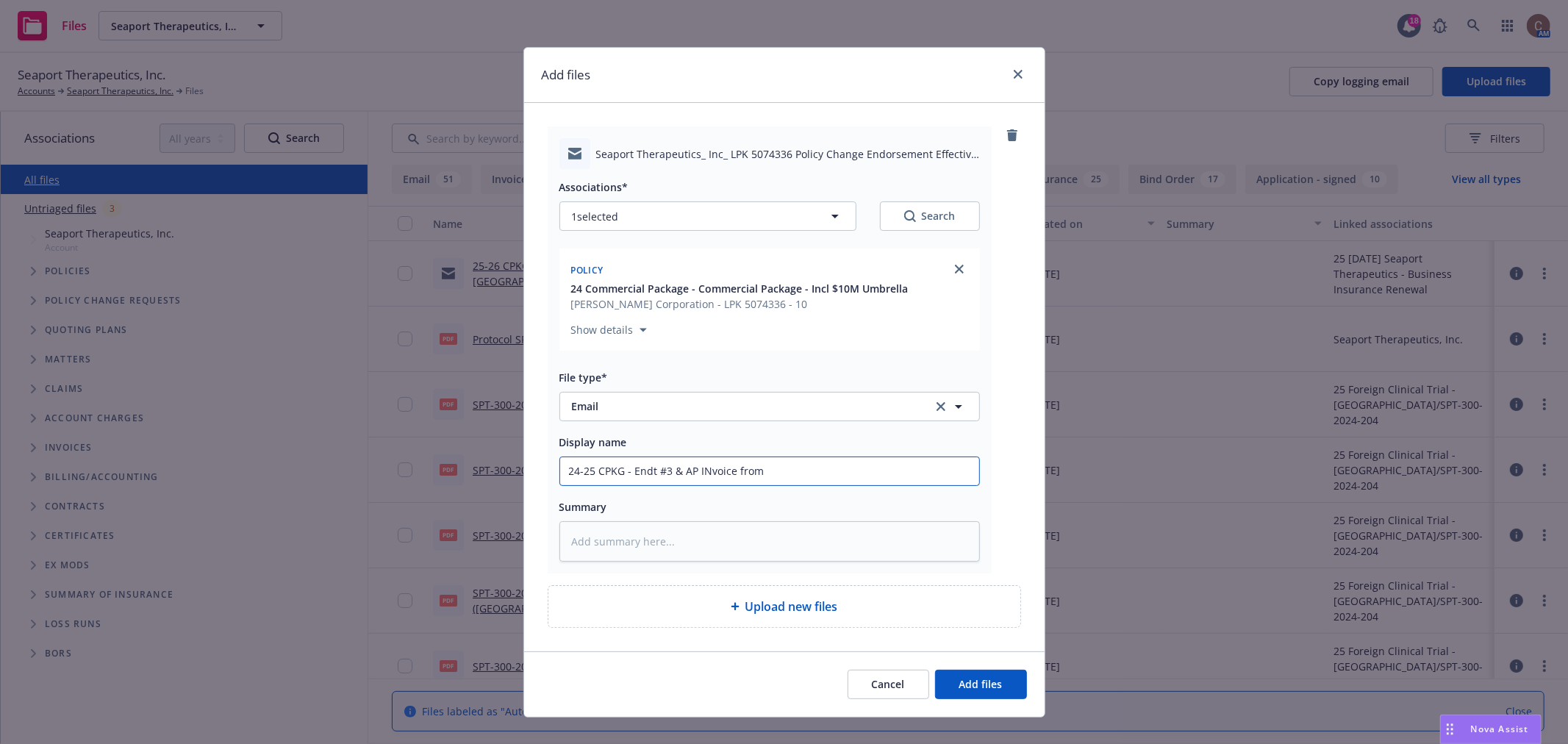
type textarea "x"
type input "24-25 CPKG - Endt #3 & AP INvoice from V"
type textarea "x"
type input "24-25 CPKG - Endt #3 & AP INvoice from b"
type textarea "x"
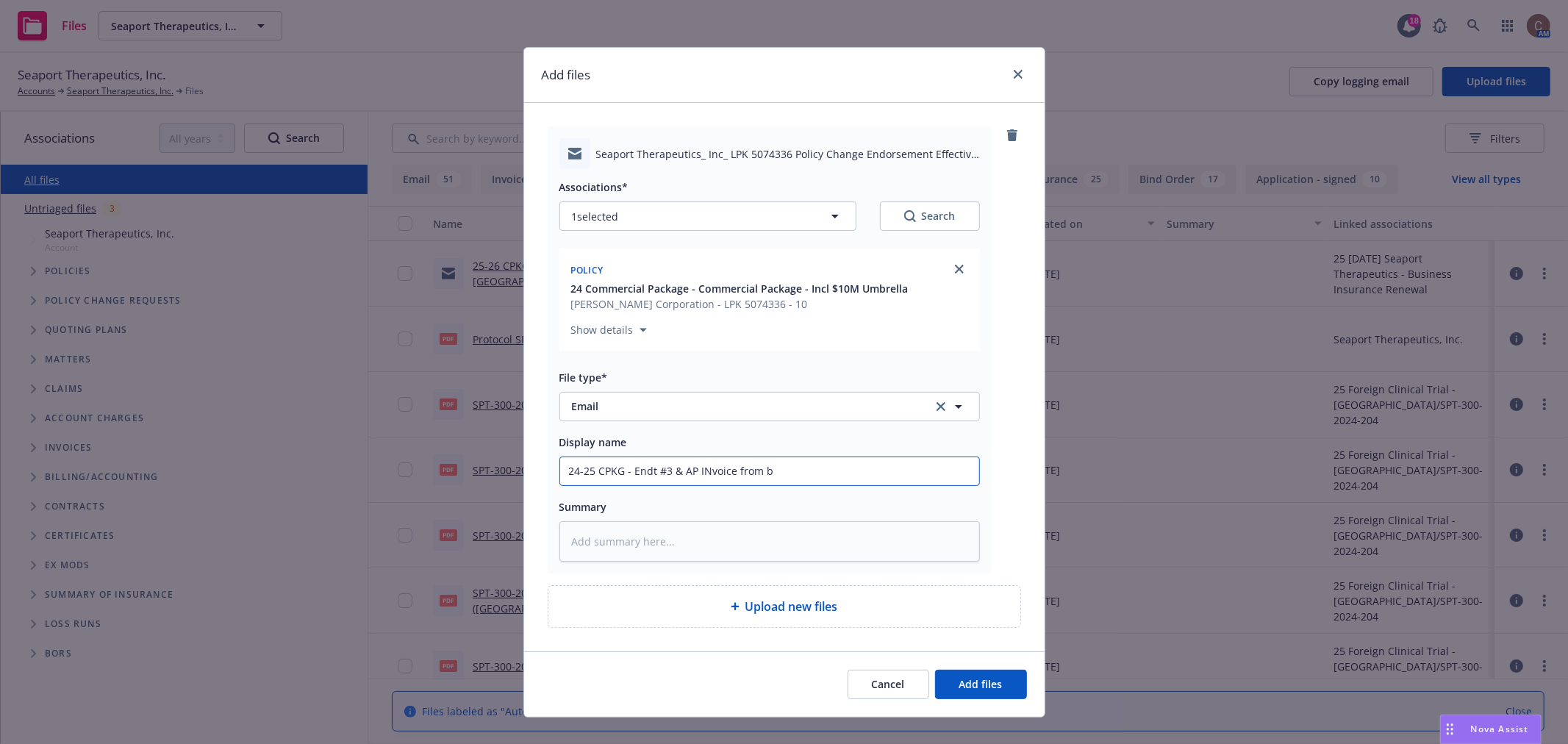
type input "24-25 CPKG - Endt #3 & AP INvoice from bE"
type textarea "x"
type input "24-25 CPKG - Endt #3 & AP INvoice from bEr"
type textarea "x"
type input "24-25 CPKG - Endt #3 & AP INvoice from bE"
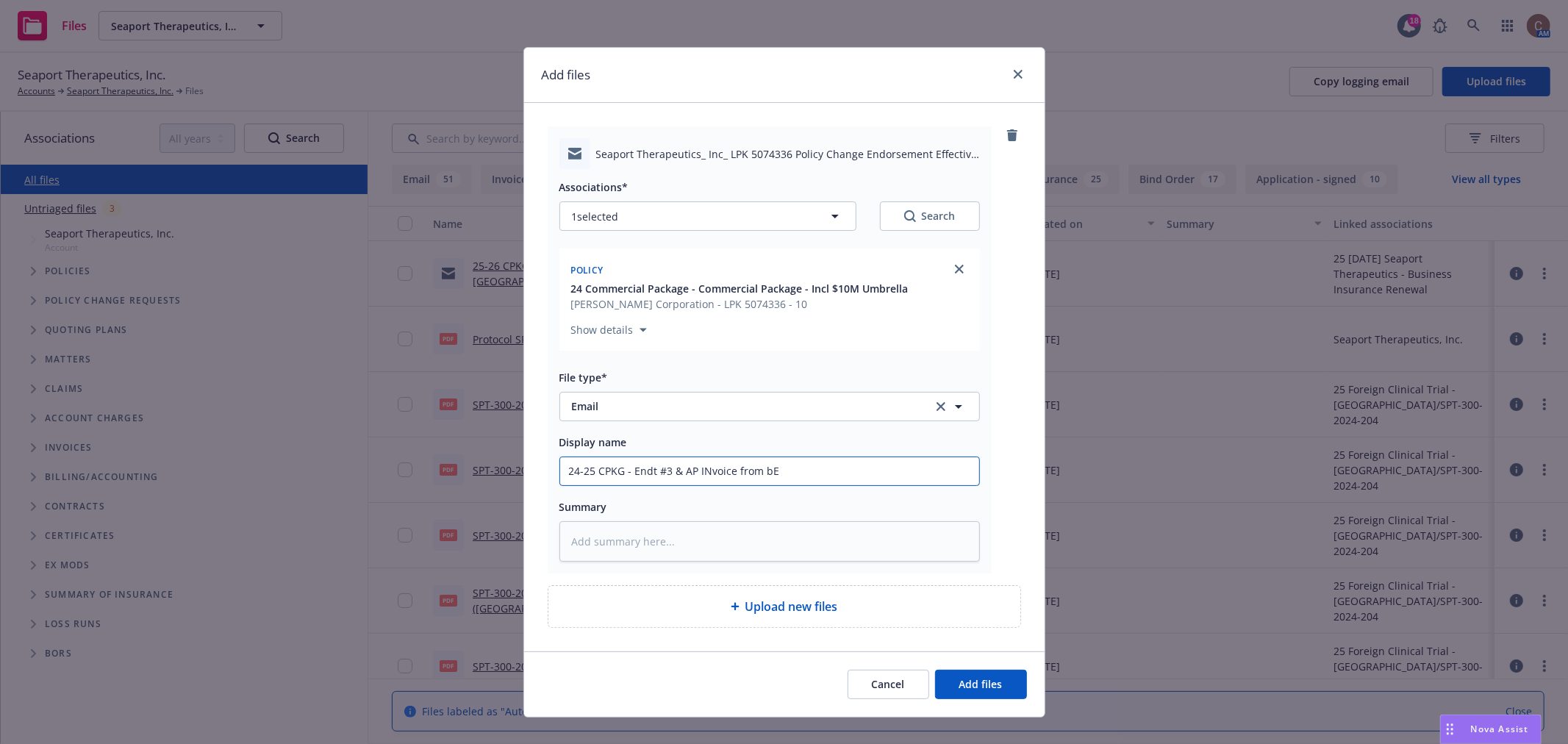
type textarea "x"
type input "24-25 CPKG - Endt #3 & AP INvoice from b"
type textarea "x"
type input "24-25 CPKG - Endt #3 & AP INvoice from"
type textarea "x"
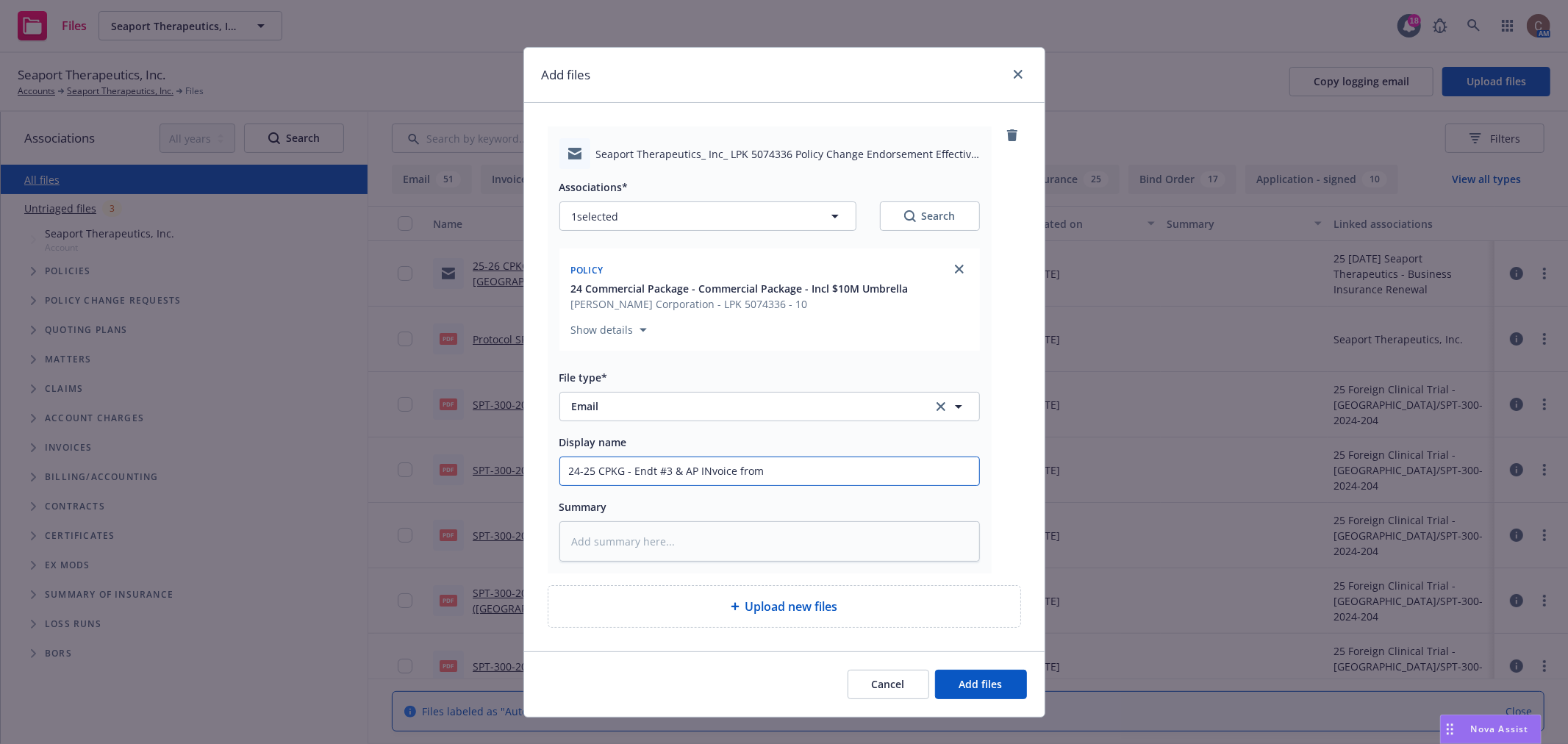
type input "24-25 CPKG - Endt #3 & AP INvoice from B"
type textarea "x"
type input "24-25 CPKG - Endt #3 & AP INvoice from Be"
type textarea "x"
type input "24-25 CPKG - Endt #3 & AP INvoice from Ber"
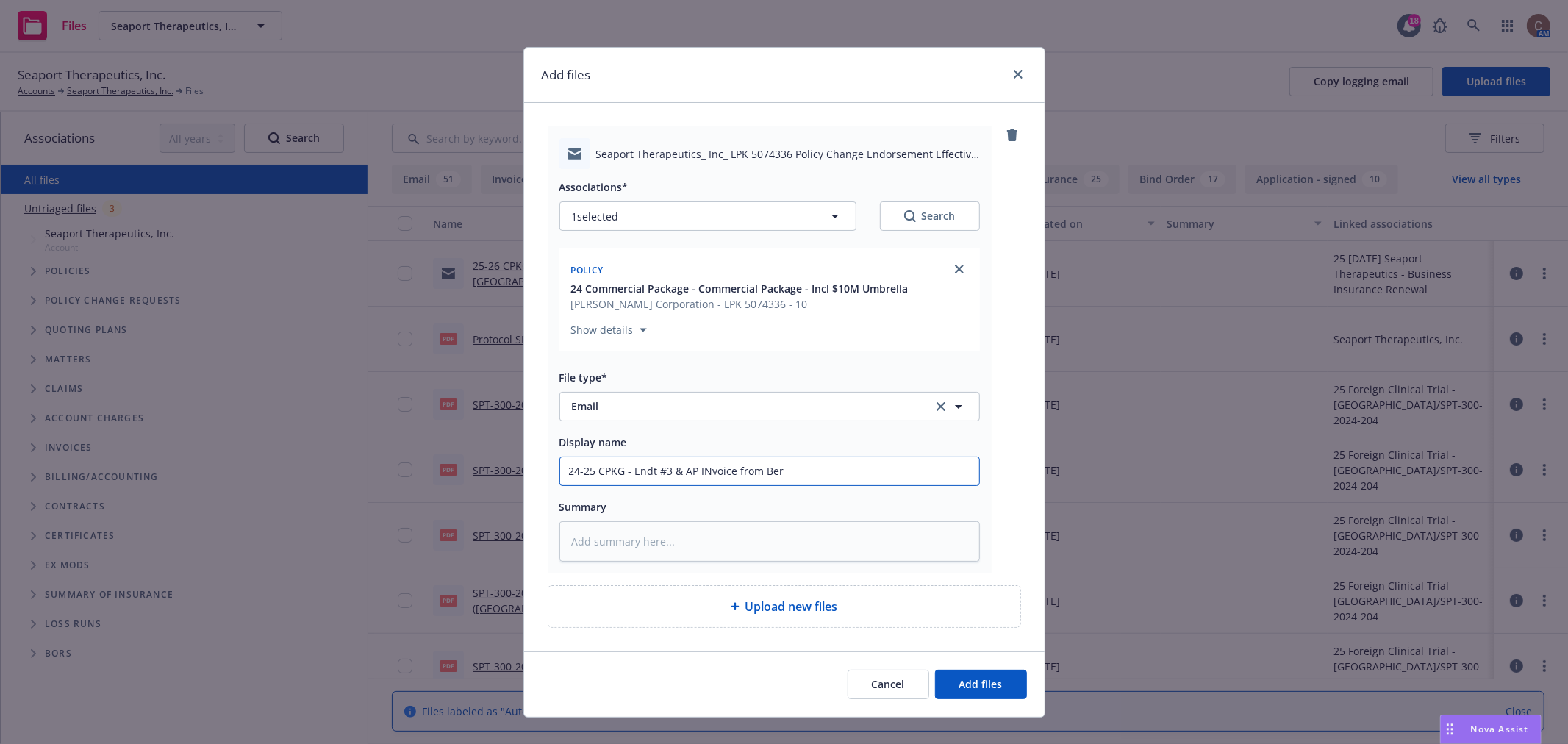
type textarea "x"
type input "24-25 CPKG - Endt #3 & AP INvoice from [GEOGRAPHIC_DATA]"
type textarea "x"
type input "24-25 CPKG - Endt #3 & AP INvoice from Berkl"
type textarea "x"
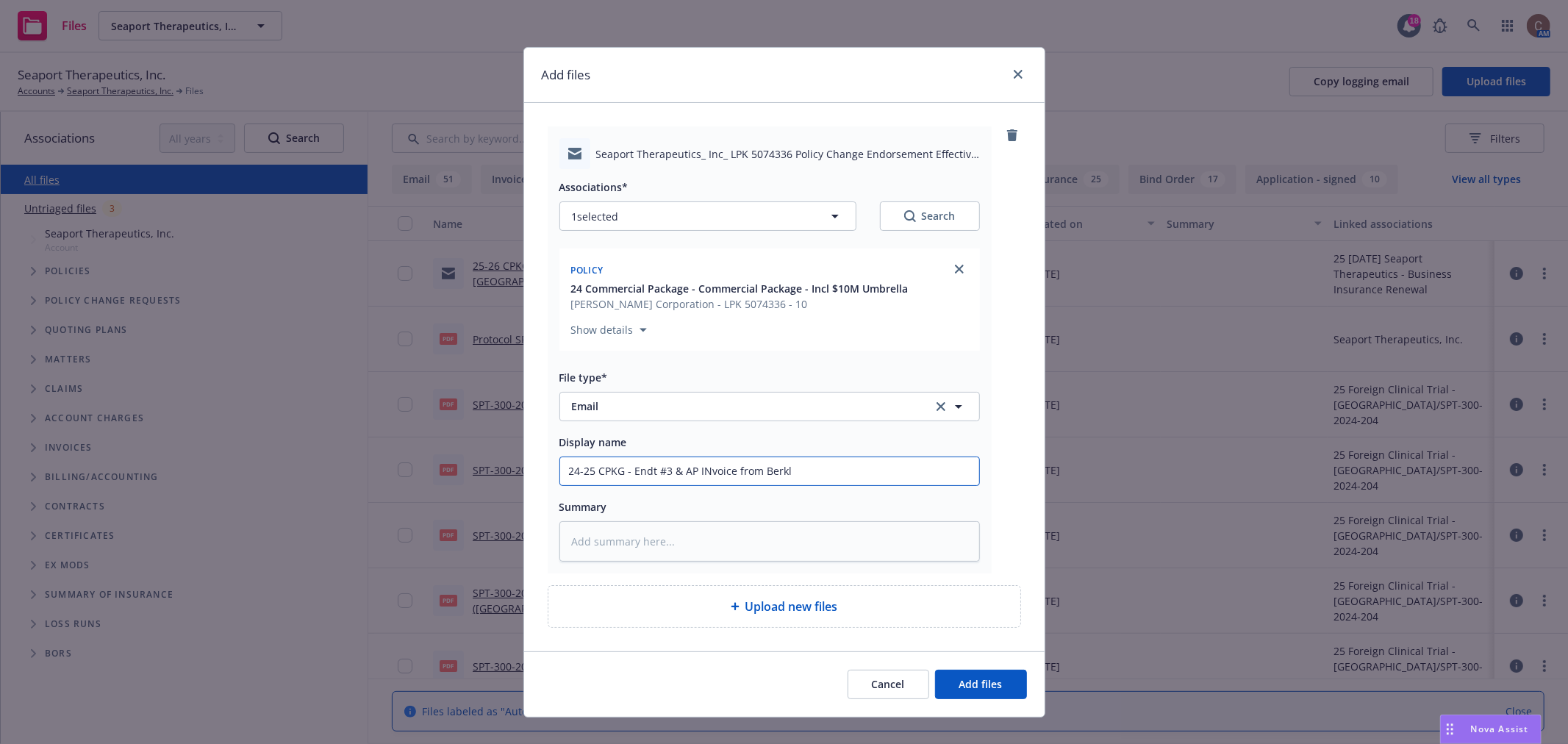
type input "24-25 CPKG - Endt #3 & AP INvoice from [GEOGRAPHIC_DATA]"
type textarea "x"
type input "24-25 CPKG - Endt #3 & AP INvoice from [GEOGRAPHIC_DATA]"
click at [701, 474] on input "24-25 CPKG - Endt #3 & AP INvoice from [GEOGRAPHIC_DATA]" at bounding box center [770, 470] width 419 height 28
type textarea "x"
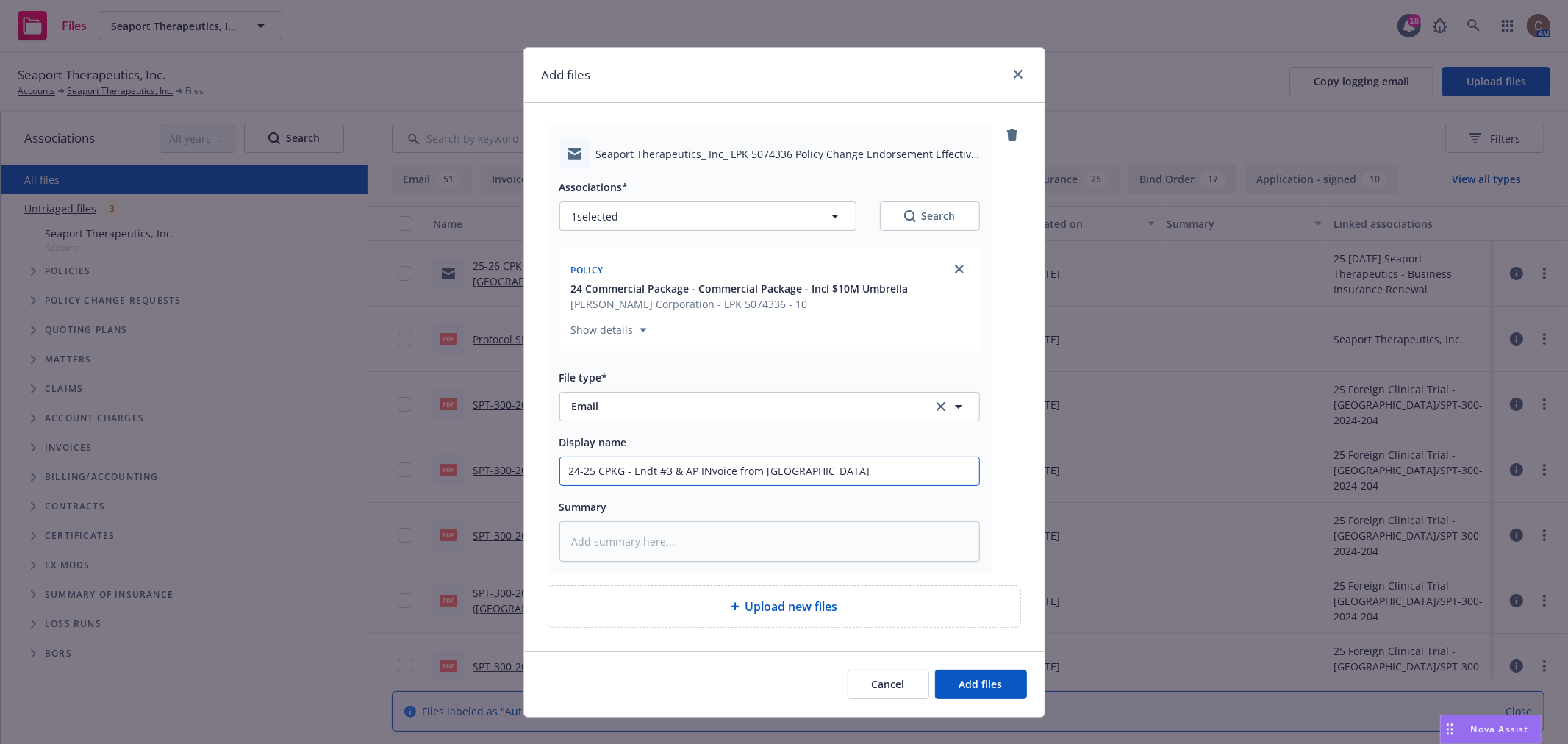
type input "24-25 CPKG - Endt #3 & AP INnvoice from [GEOGRAPHIC_DATA]"
type textarea "x"
type input "24-25 CPKG - Endt #3 & AP INvoice from [GEOGRAPHIC_DATA]"
type textarea "x"
type input "24-25 CPKG - Endt #3 & AP Ivoice from [GEOGRAPHIC_DATA]"
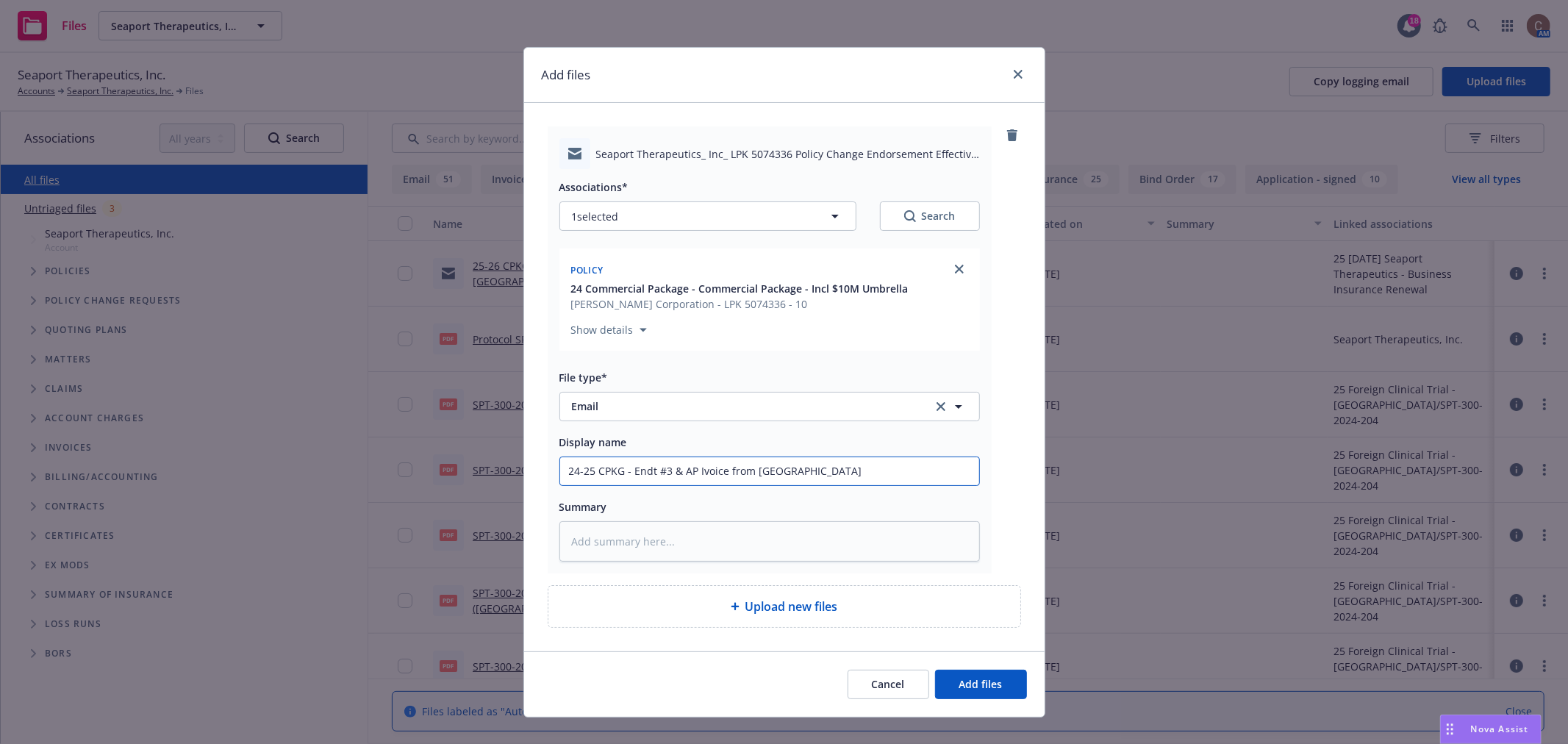
type textarea "x"
type input "24-25 CPKG - Endt #3 & AP Invoice from [GEOGRAPHIC_DATA]"
click at [959, 695] on button "Add files" at bounding box center [981, 684] width 92 height 30
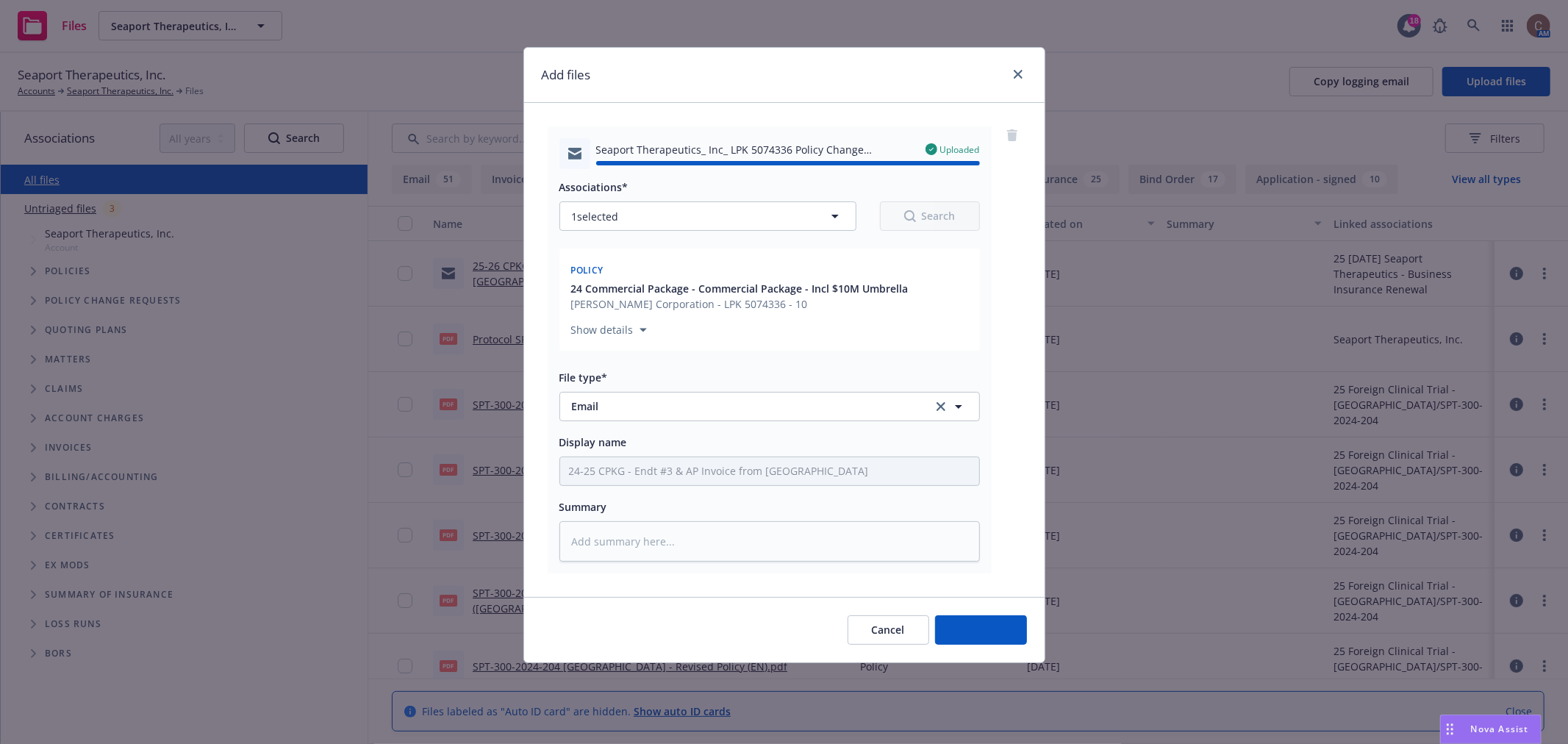
type textarea "x"
